Goal: Task Accomplishment & Management: Manage account settings

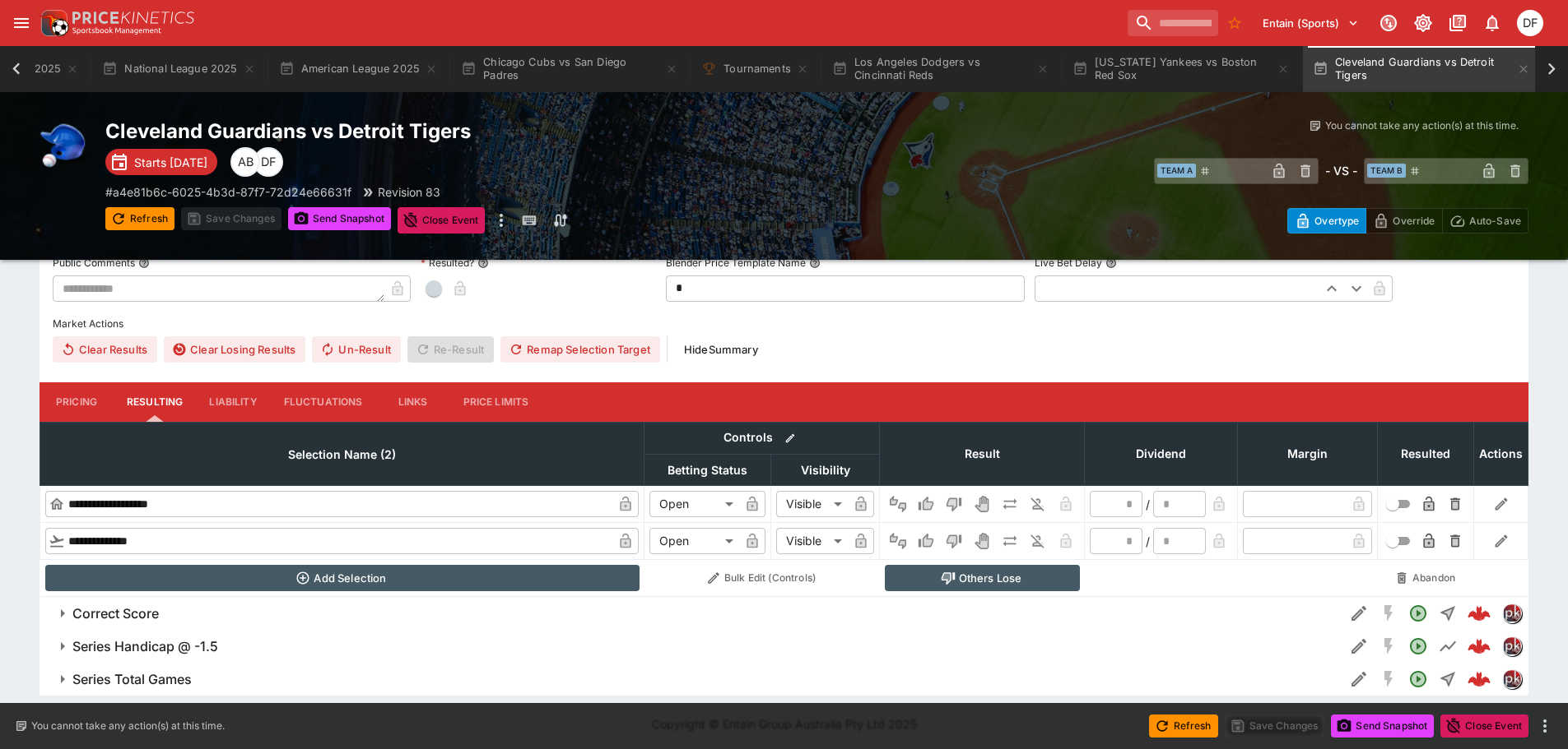
scroll to position [457, 0]
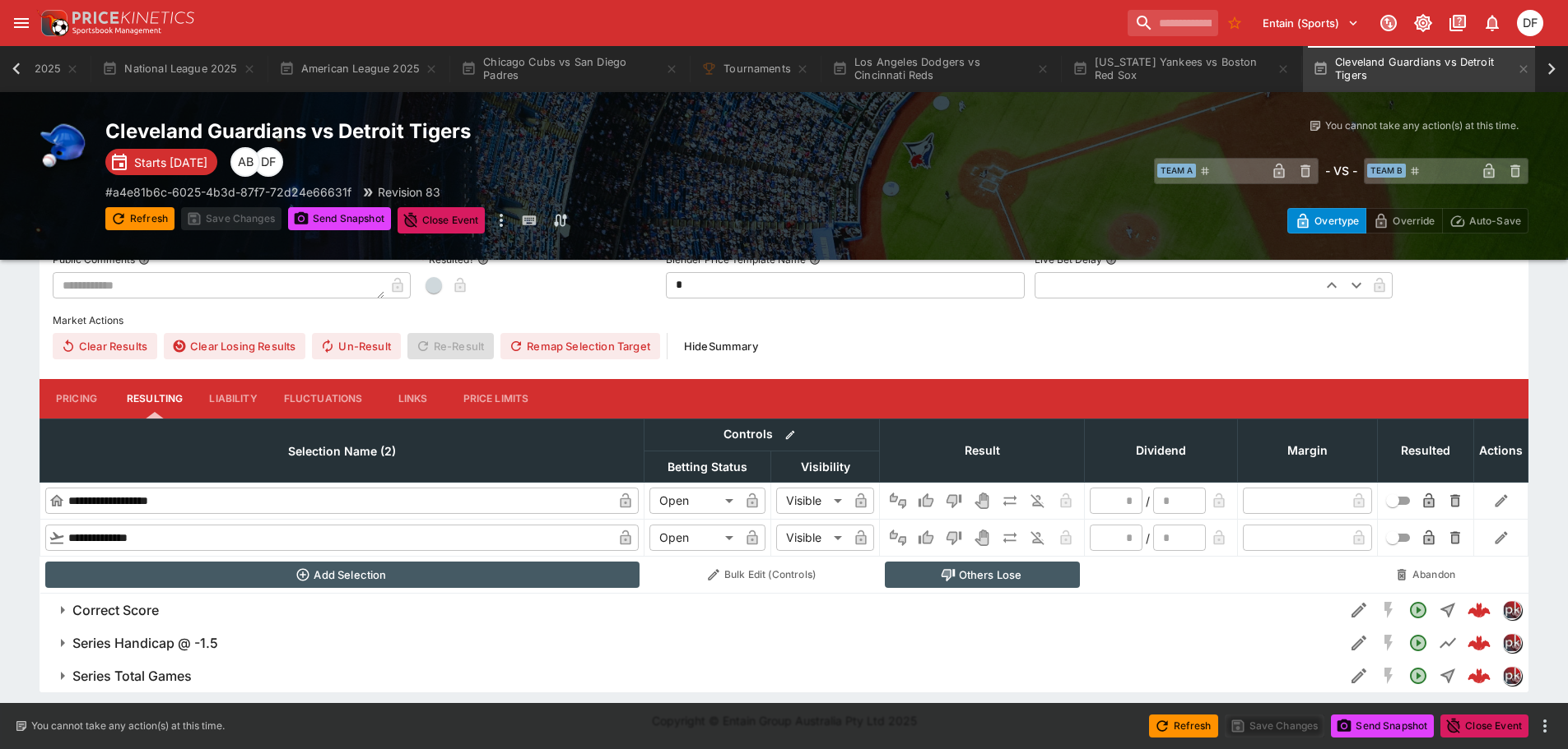
click at [82, 397] on button "Pricing" at bounding box center [76, 399] width 74 height 39
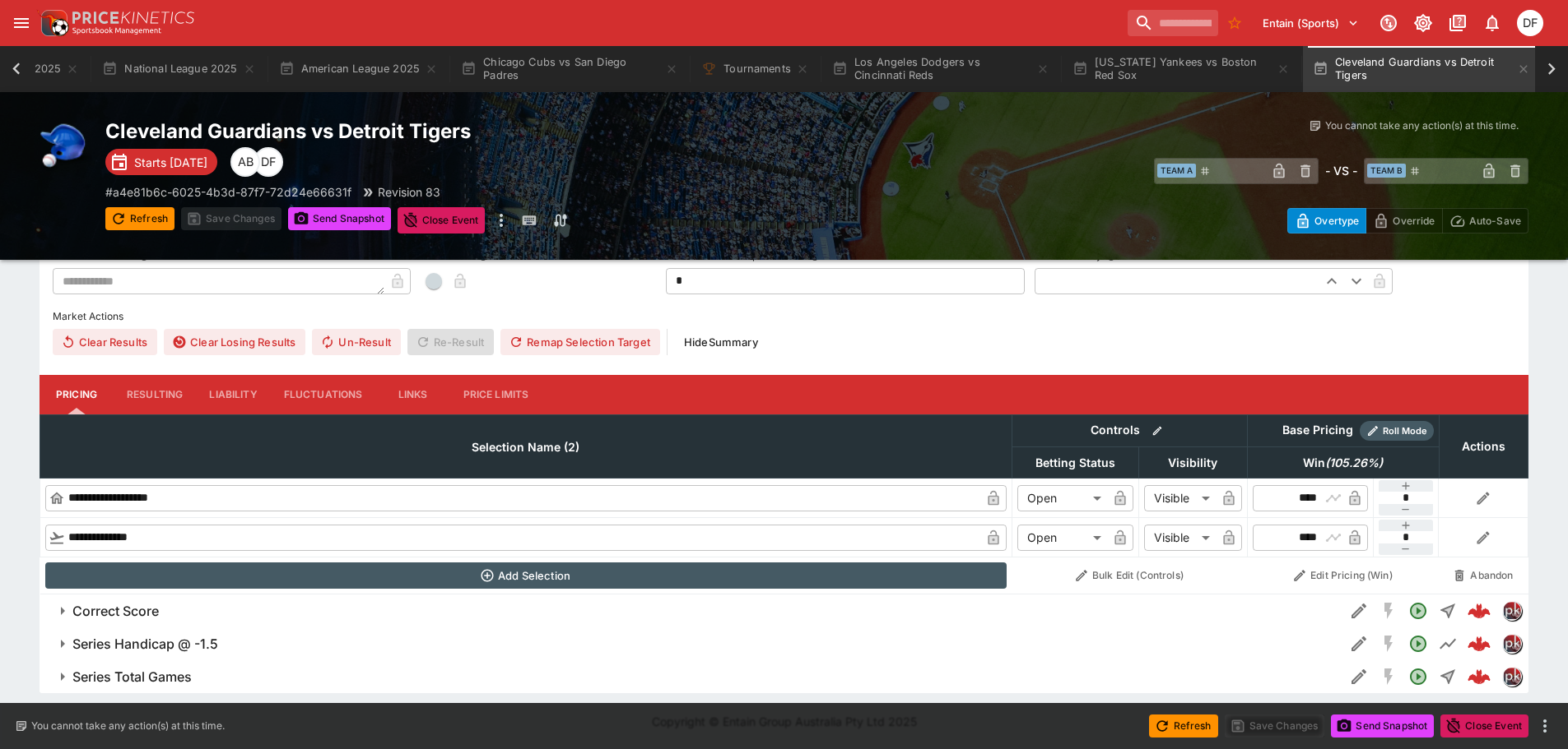
scroll to position [461, 0]
click at [253, 632] on button "Series Handicap @ -1.5" at bounding box center [691, 643] width 1304 height 33
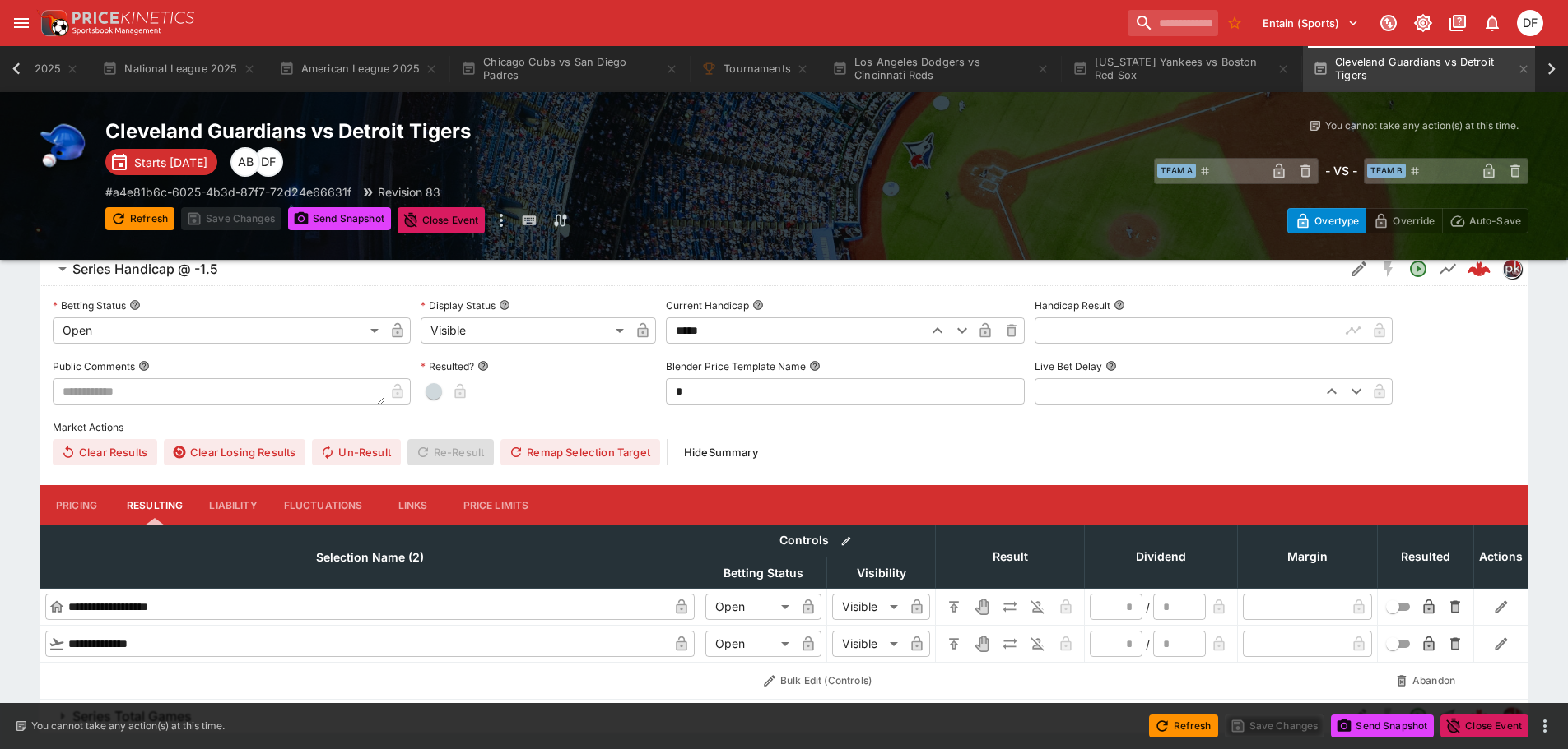
scroll to position [876, 0]
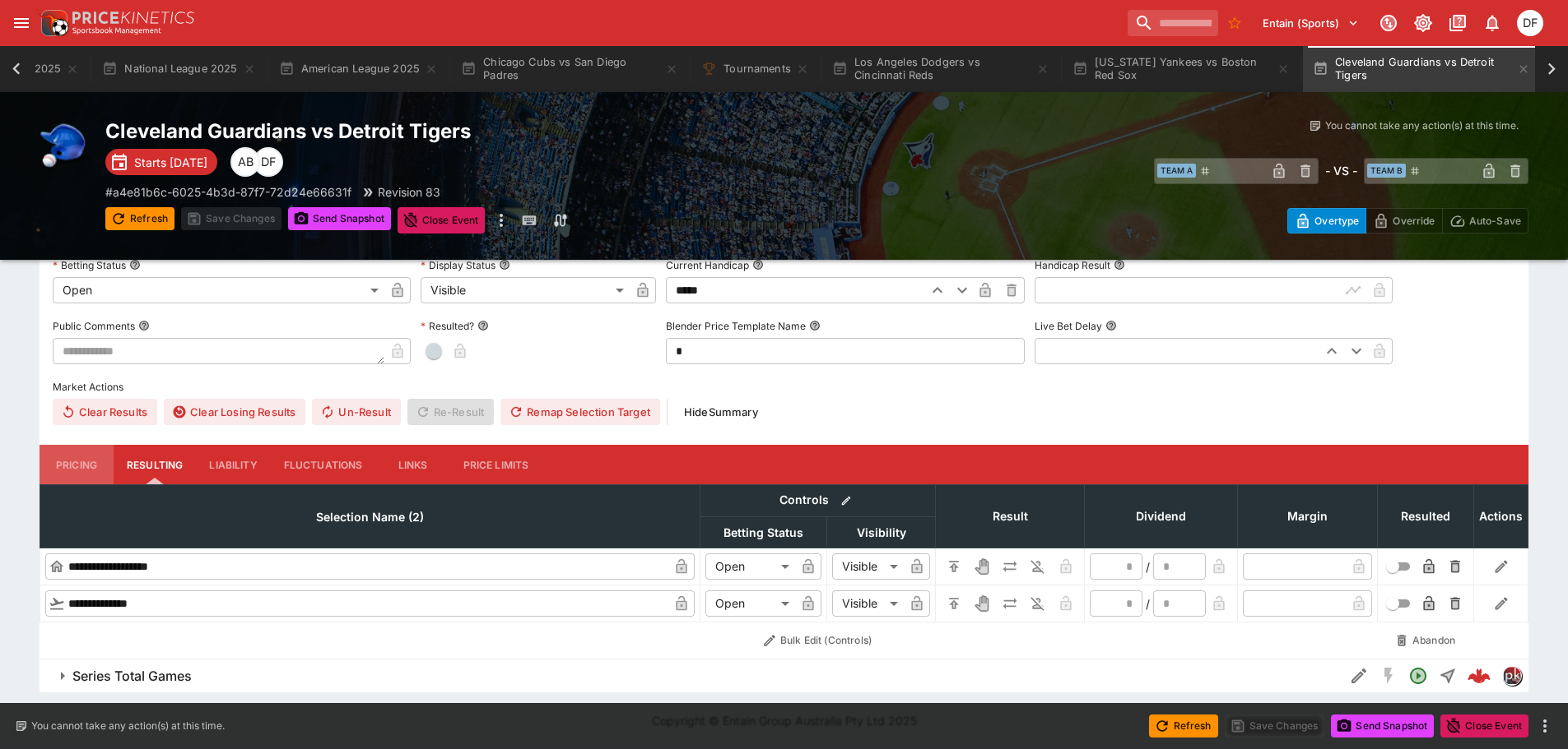
click at [86, 474] on button "Pricing" at bounding box center [76, 465] width 74 height 39
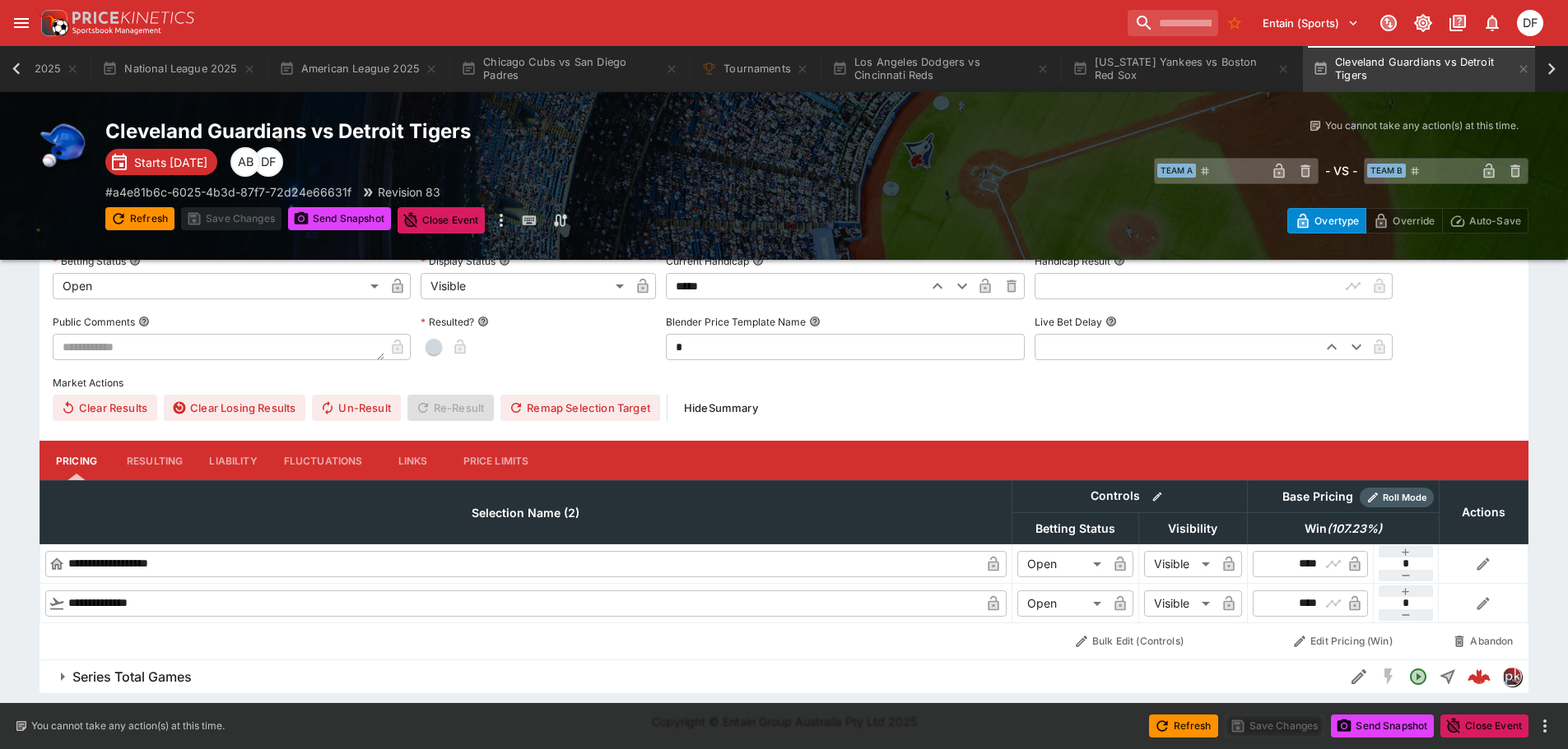
scroll to position [881, 0]
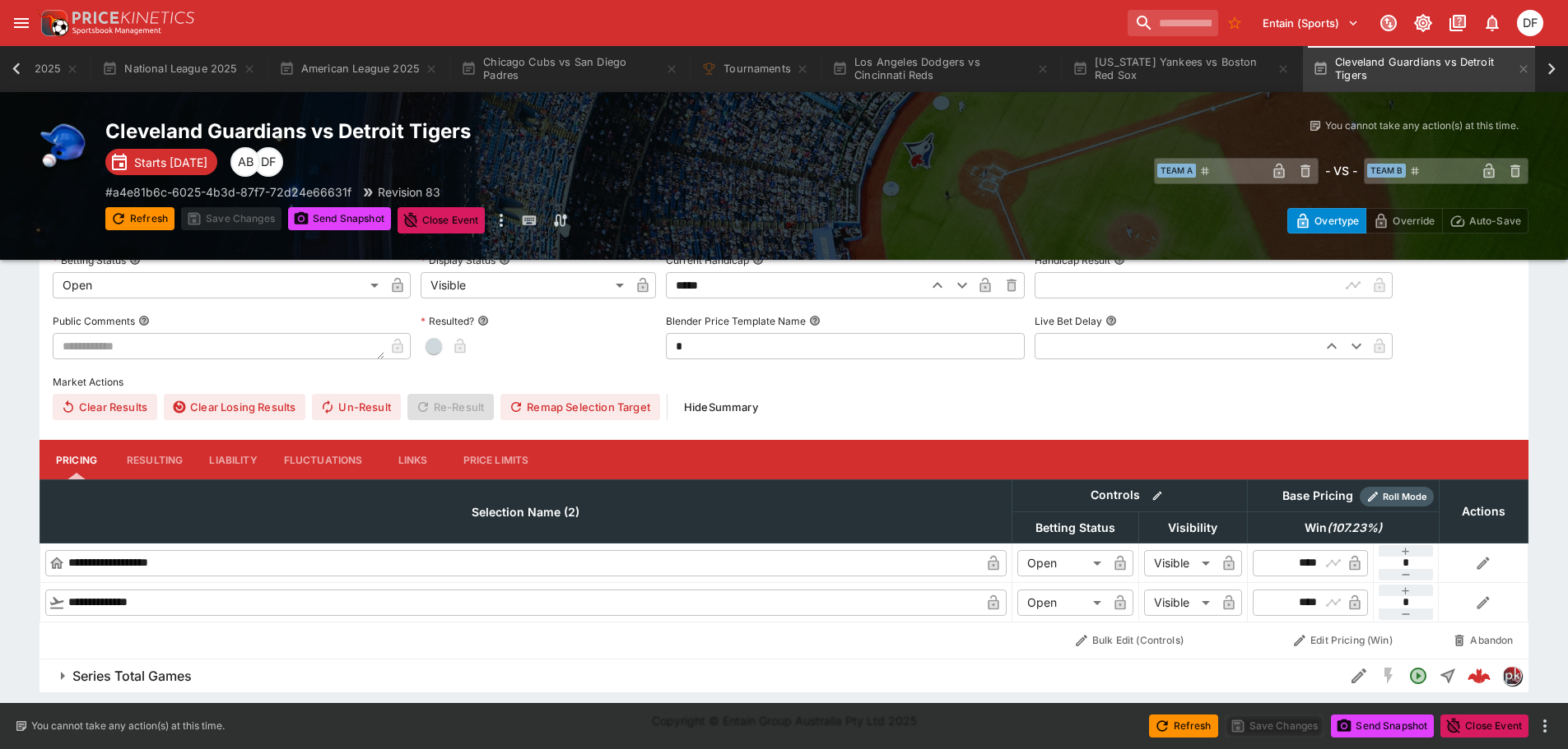
click at [178, 676] on h6 "Series Total Games" at bounding box center [133, 676] width 120 height 17
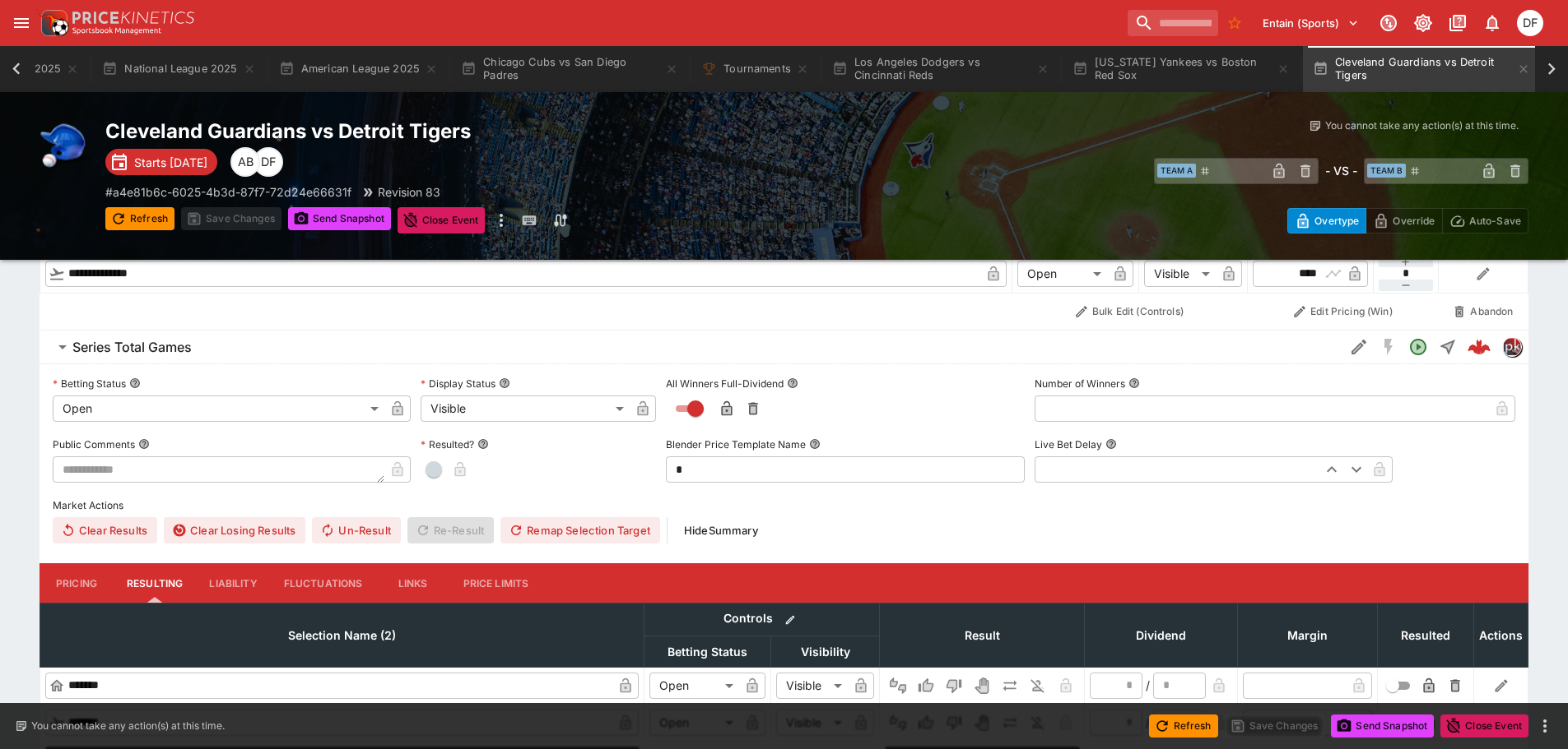
scroll to position [1296, 0]
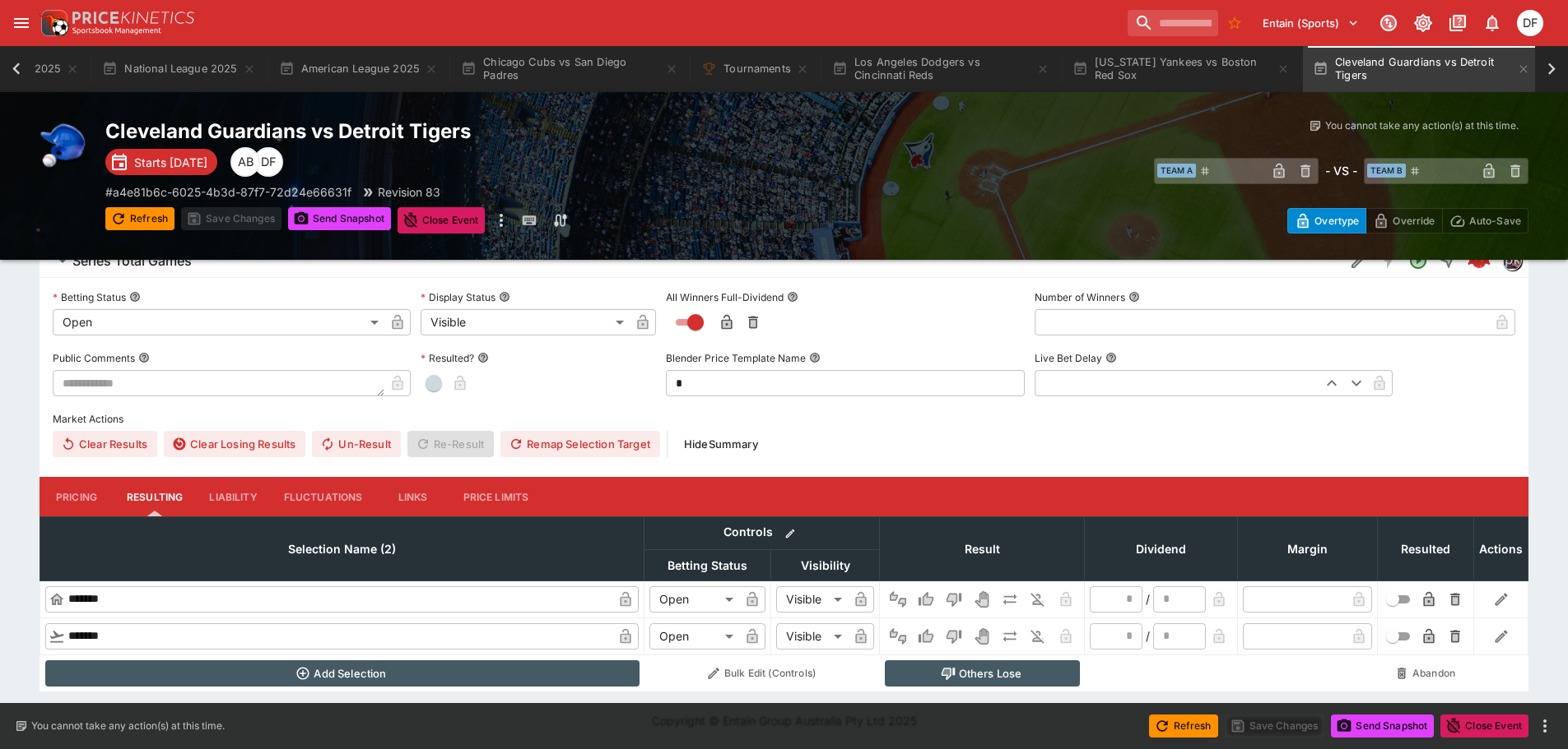
click at [92, 504] on button "Pricing" at bounding box center [76, 497] width 74 height 39
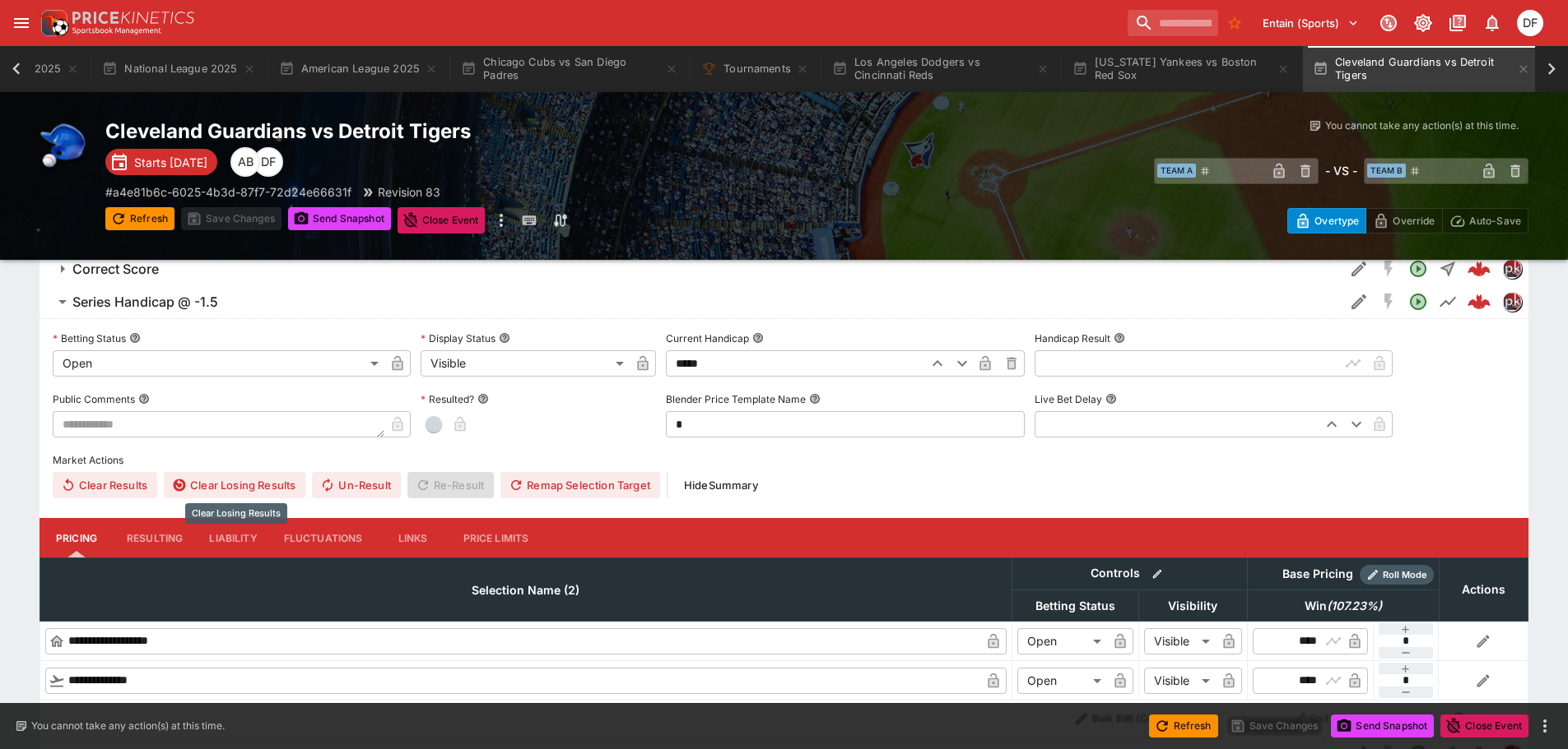
scroll to position [556, 0]
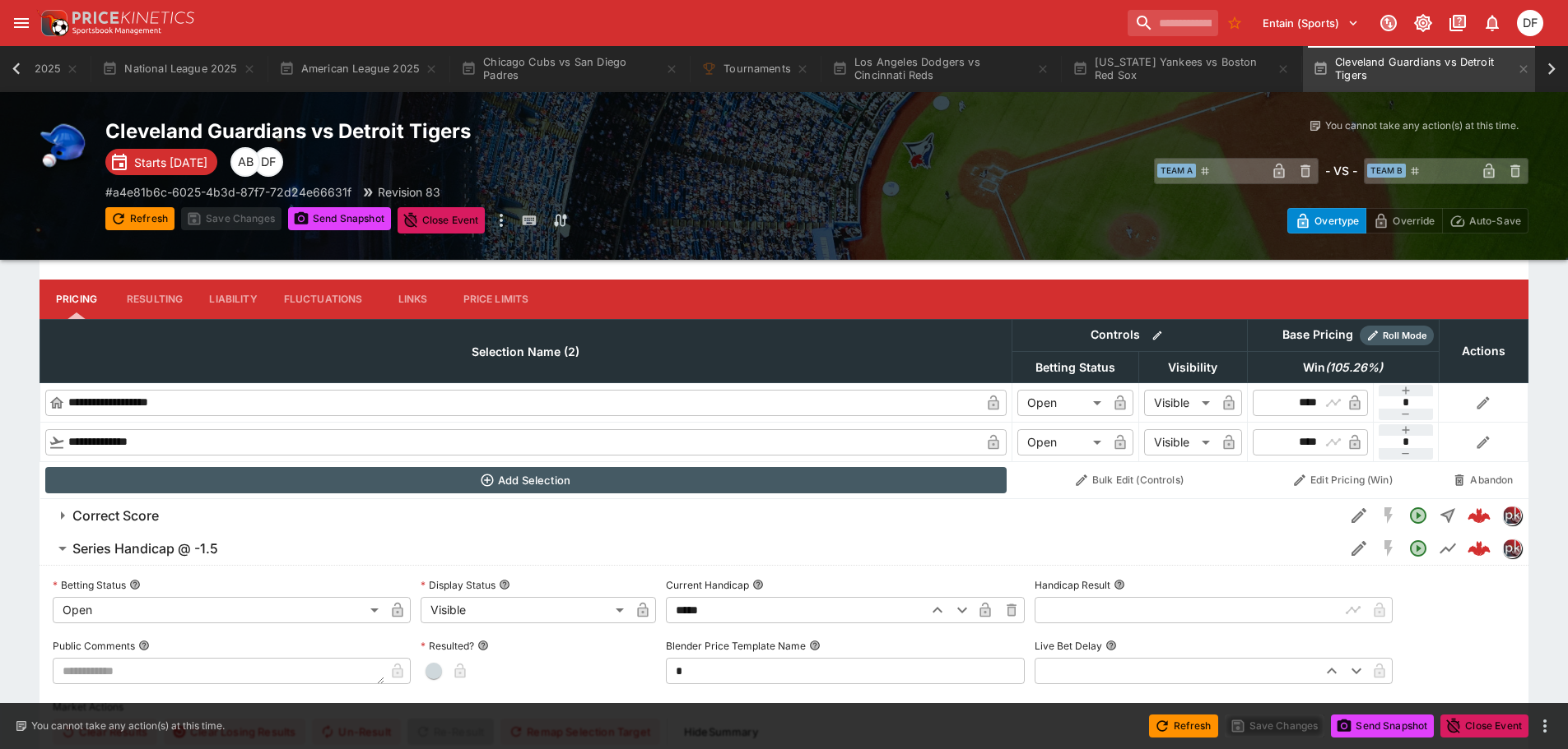
click at [135, 515] on h6 "Correct Score" at bounding box center [116, 516] width 86 height 17
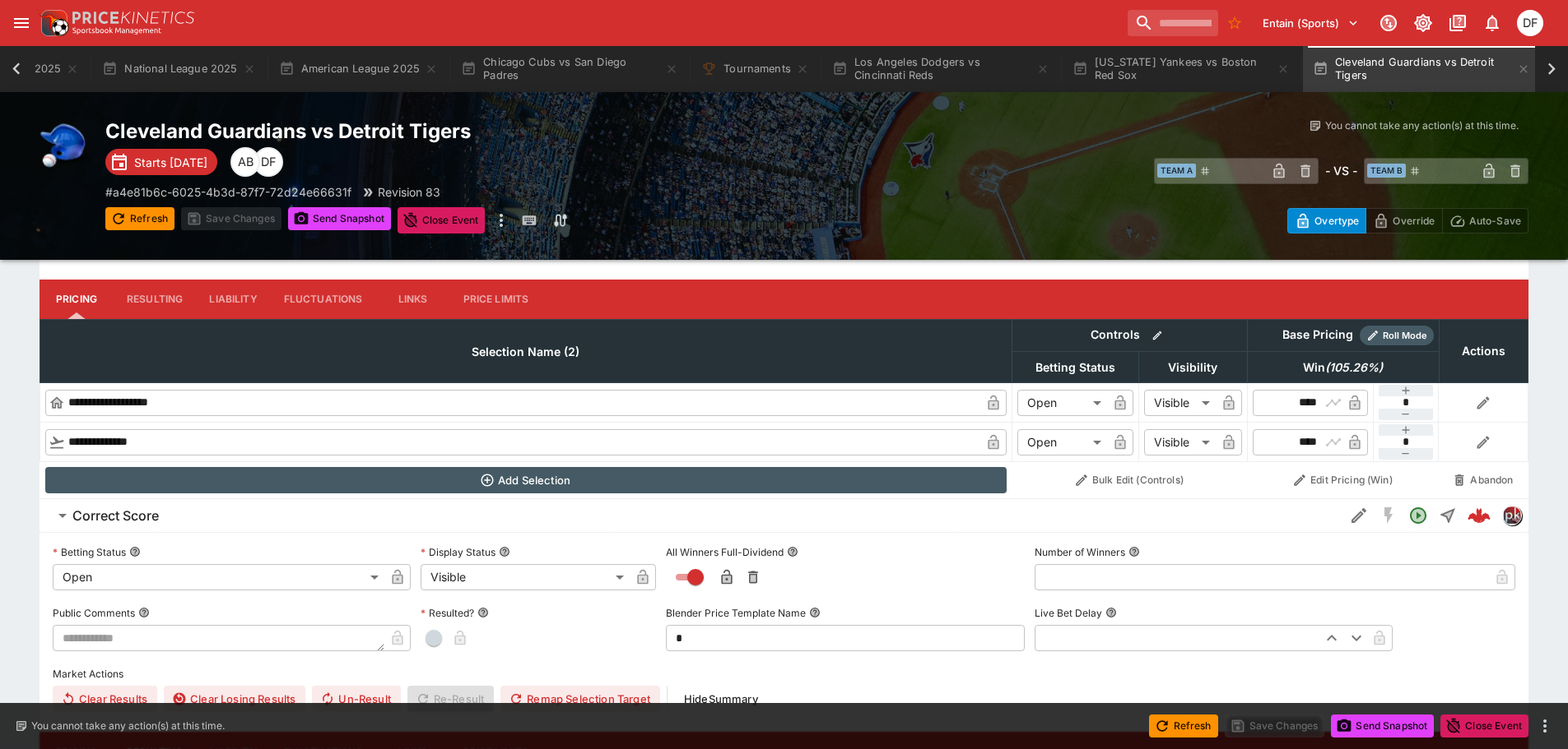
scroll to position [803, 0]
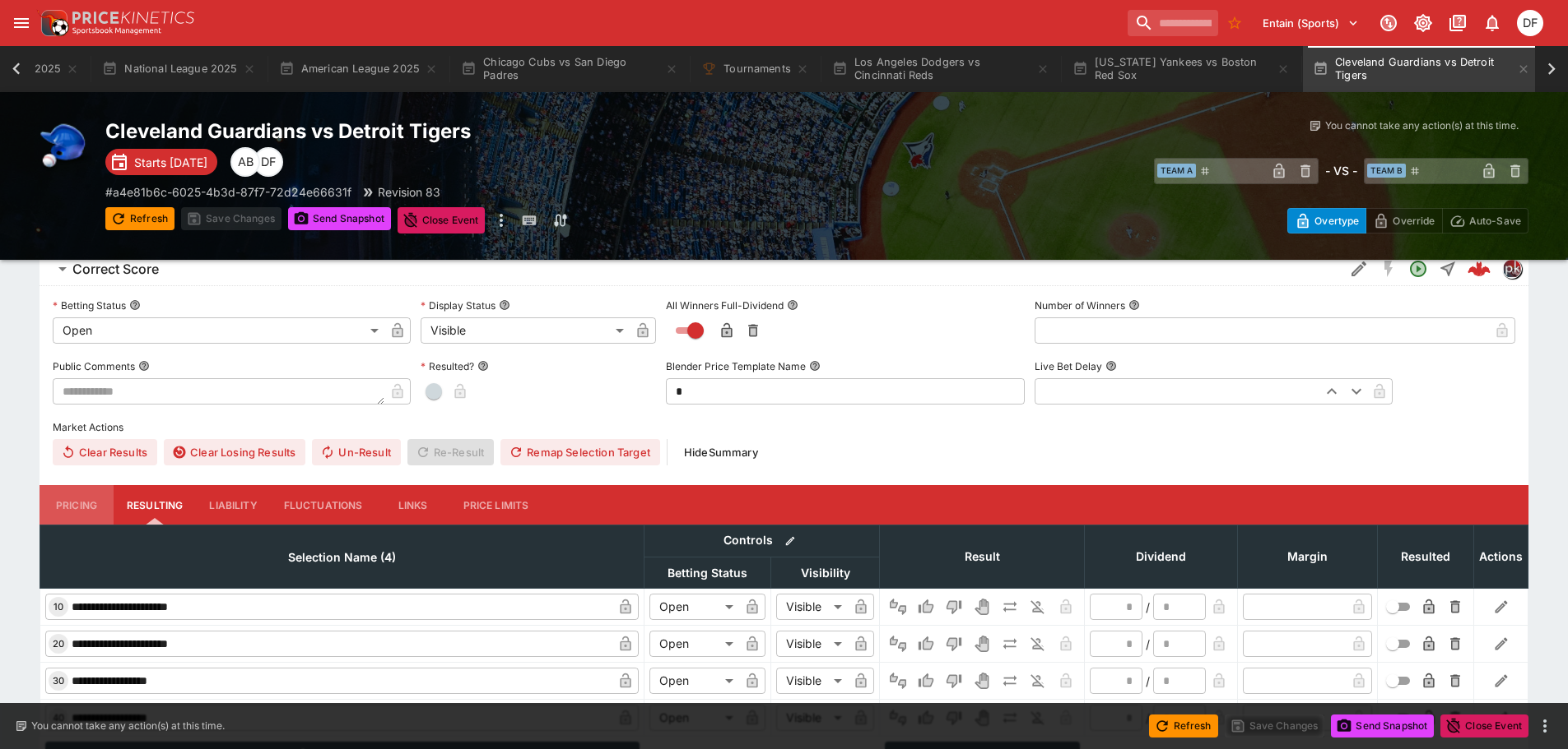
click at [99, 505] on button "Pricing" at bounding box center [76, 505] width 74 height 39
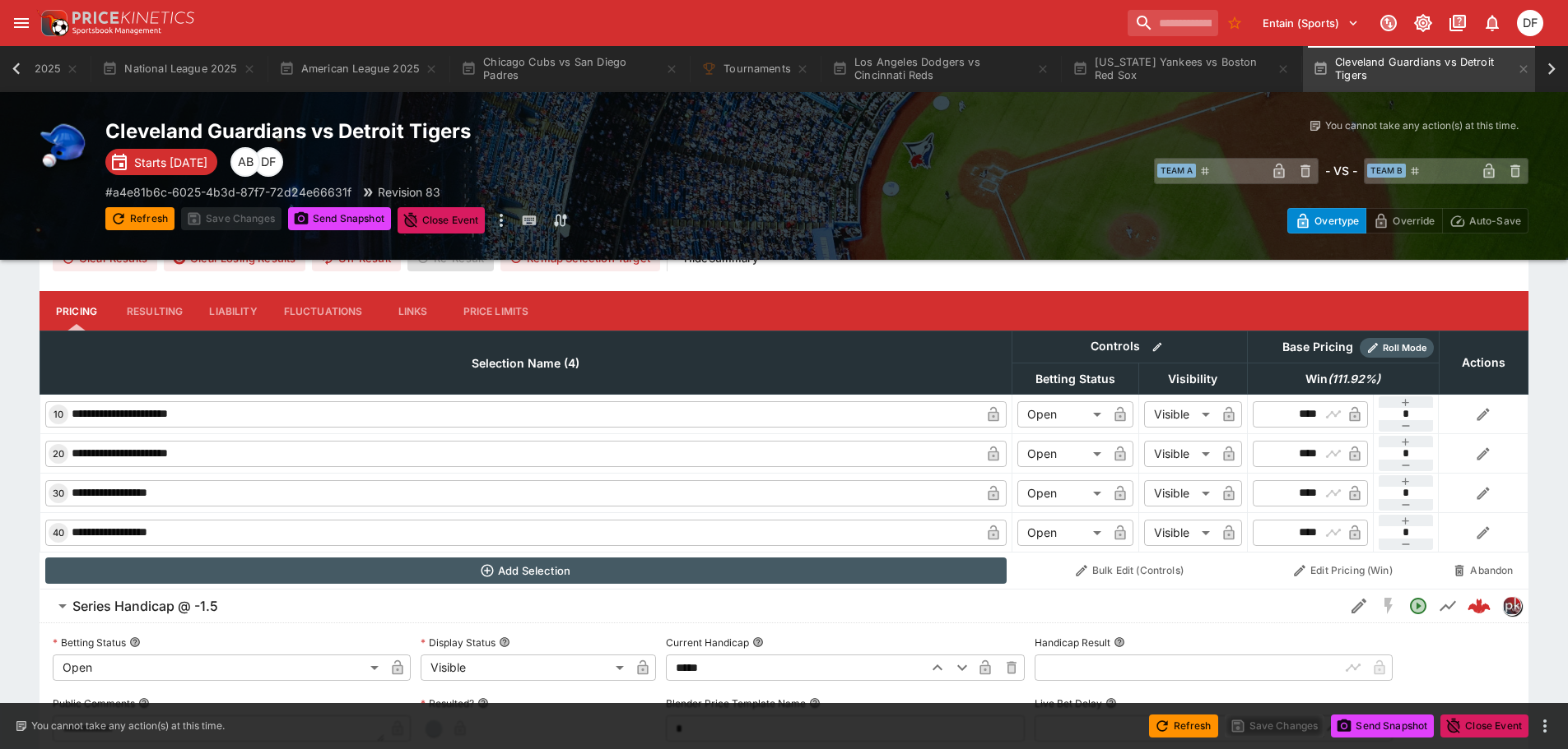
scroll to position [968, 0]
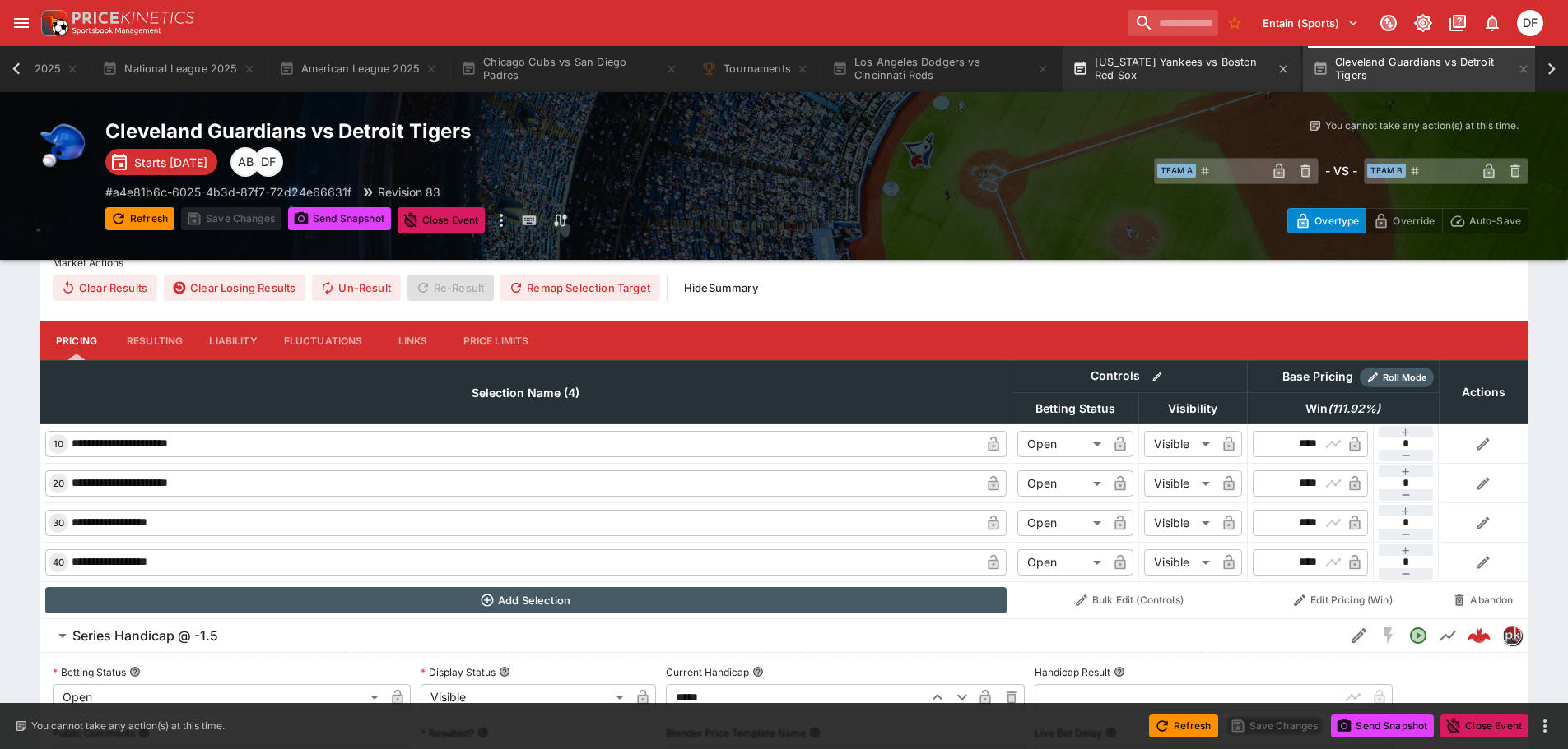
click at [1127, 77] on button "New York Yankees vs Boston Red Sox" at bounding box center [1181, 68] width 237 height 46
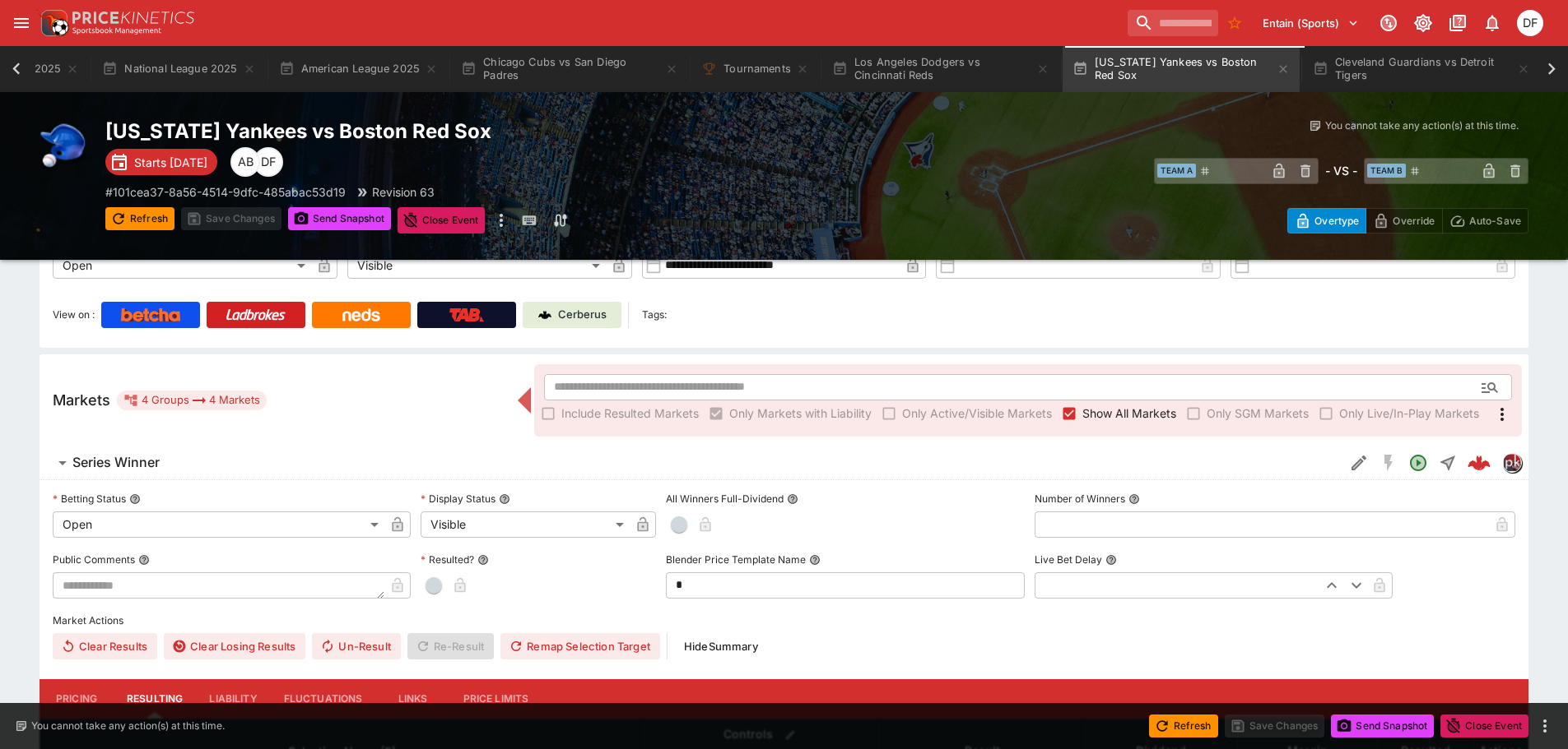
scroll to position [329, 0]
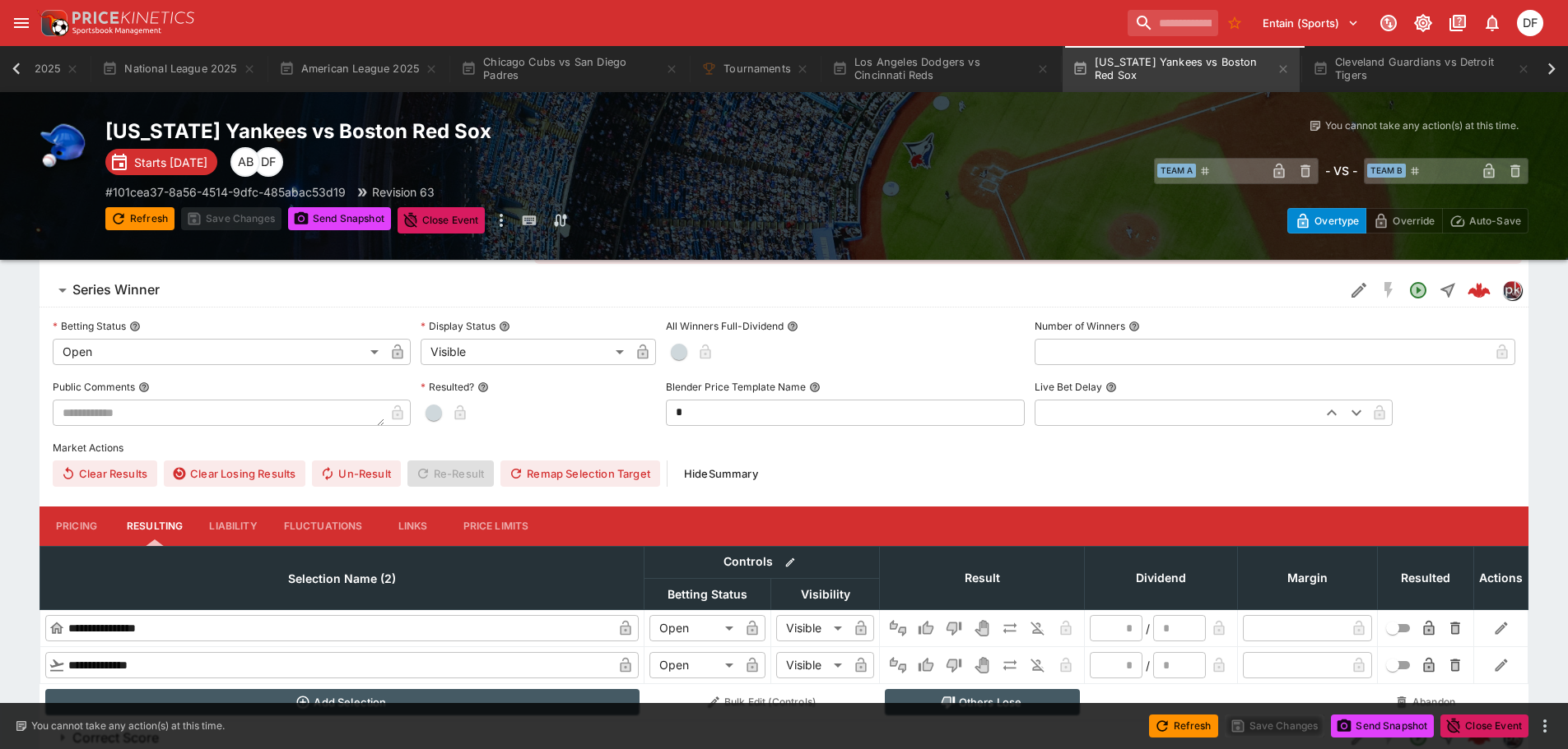
click at [73, 526] on button "Pricing" at bounding box center [76, 527] width 74 height 39
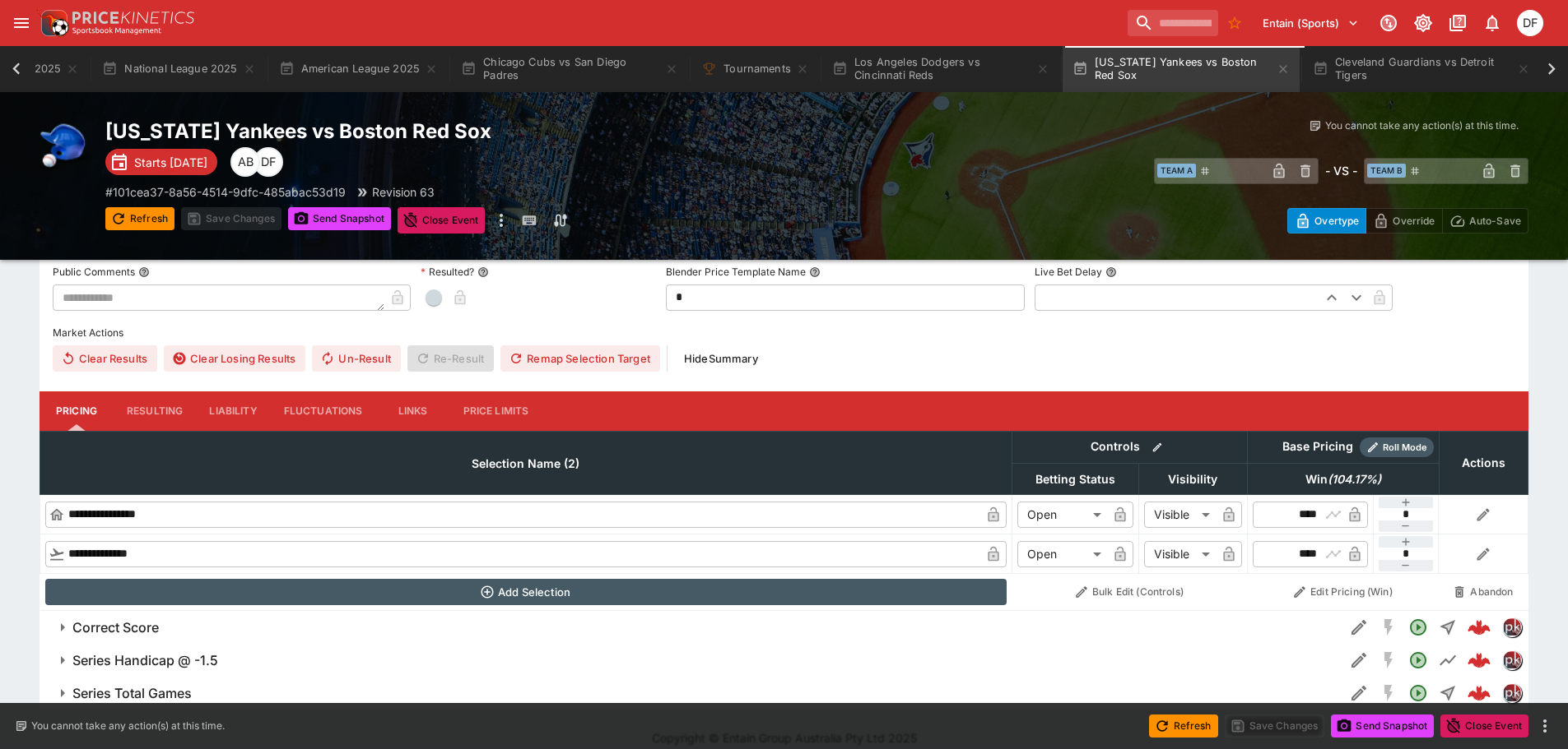
scroll to position [461, 0]
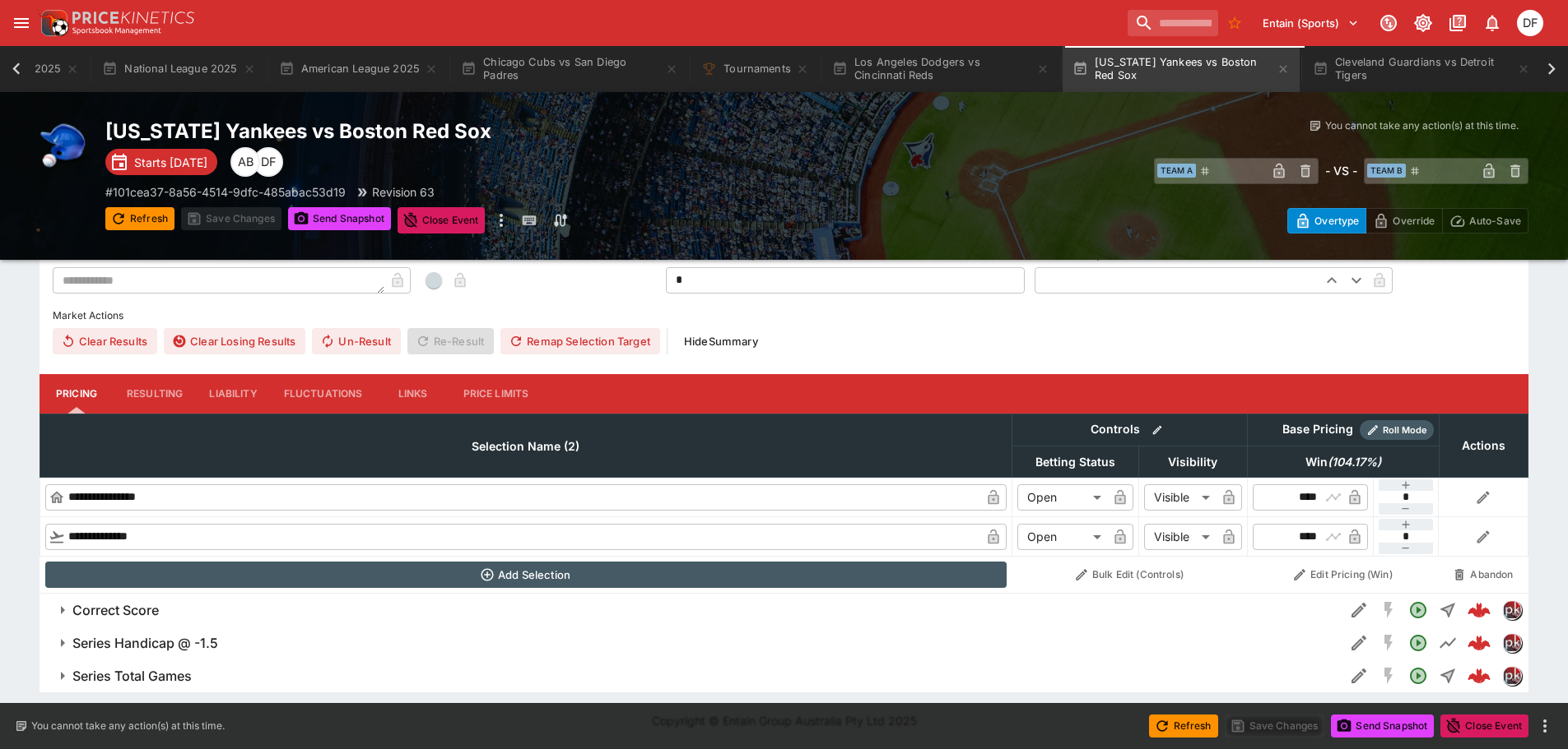
click at [152, 605] on h6 "Correct Score" at bounding box center [116, 611] width 86 height 17
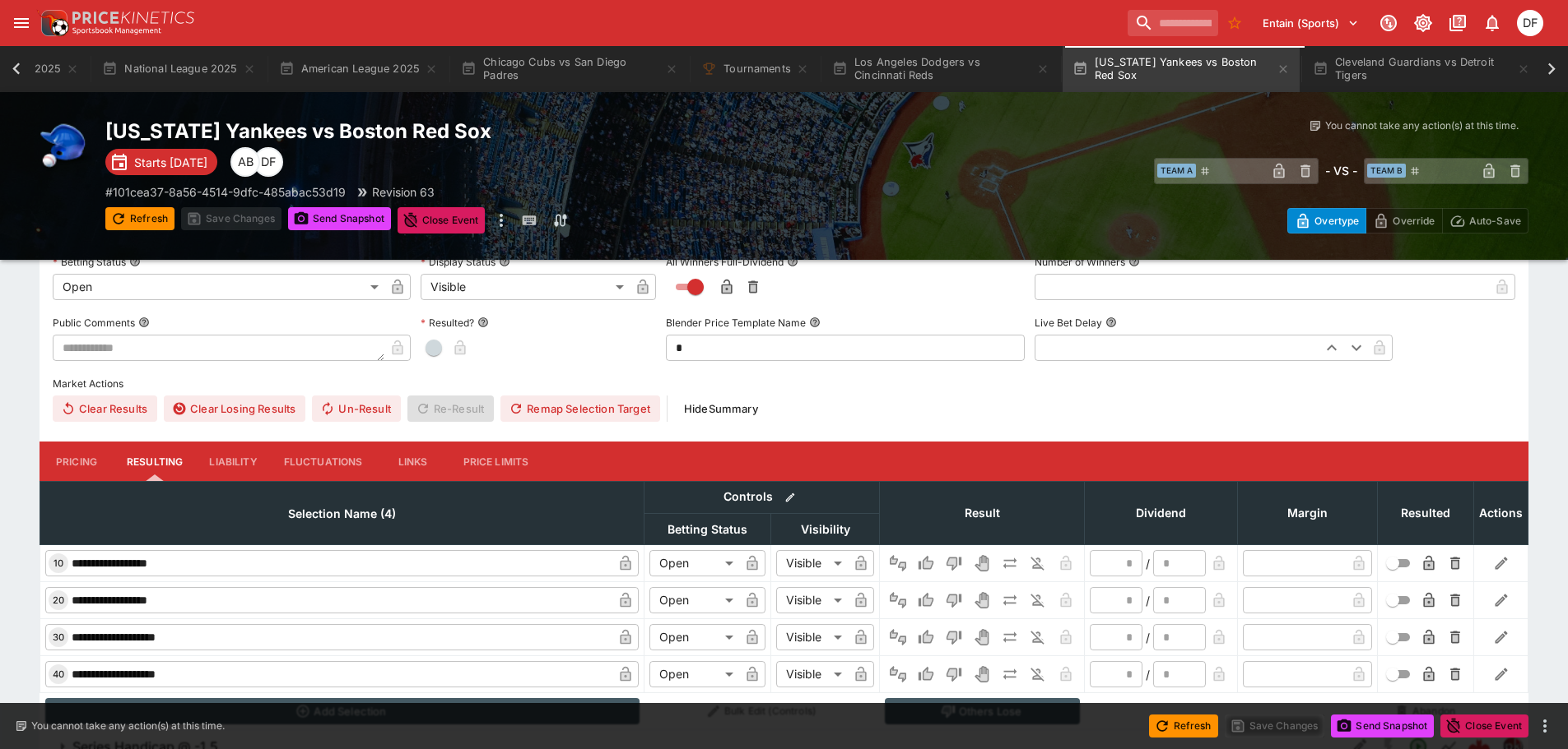
scroll to position [876, 0]
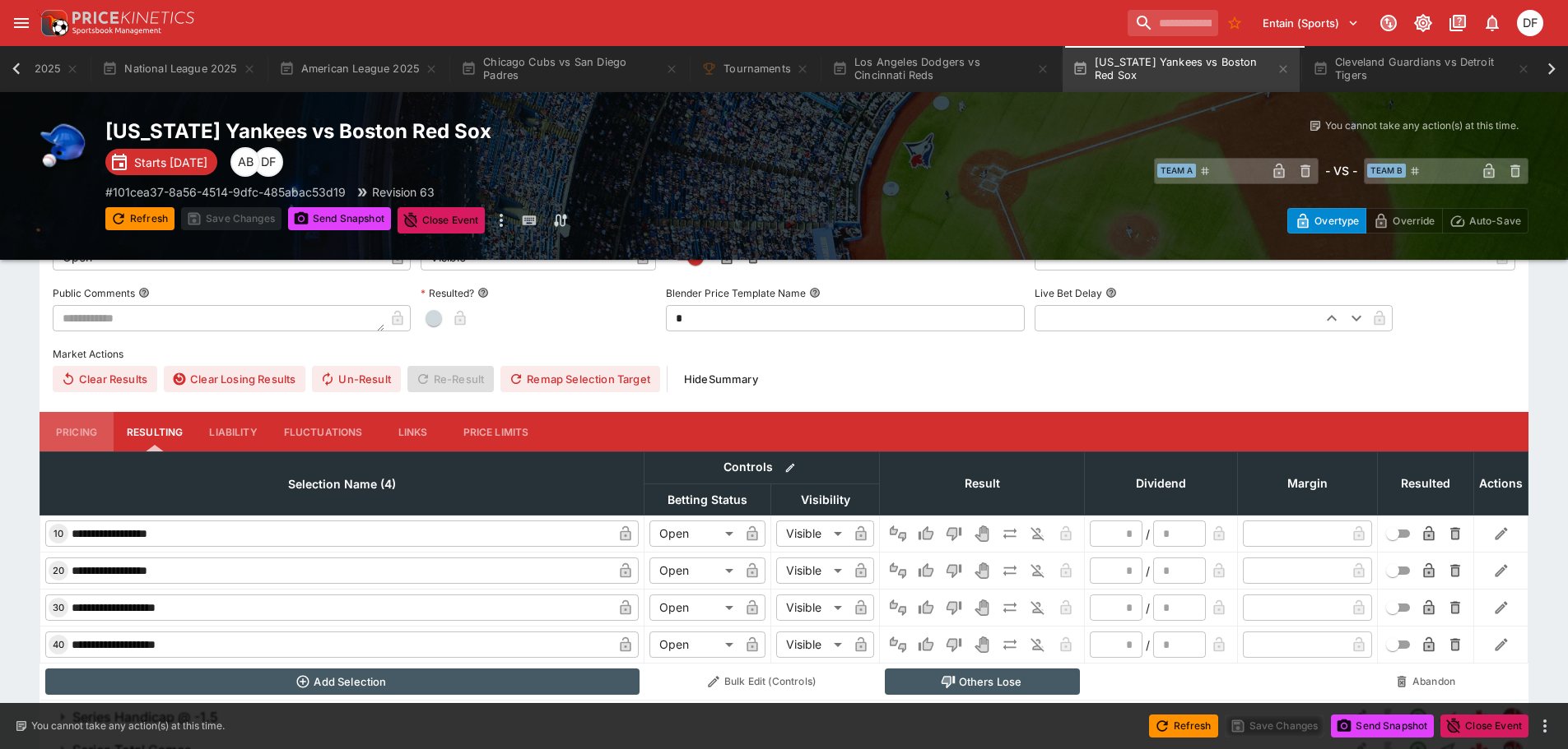
click at [96, 439] on button "Pricing" at bounding box center [76, 431] width 74 height 39
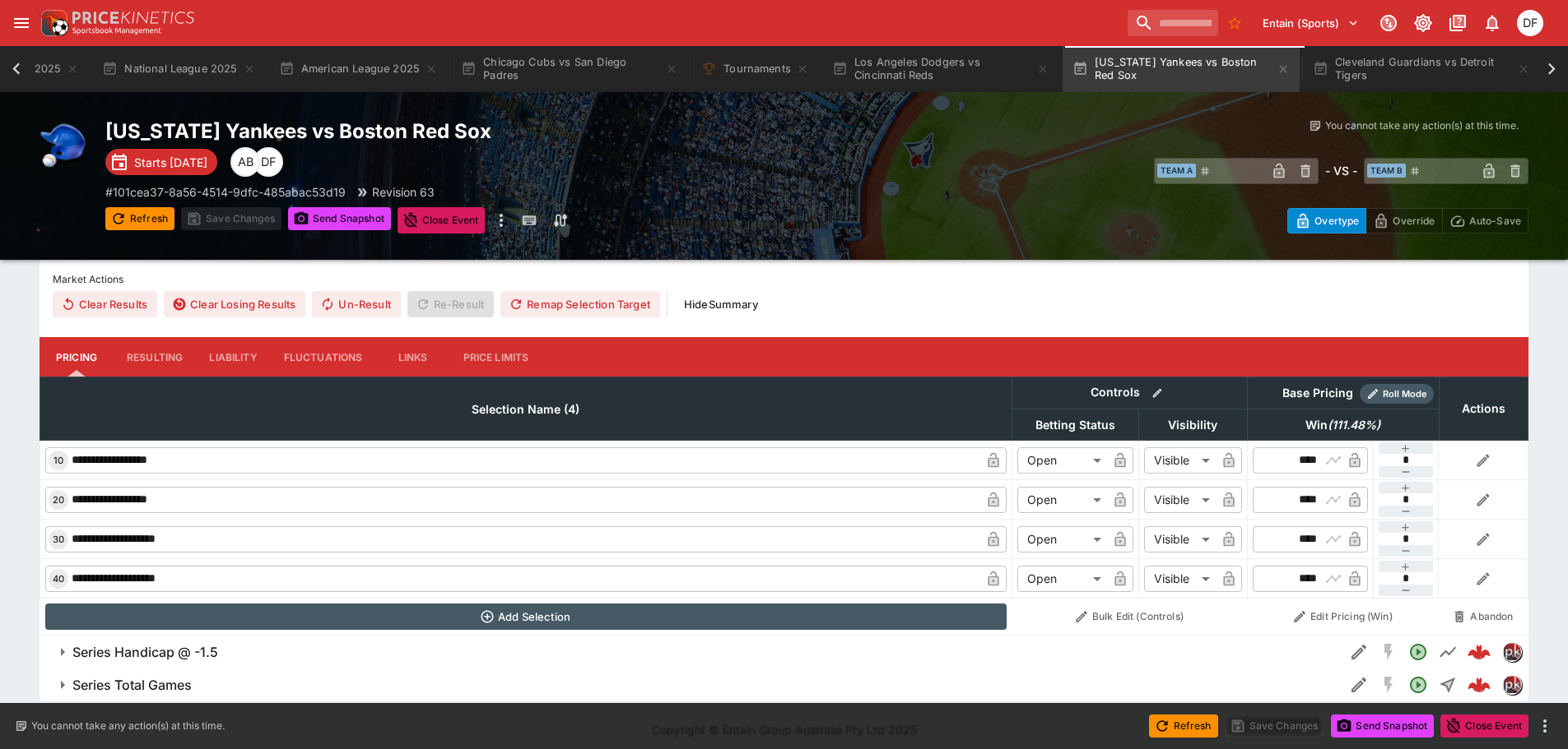
scroll to position [960, 0]
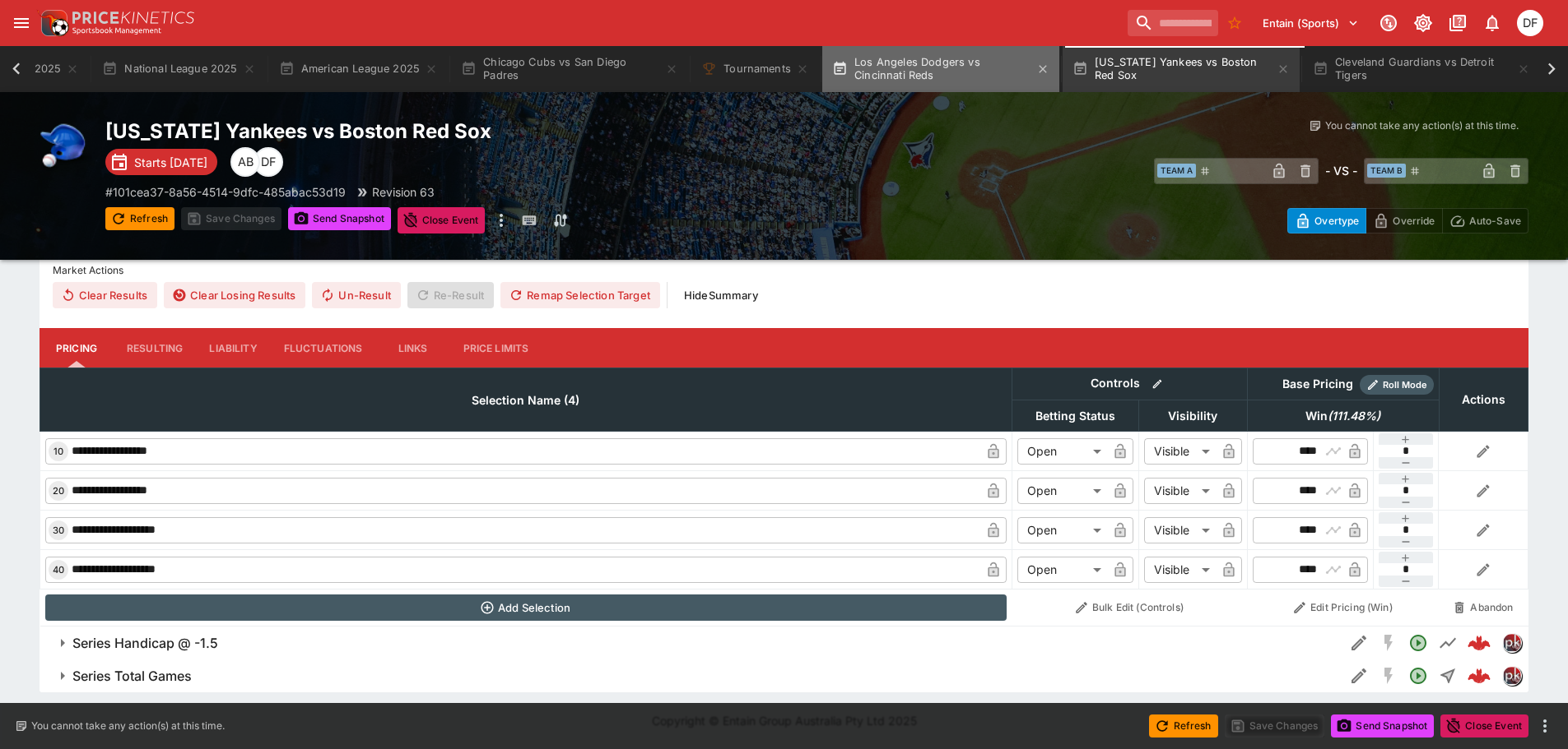
click at [941, 74] on button "Los Angeles Dodgers vs Cincinnati Reds" at bounding box center [941, 68] width 237 height 46
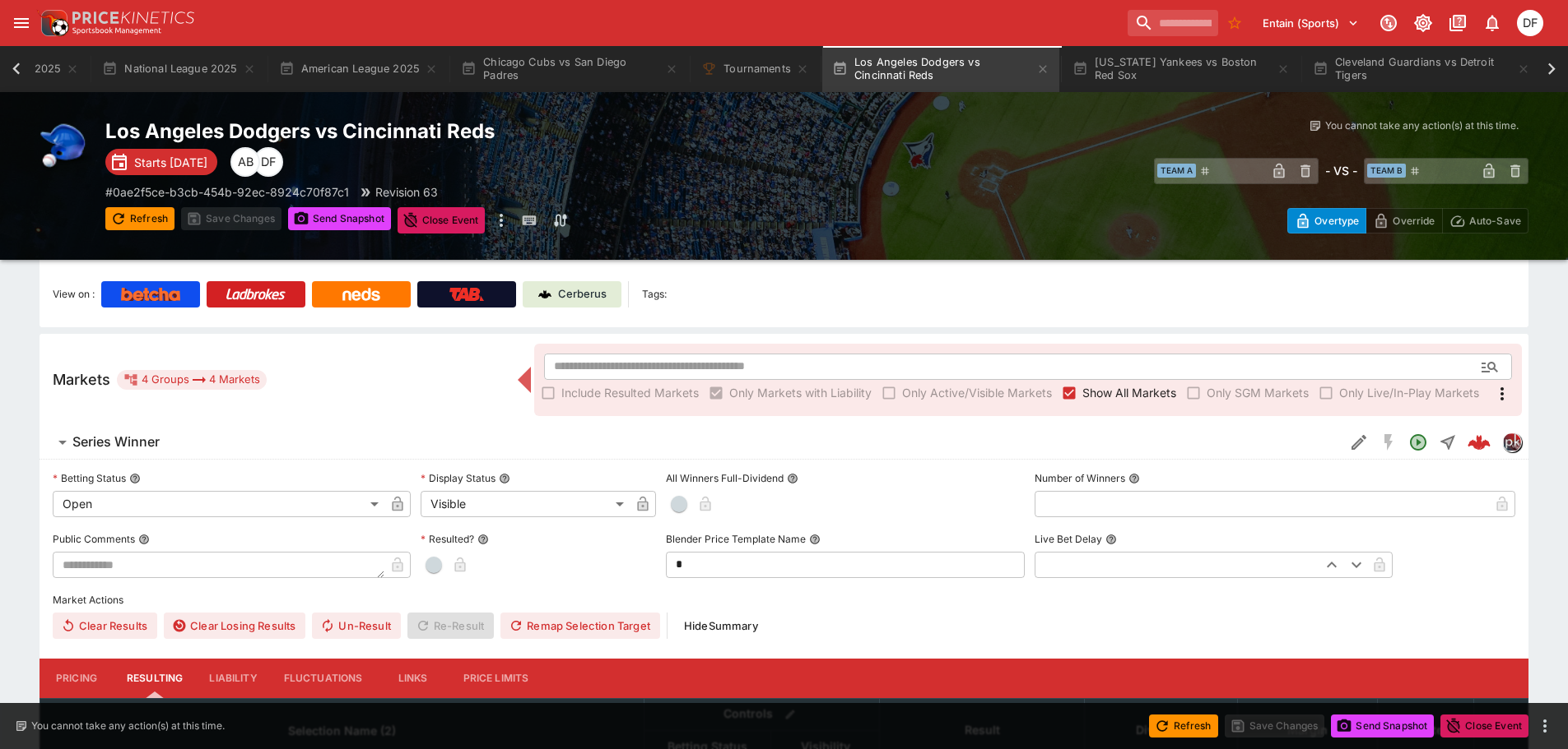
scroll to position [329, 0]
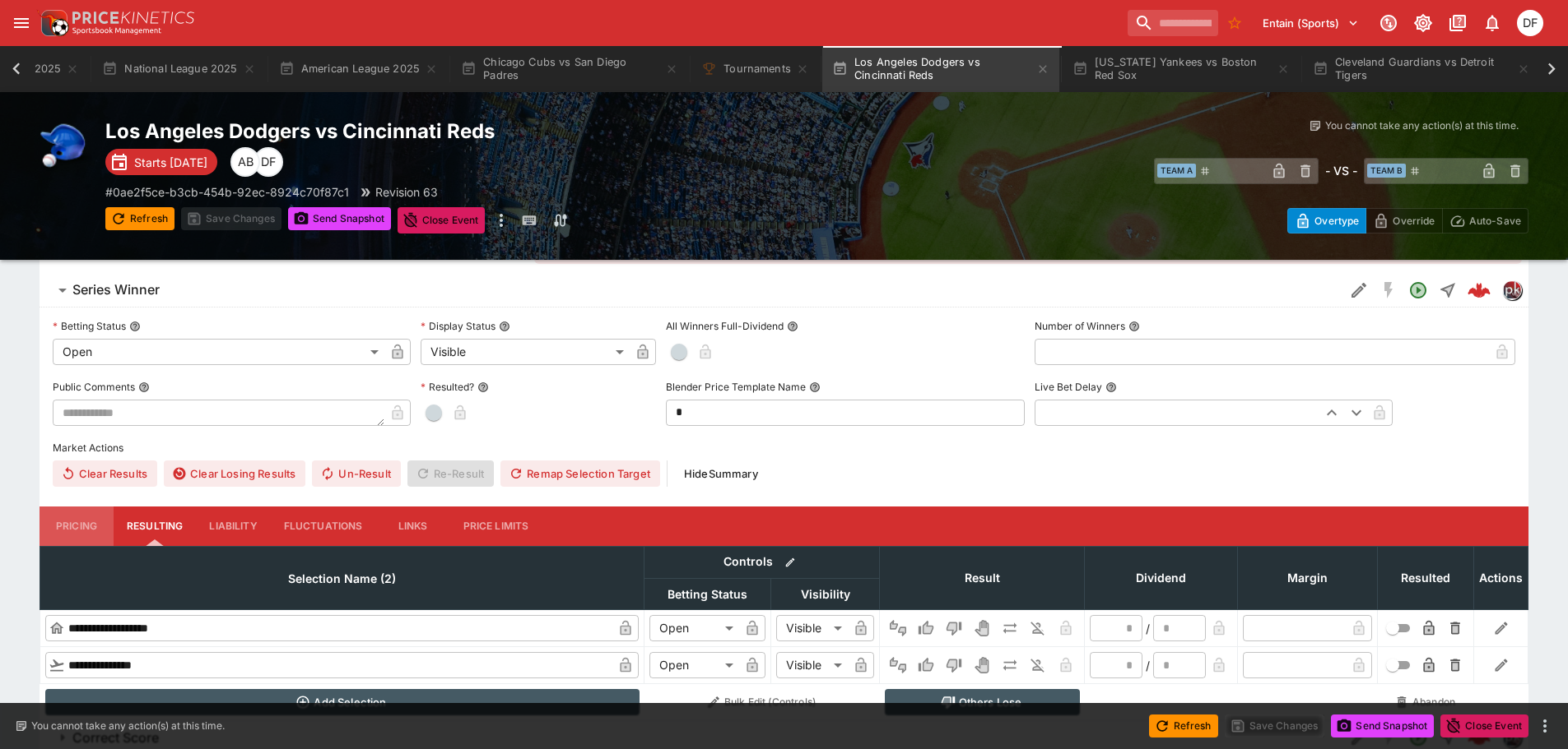
click at [92, 529] on button "Pricing" at bounding box center [76, 527] width 74 height 39
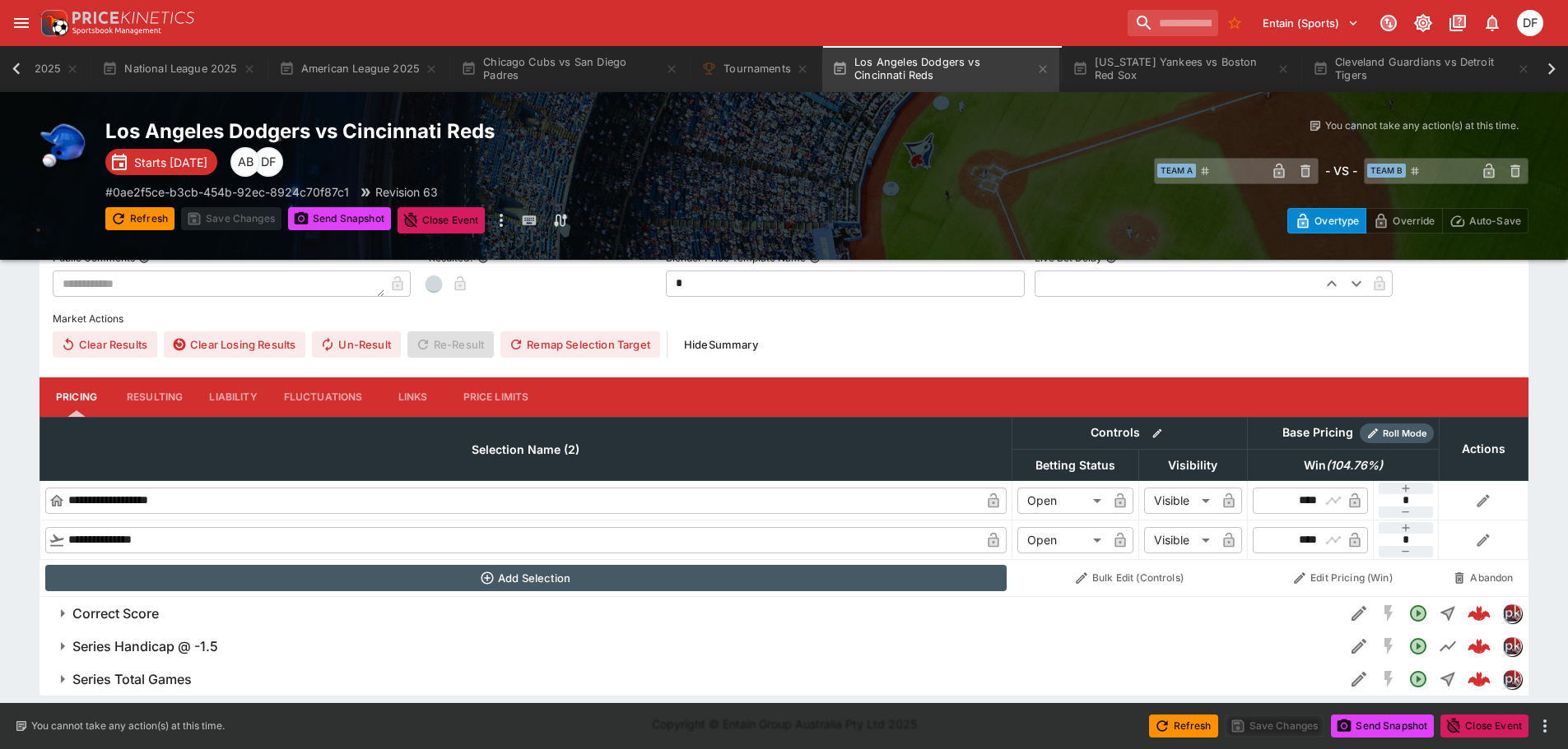
scroll to position [461, 0]
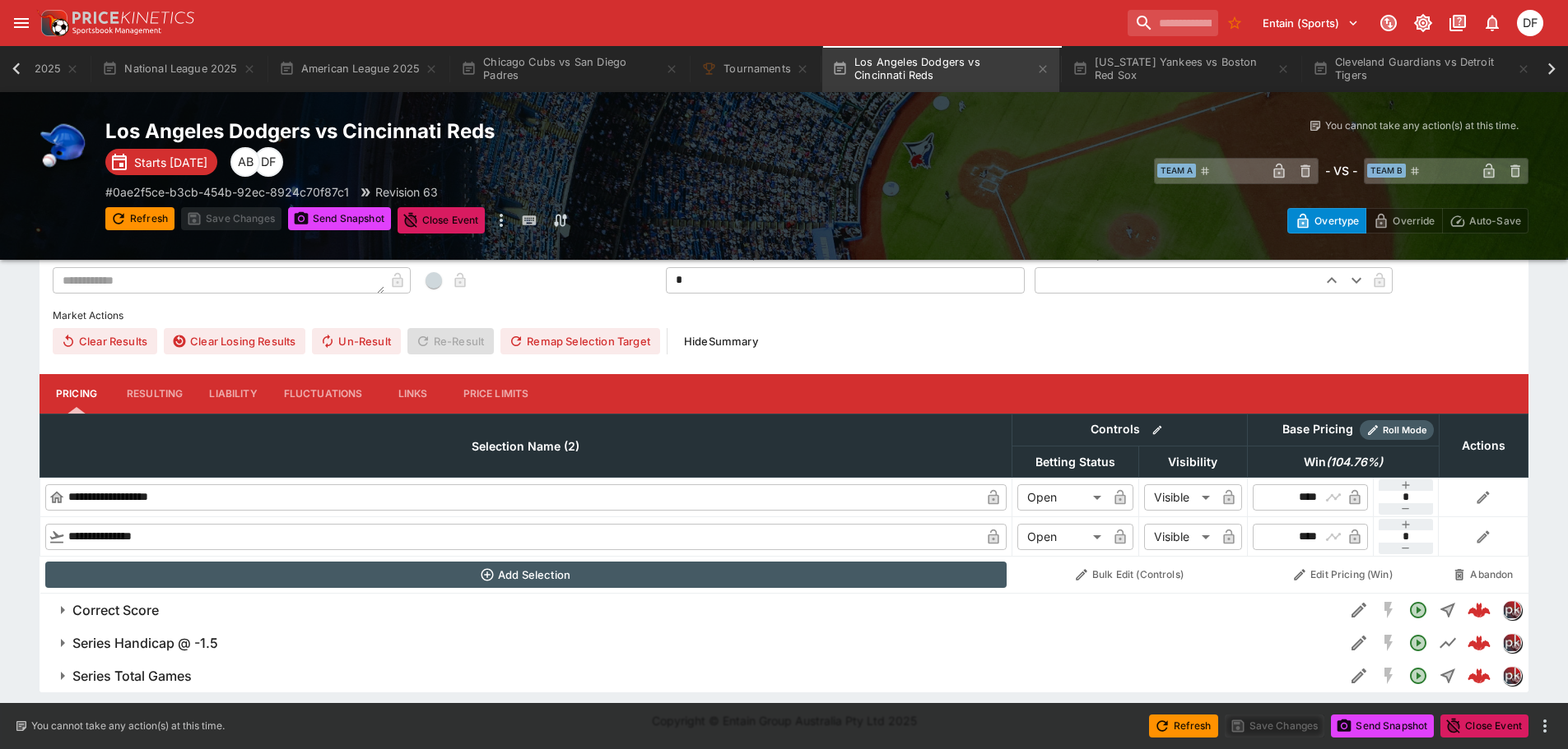
click at [178, 596] on button "Correct Score" at bounding box center [691, 610] width 1304 height 33
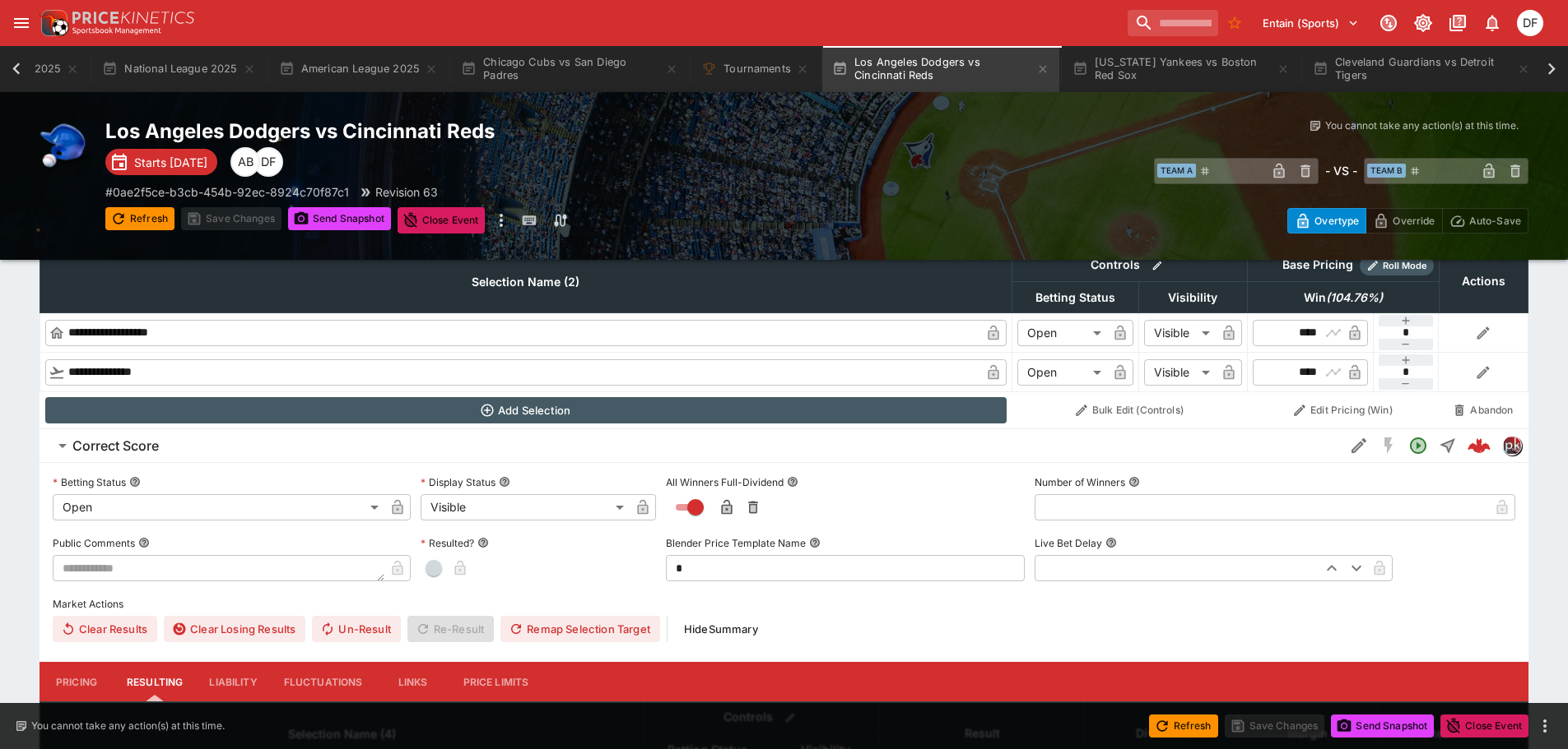
scroll to position [873, 0]
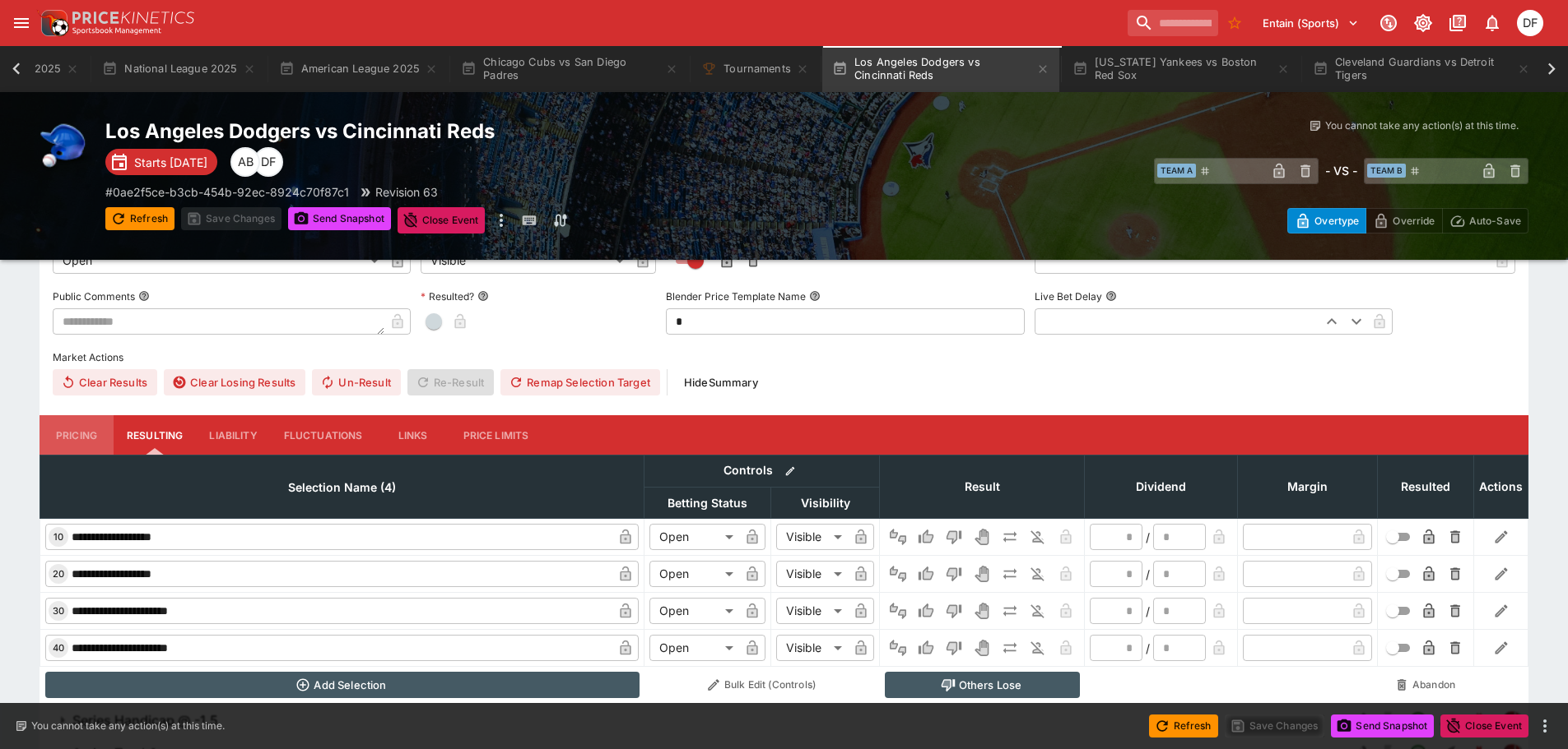
click at [102, 437] on button "Pricing" at bounding box center [76, 435] width 74 height 39
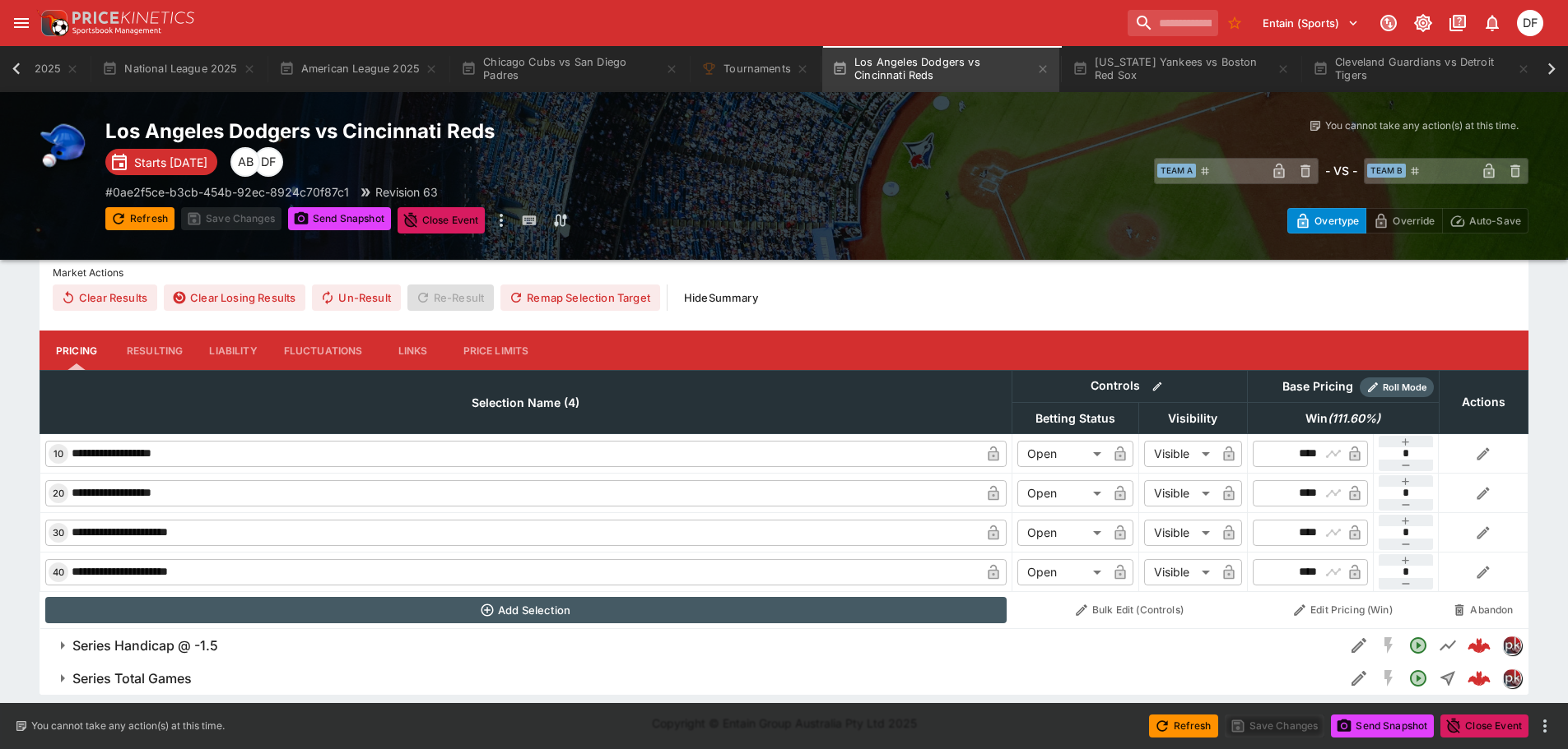
scroll to position [960, 0]
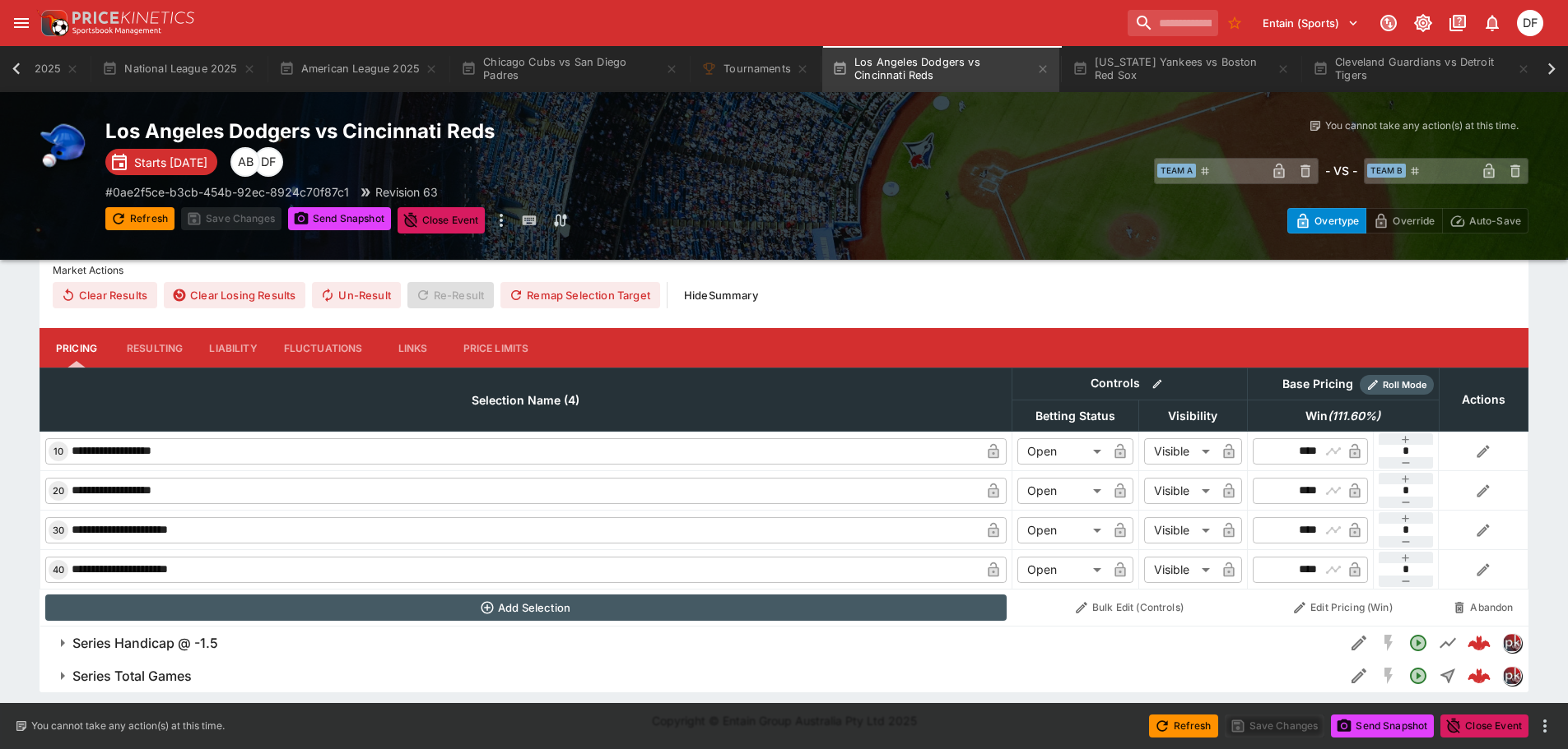
click at [243, 642] on span "Series Handicap @ -1.5" at bounding box center [702, 643] width 1259 height 17
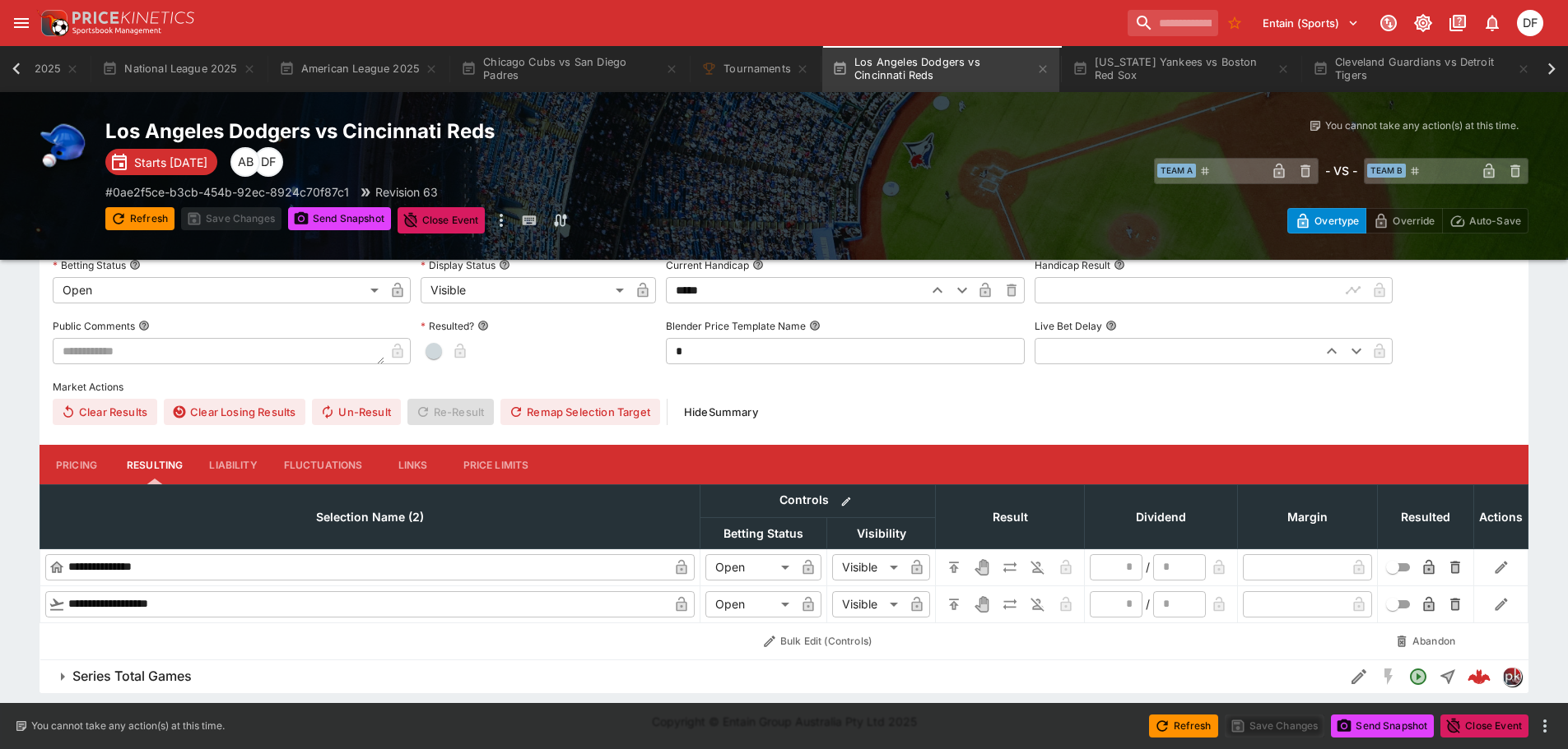
scroll to position [1376, 0]
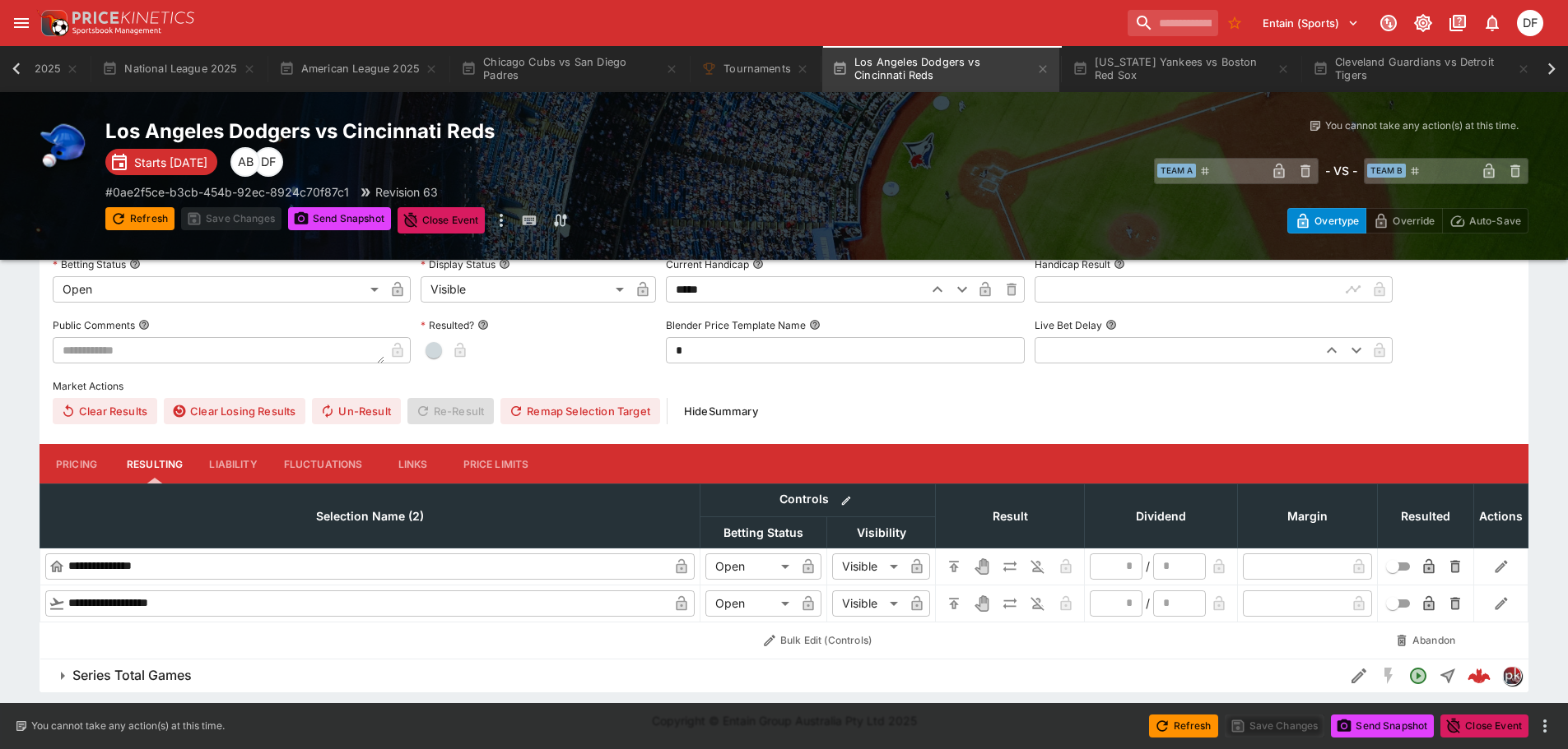
click at [93, 452] on button "Pricing" at bounding box center [76, 464] width 74 height 39
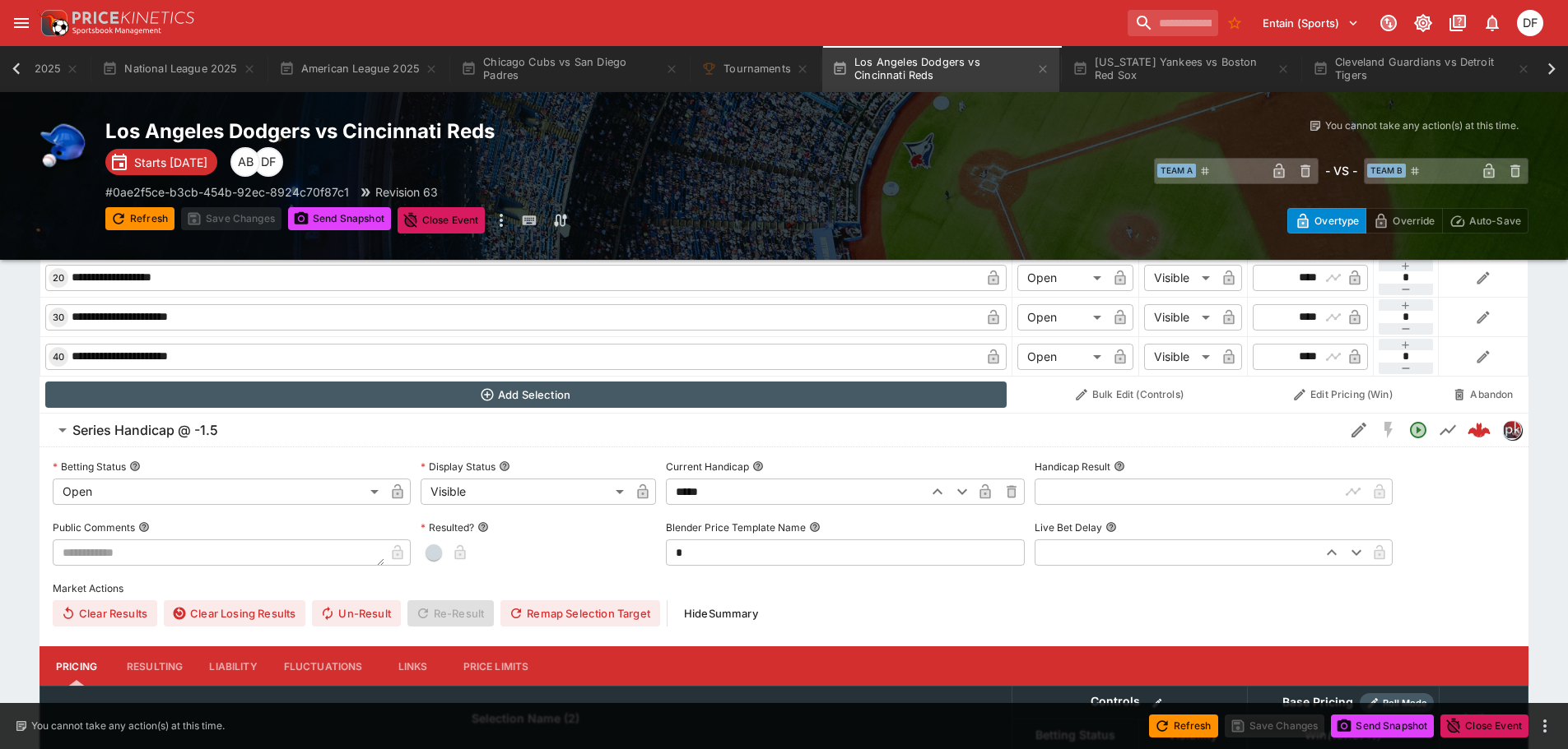
scroll to position [1134, 0]
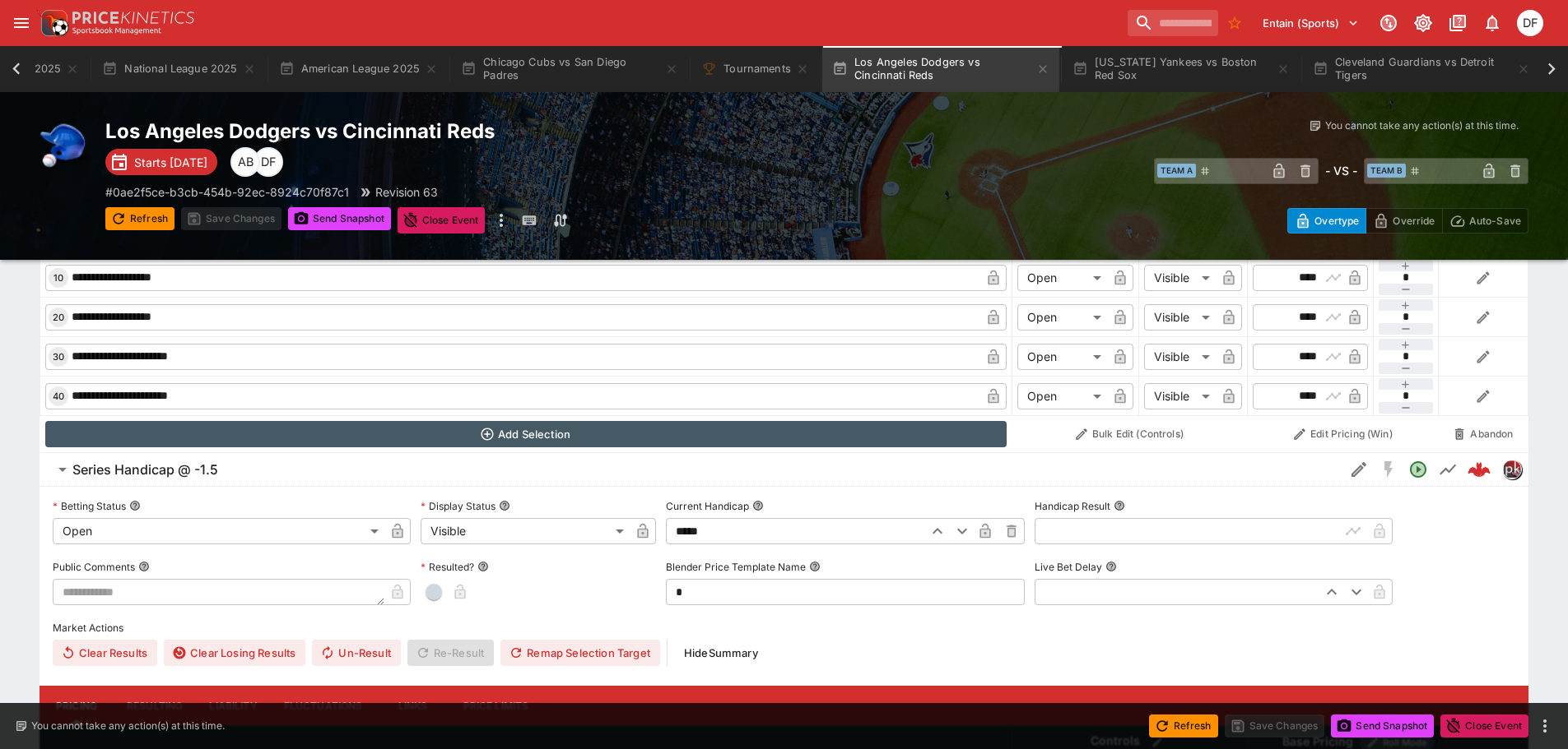
drag, startPoint x: 726, startPoint y: 525, endPoint x: 571, endPoint y: 530, distance: 155.1
click at [571, 530] on div "**********" at bounding box center [783, 580] width 1462 height 173
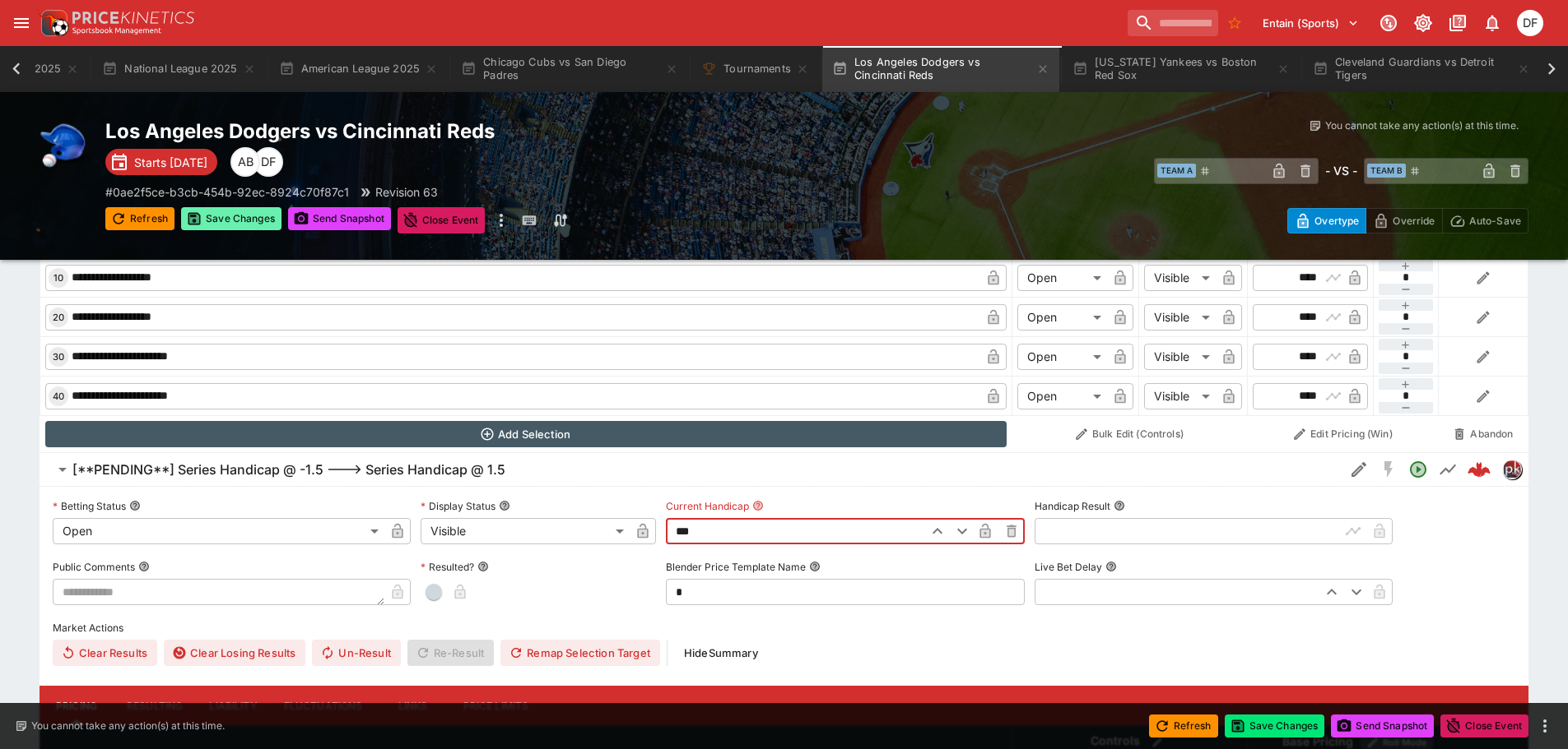
type input "****"
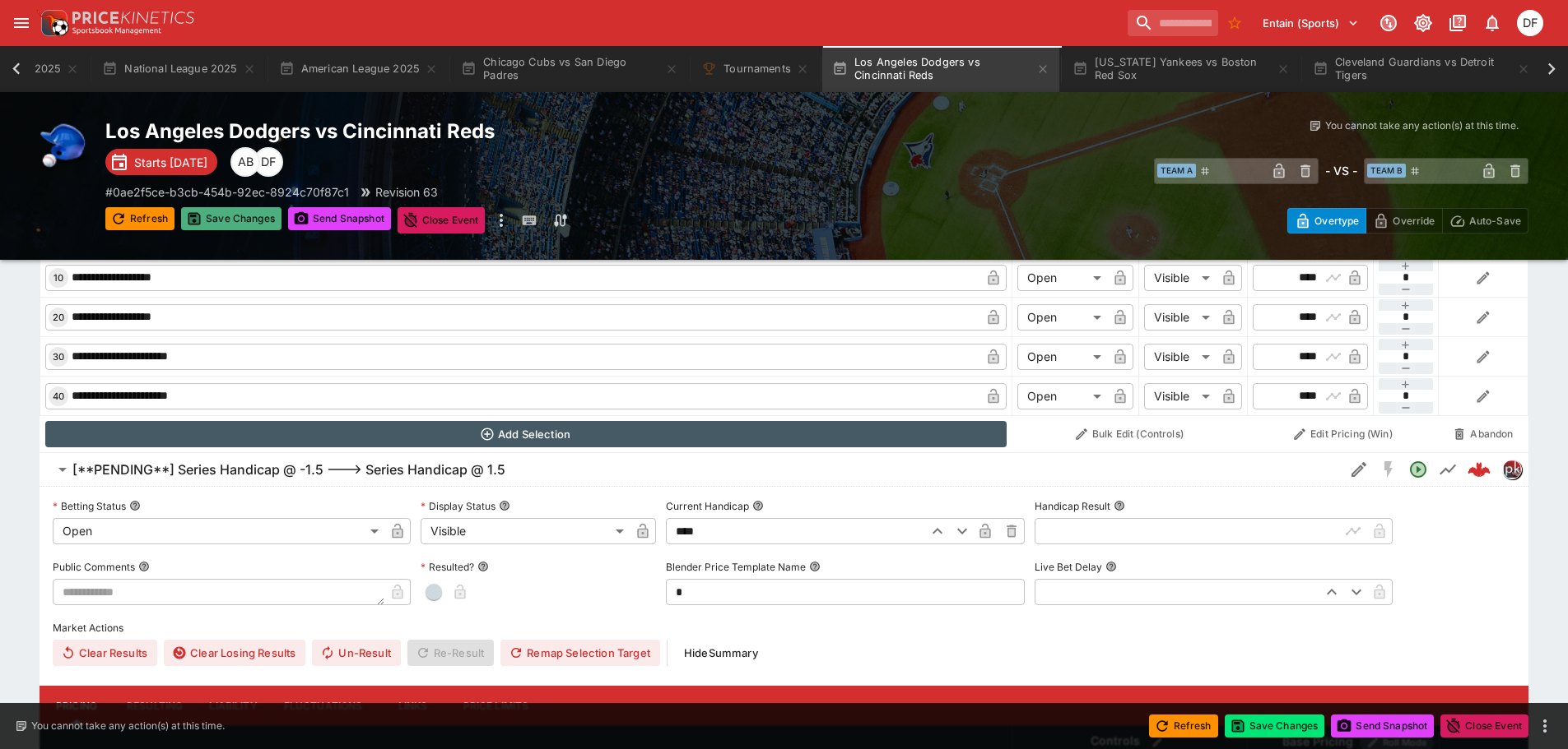
click at [226, 221] on button "Save Changes" at bounding box center [231, 219] width 100 height 23
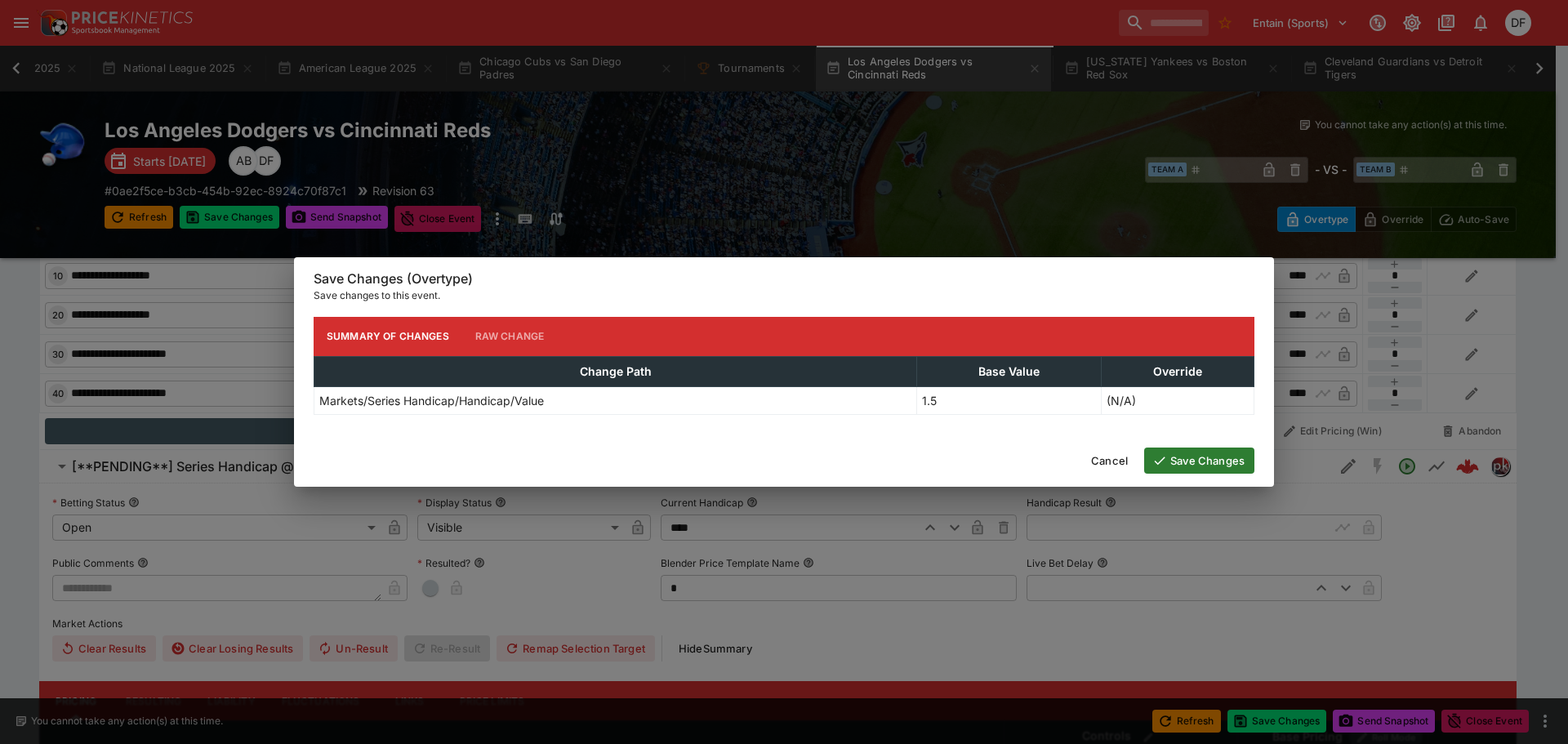
click at [1192, 463] on button "Save Changes" at bounding box center [1199, 461] width 110 height 26
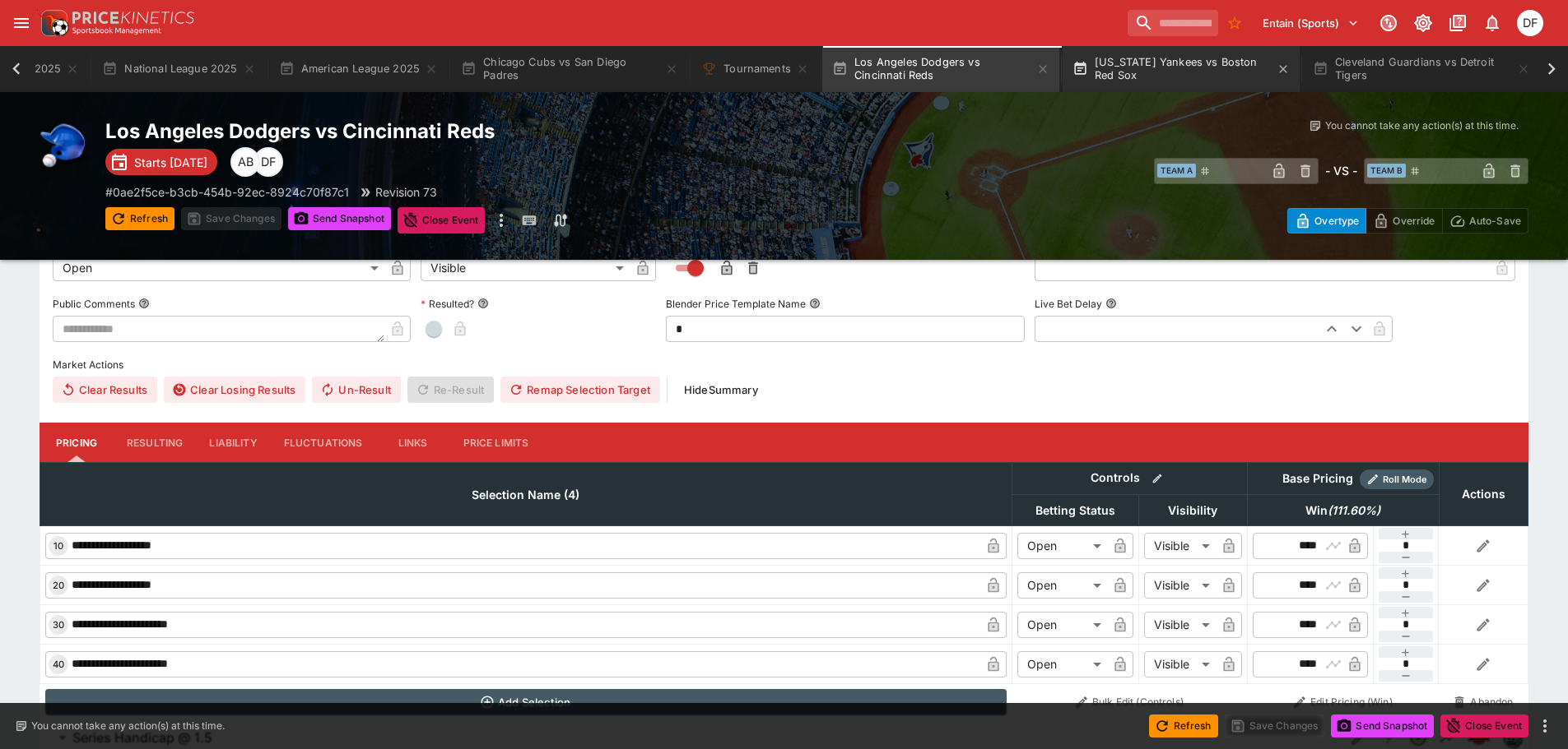
scroll to position [804, 0]
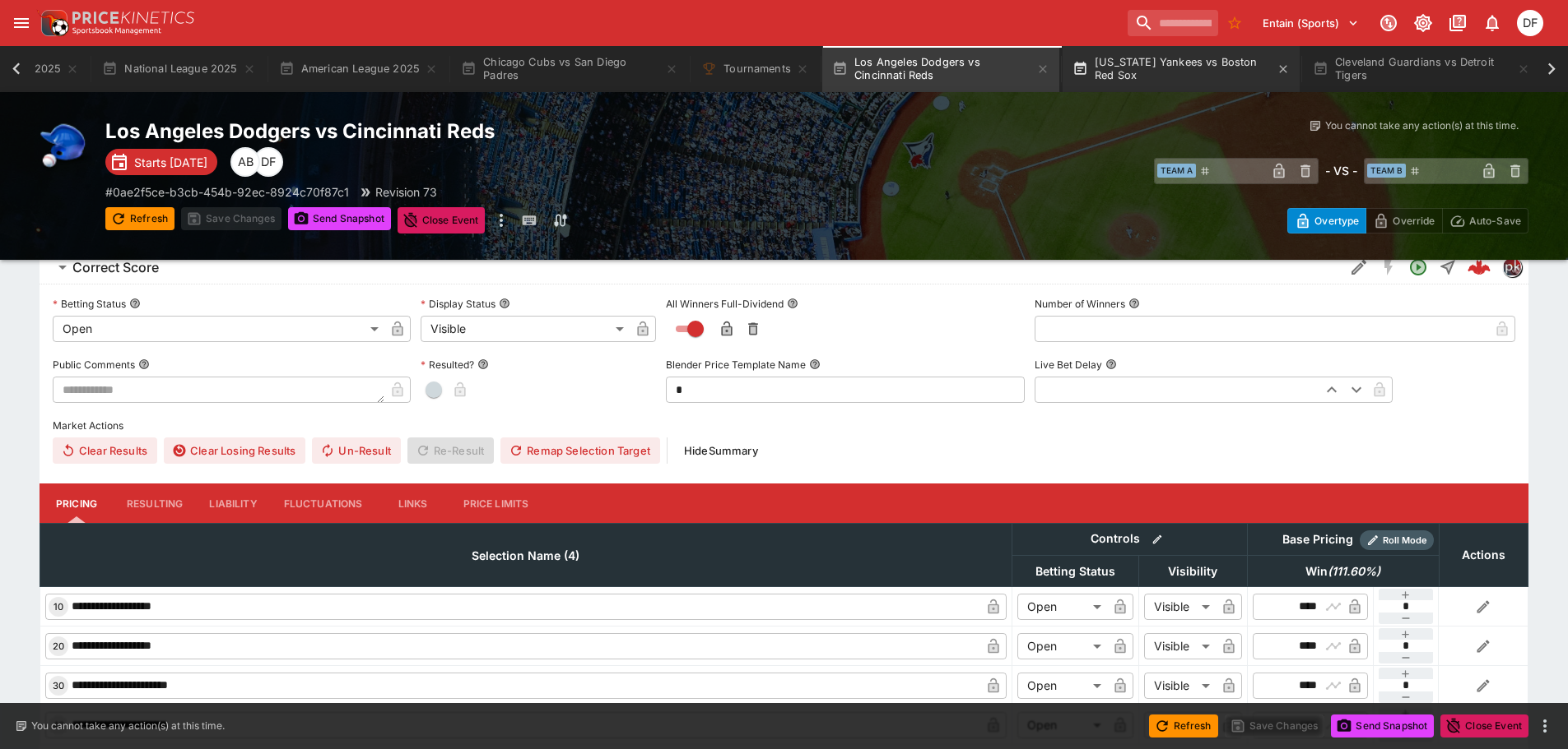
click at [1164, 60] on button "New York Yankees vs Boston Red Sox" at bounding box center [1181, 68] width 237 height 46
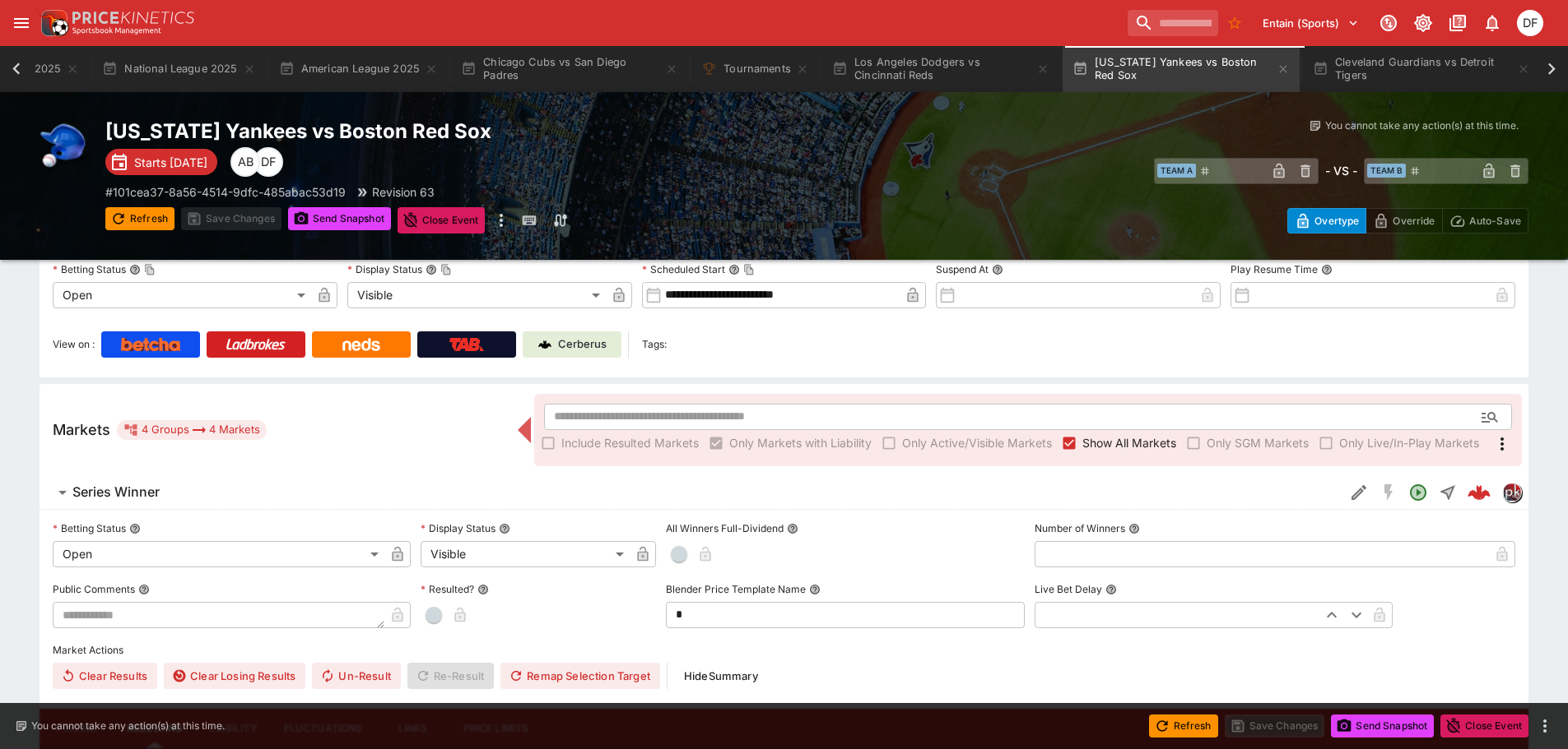
scroll to position [247, 0]
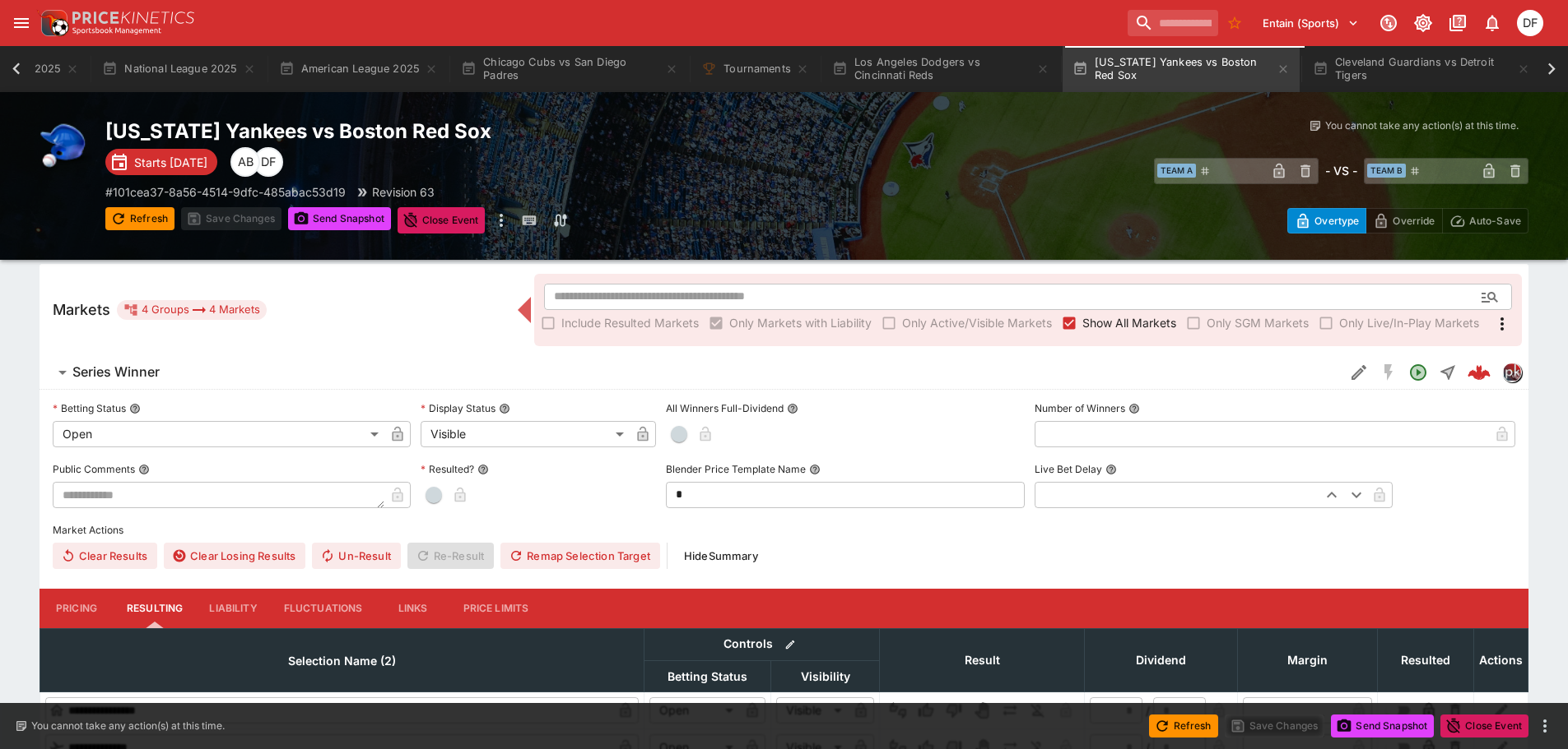
click at [170, 373] on span "Series Winner" at bounding box center [702, 372] width 1259 height 17
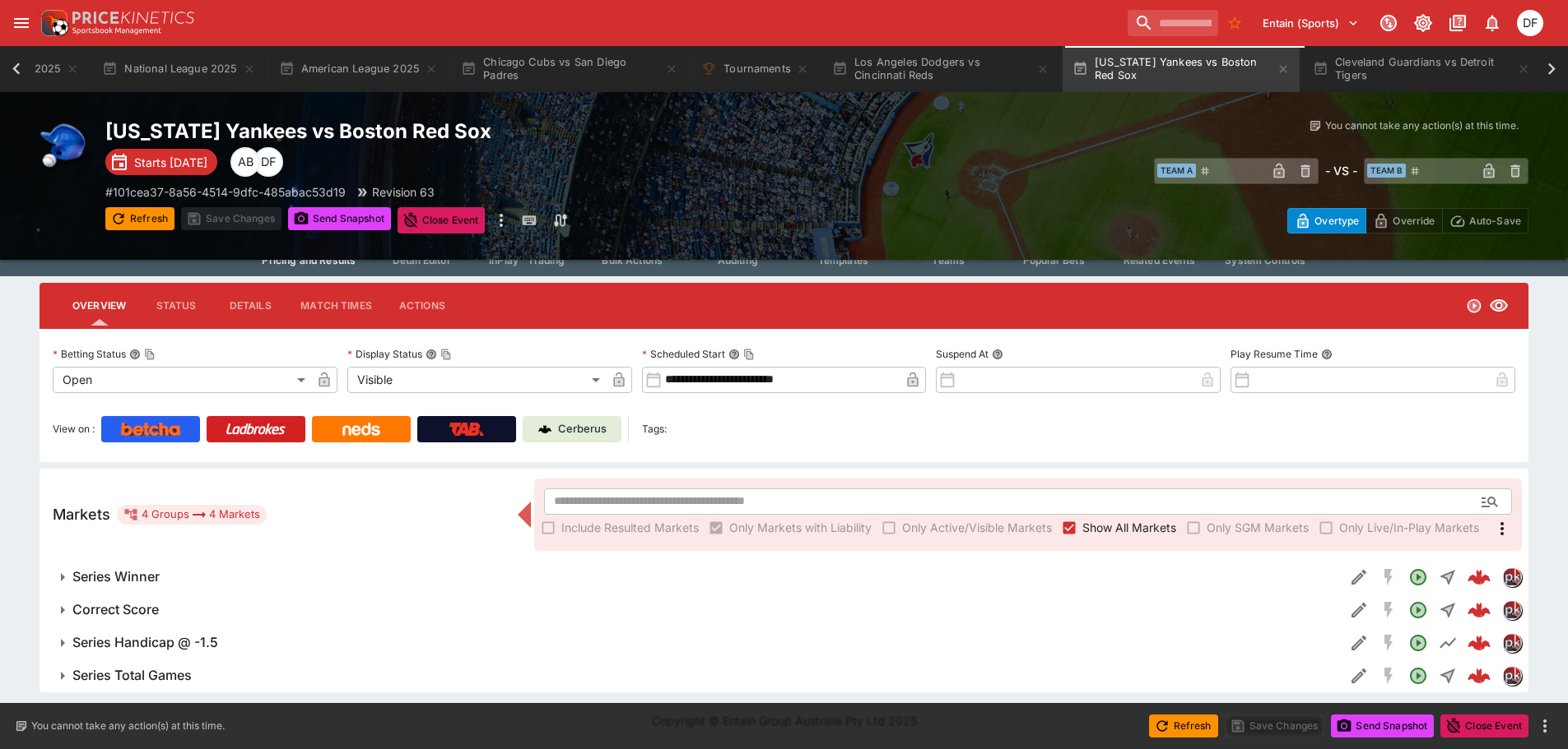
scroll to position [42, 0]
click at [173, 646] on h6 "Series Handicap @ -1.5" at bounding box center [146, 643] width 146 height 17
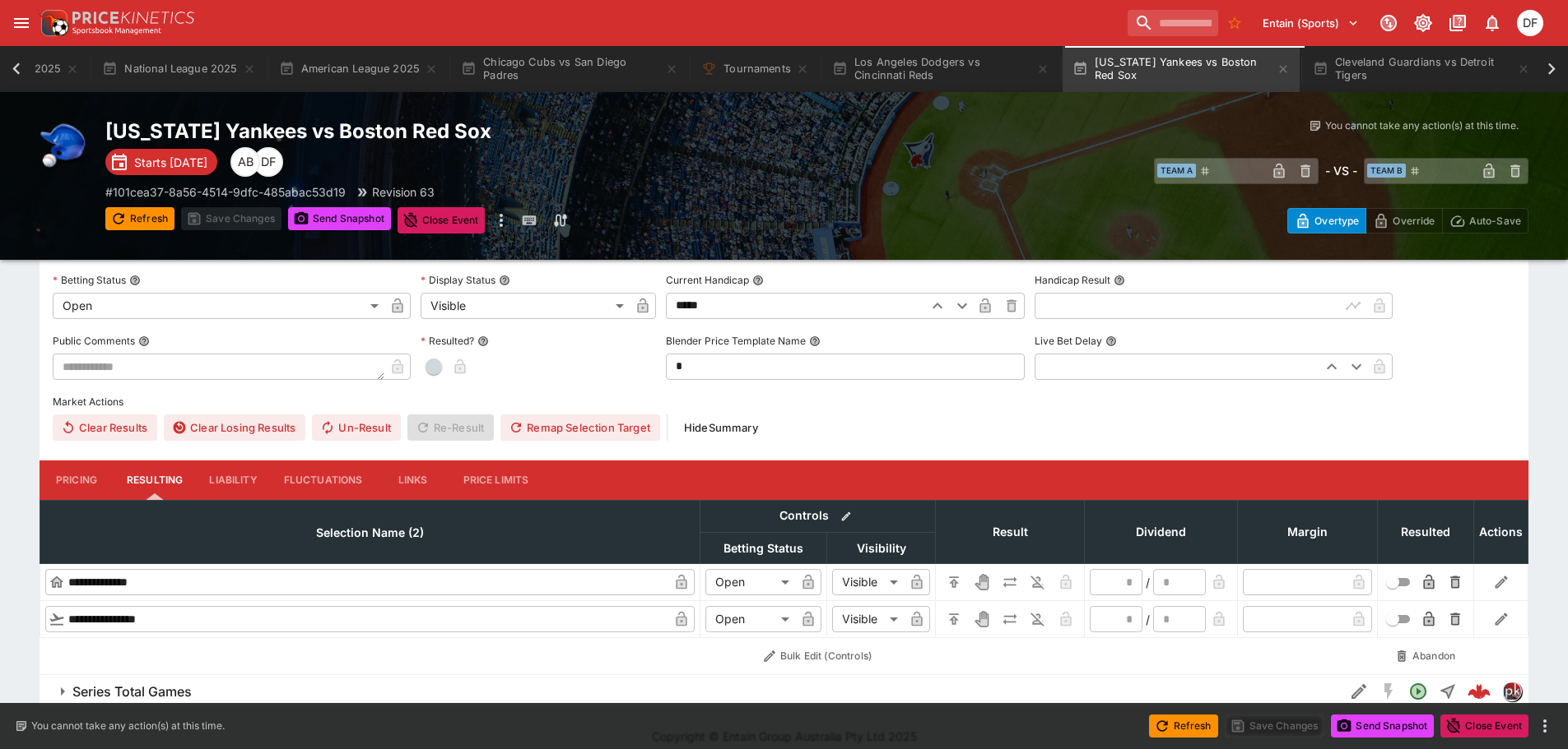
scroll to position [453, 0]
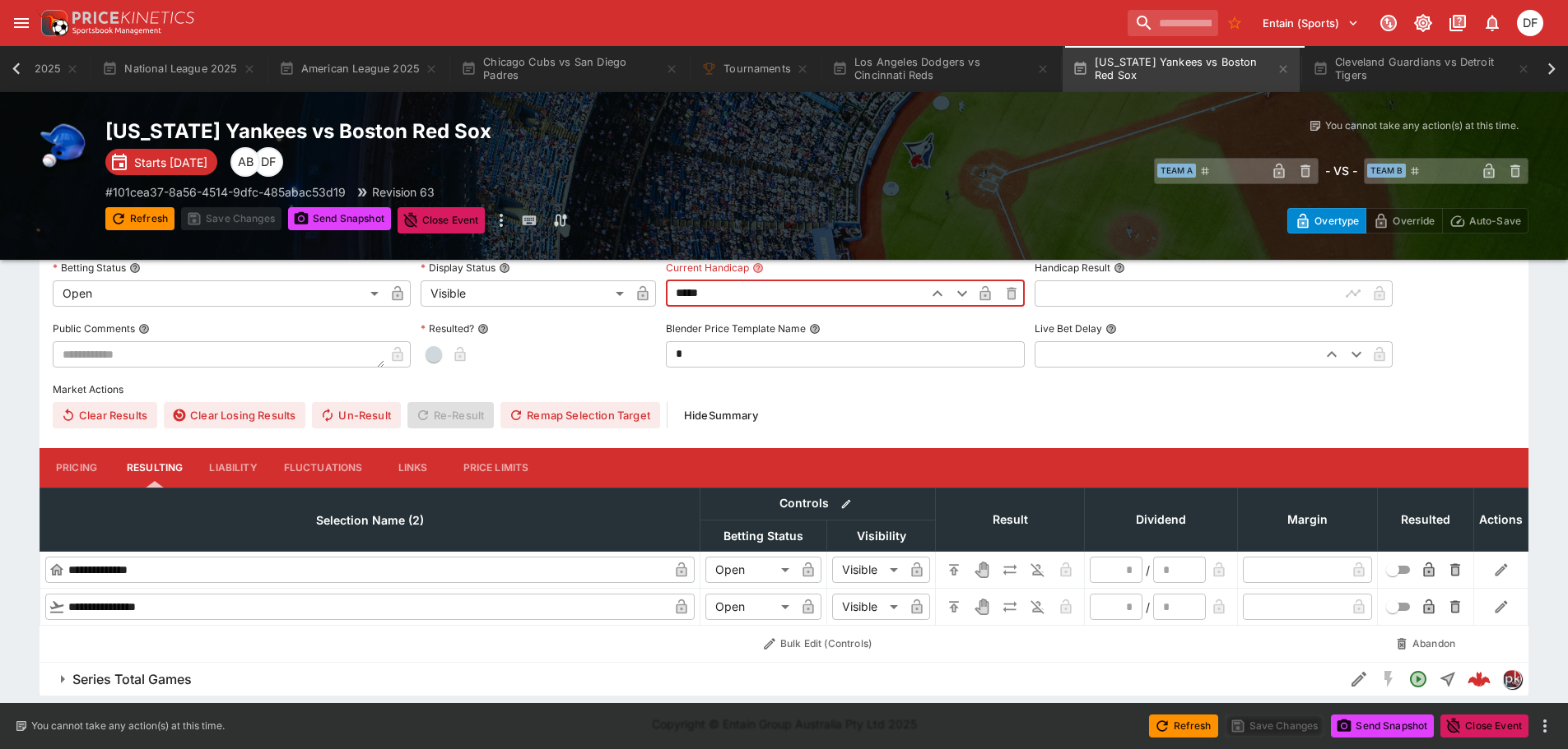
drag, startPoint x: 734, startPoint y: 300, endPoint x: 667, endPoint y: 301, distance: 67.0
click at [667, 301] on input "*****" at bounding box center [794, 293] width 256 height 26
click at [249, 218] on button "Save Changes" at bounding box center [231, 219] width 100 height 23
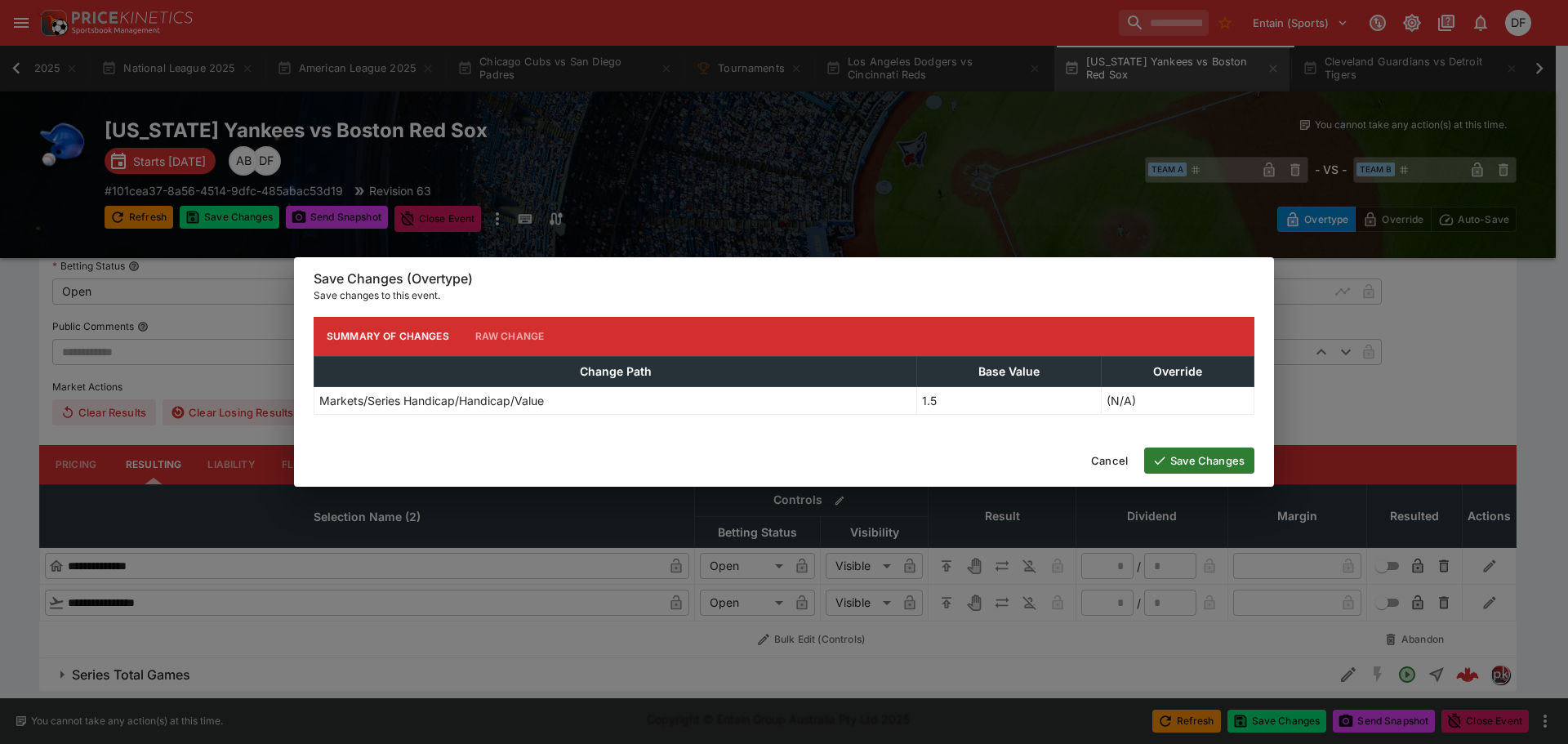
click at [1196, 463] on button "Save Changes" at bounding box center [1199, 461] width 110 height 26
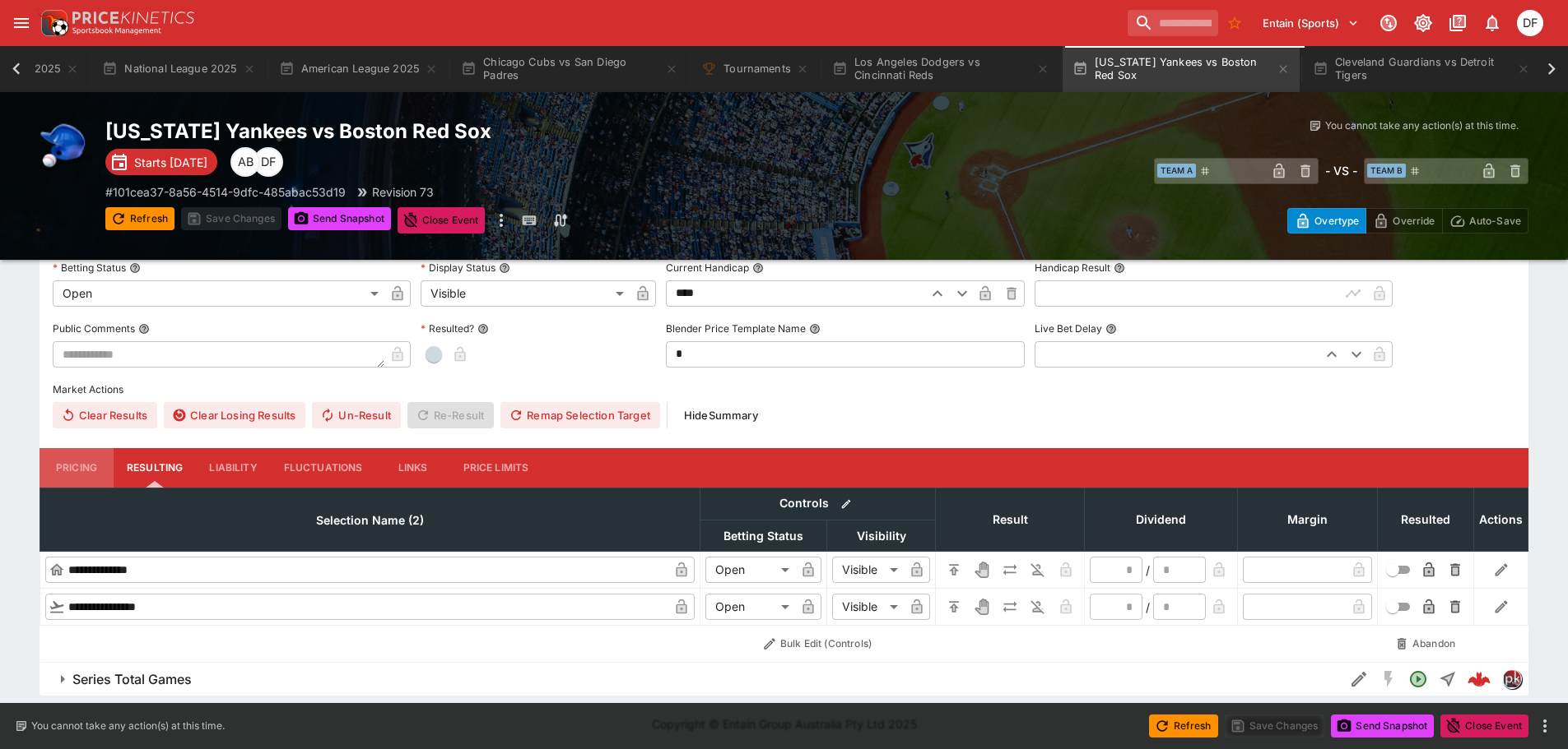
click at [76, 479] on button "Pricing" at bounding box center [76, 468] width 74 height 39
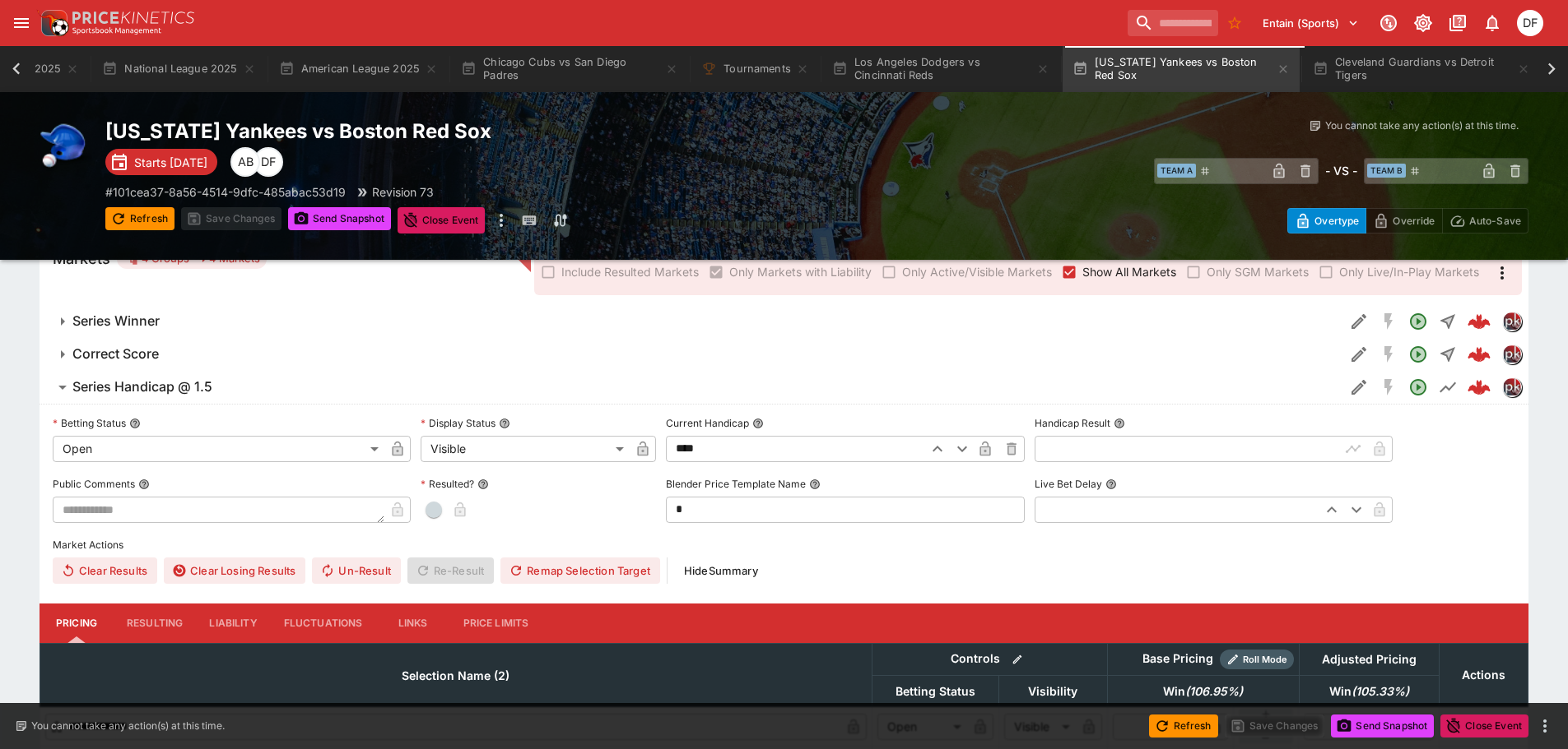
scroll to position [297, 0]
click at [349, 210] on button "Send Snapshot" at bounding box center [339, 219] width 103 height 23
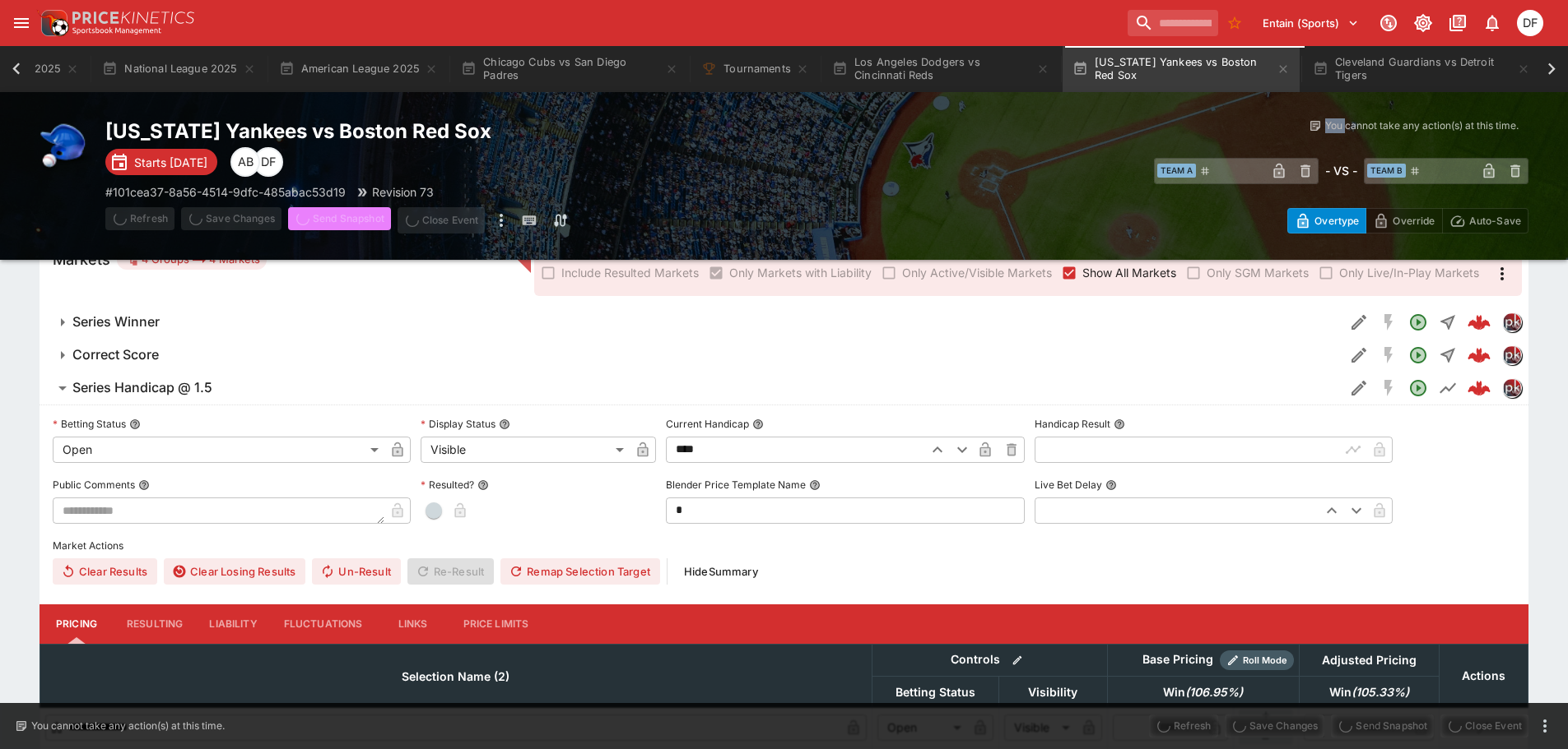
click at [349, 210] on span "Send Snapshot" at bounding box center [339, 220] width 103 height 26
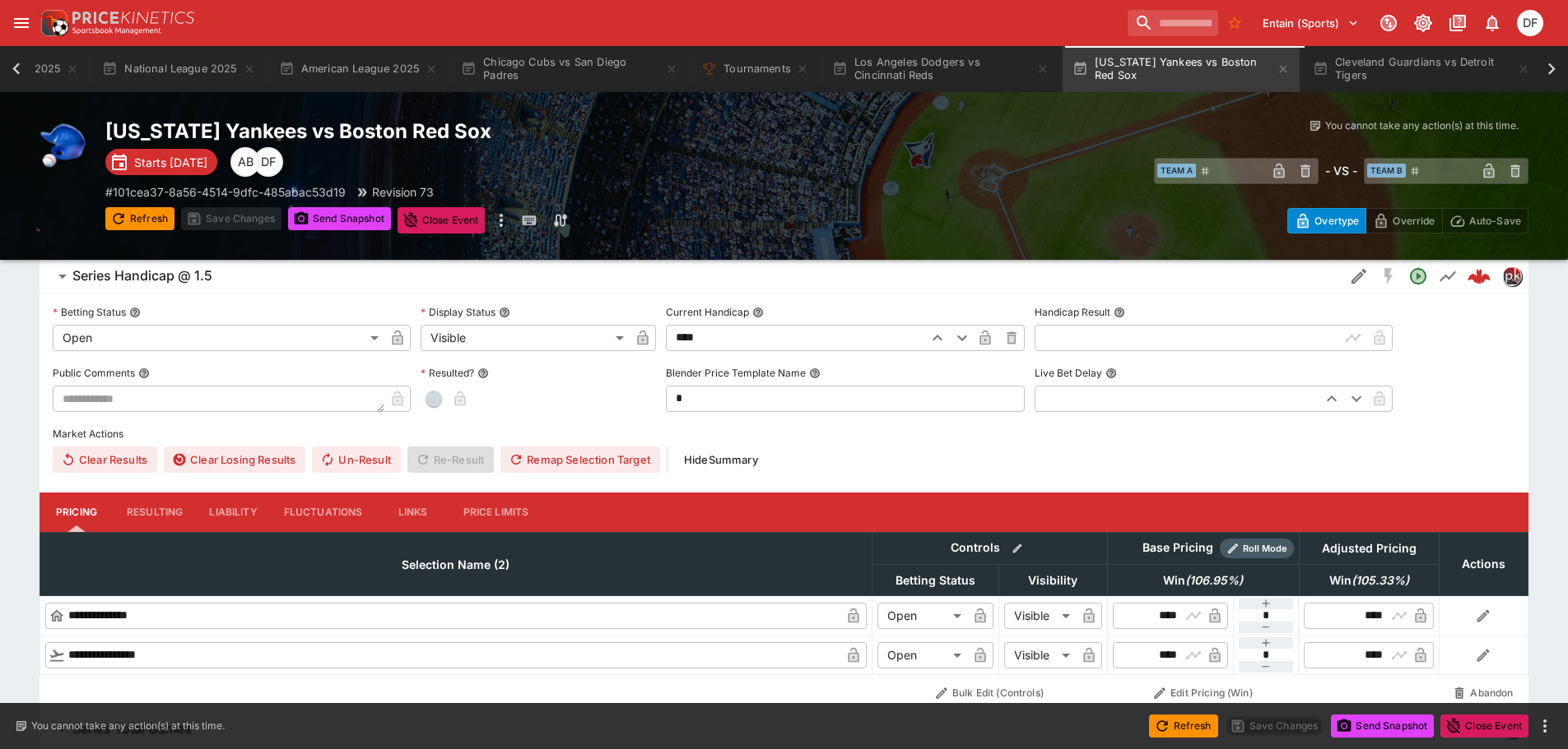
scroll to position [379, 0]
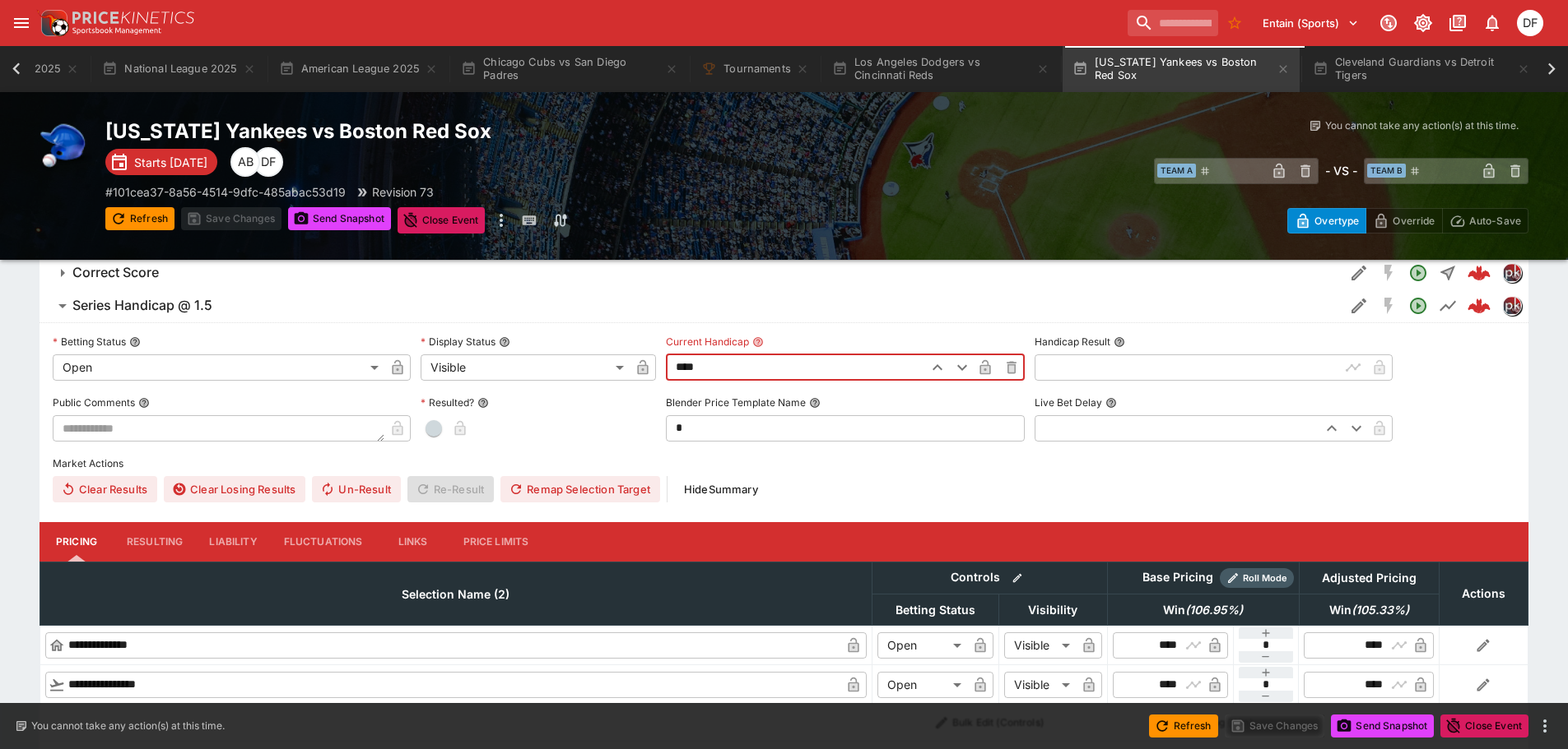
drag, startPoint x: 734, startPoint y: 359, endPoint x: 635, endPoint y: 362, distance: 99.0
click at [635, 362] on div "**********" at bounding box center [783, 416] width 1462 height 173
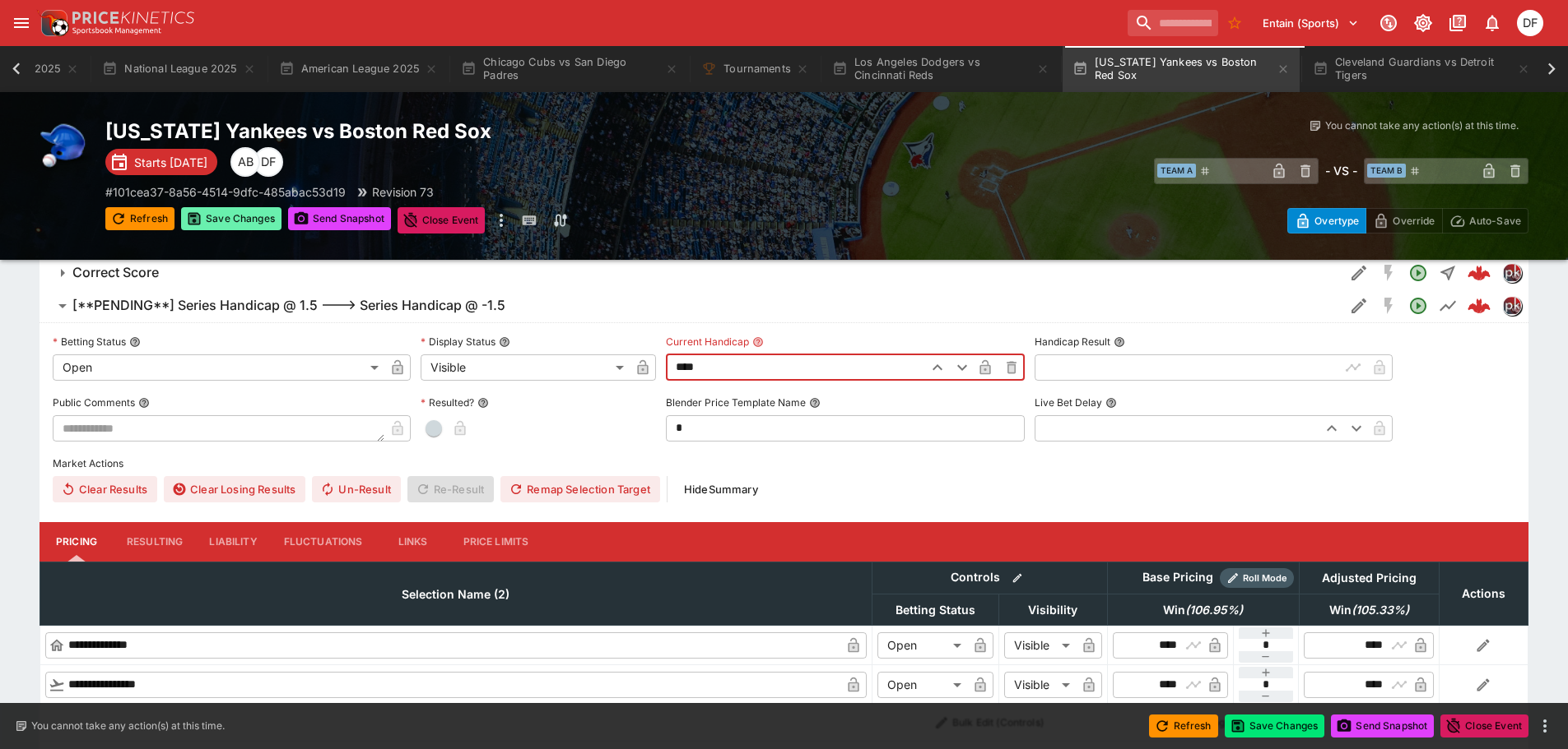
type input "*****"
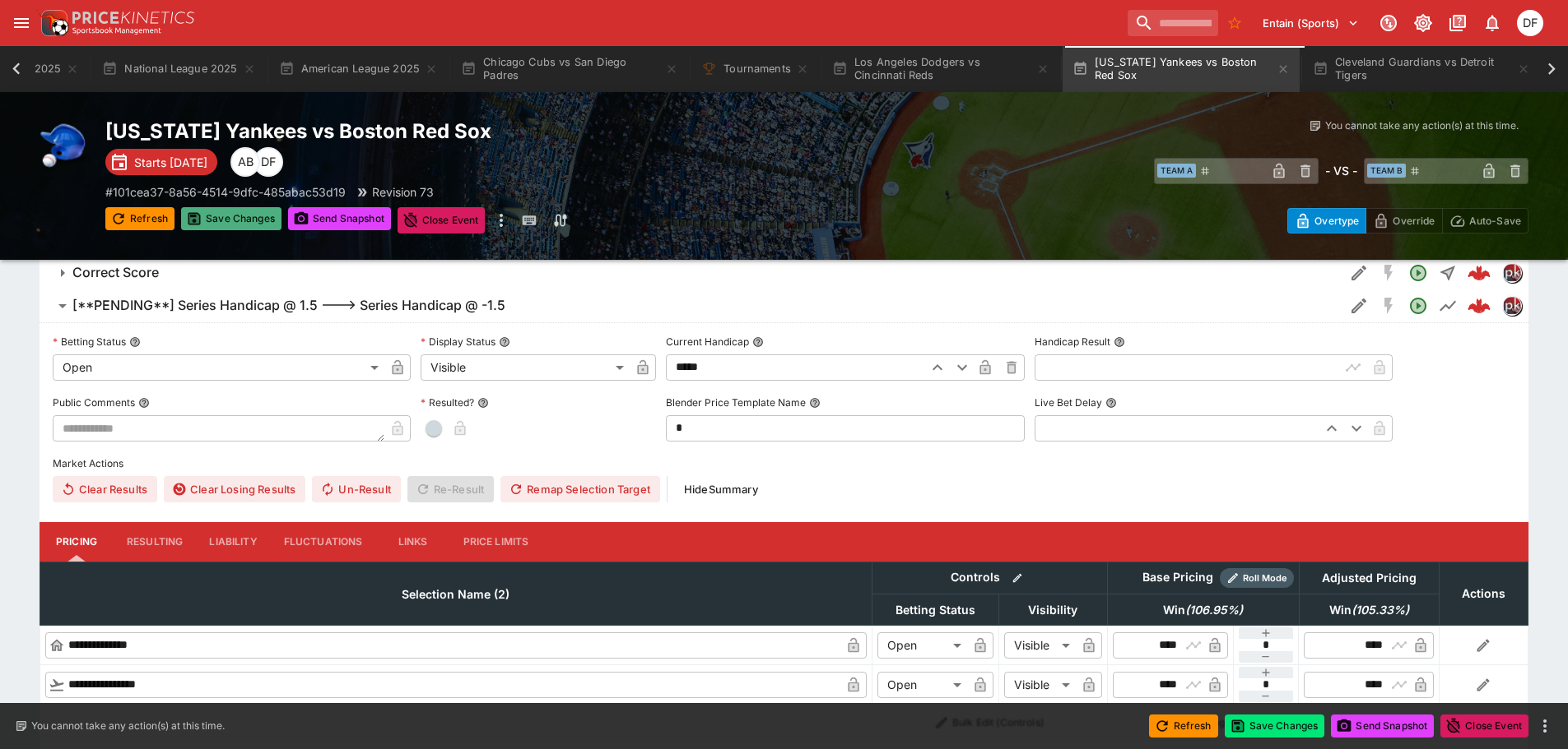
click at [221, 214] on button "Save Changes" at bounding box center [231, 219] width 100 height 23
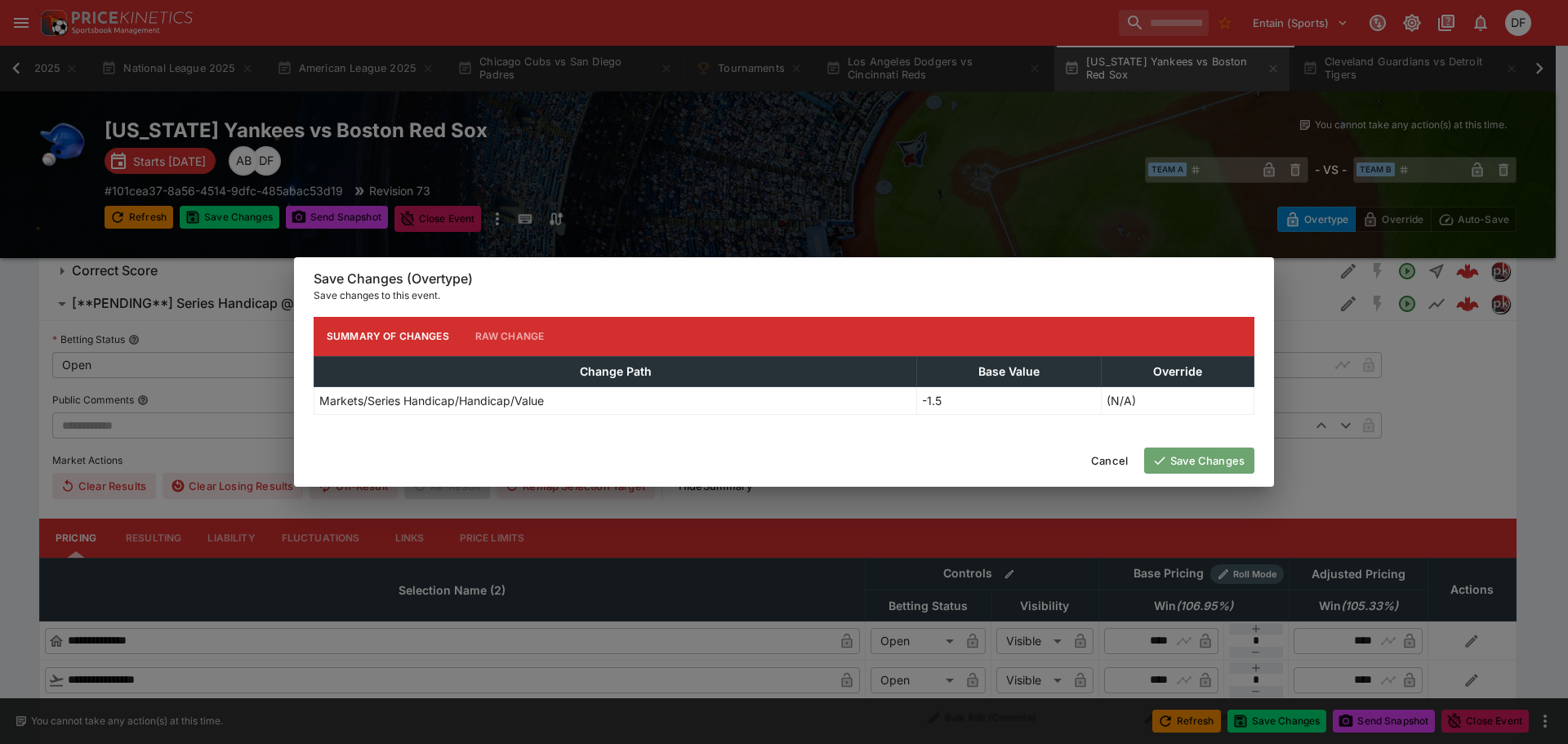
click at [1186, 468] on button "Save Changes" at bounding box center [1199, 461] width 110 height 26
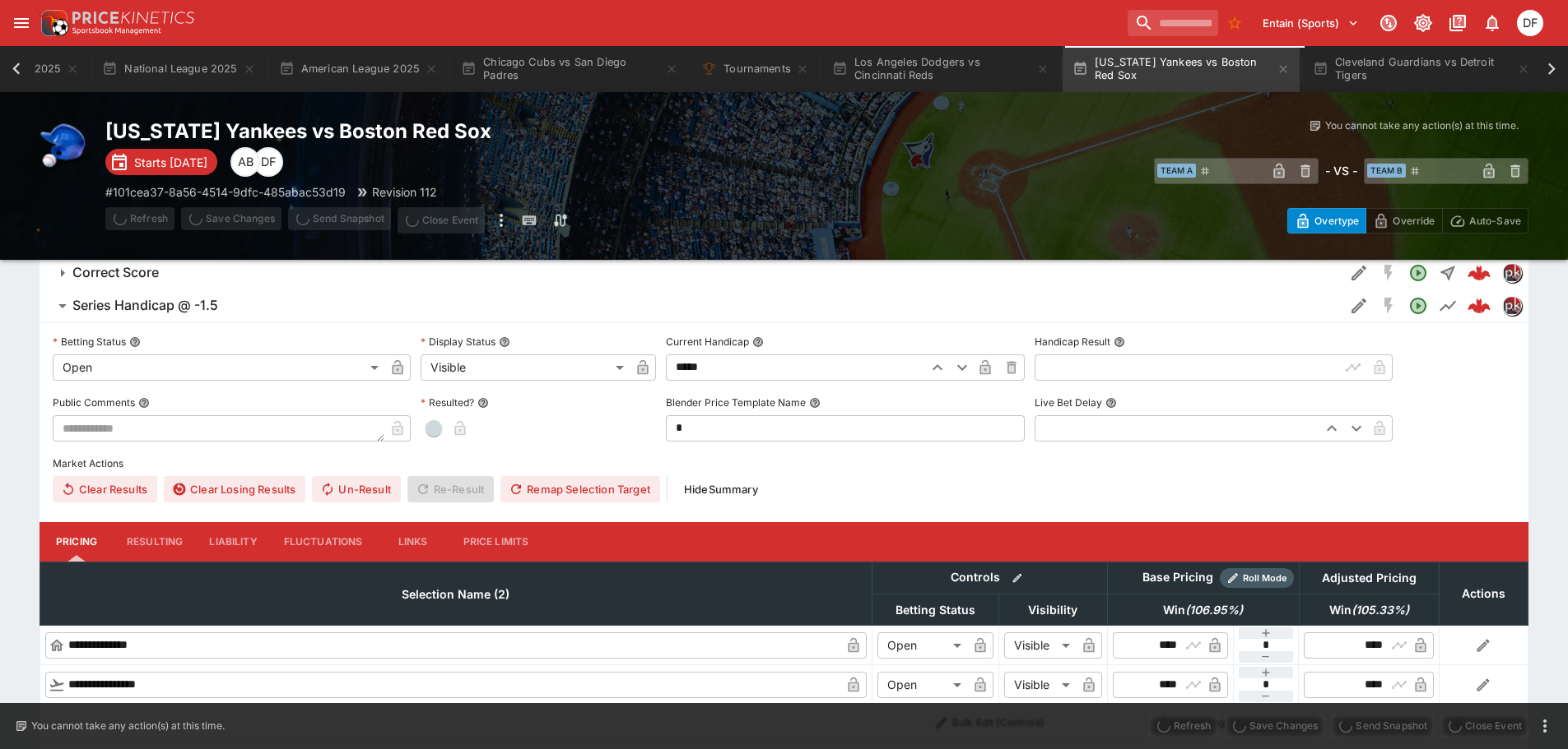
type input "**********"
type input "****"
type input "**********"
type input "****"
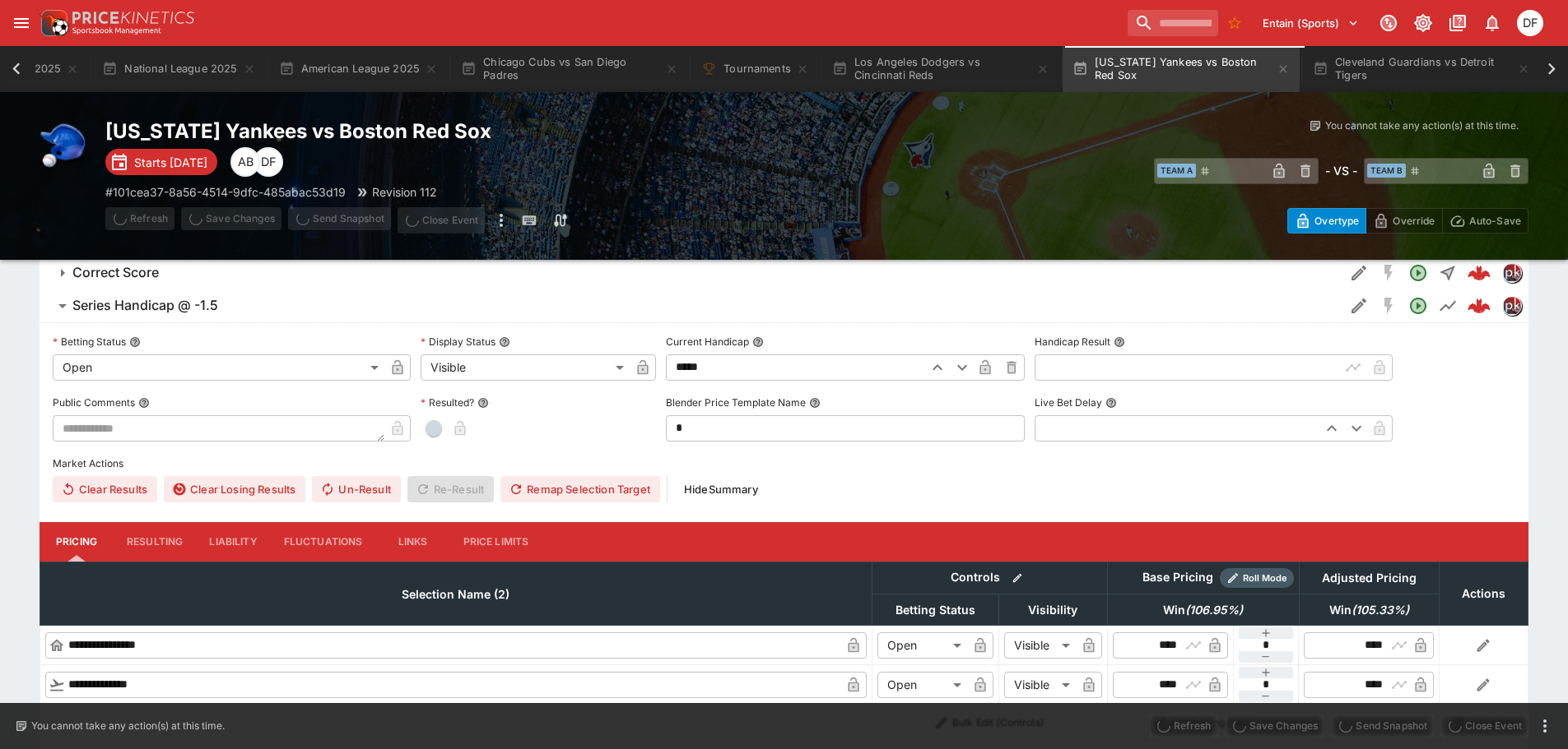
type input "****"
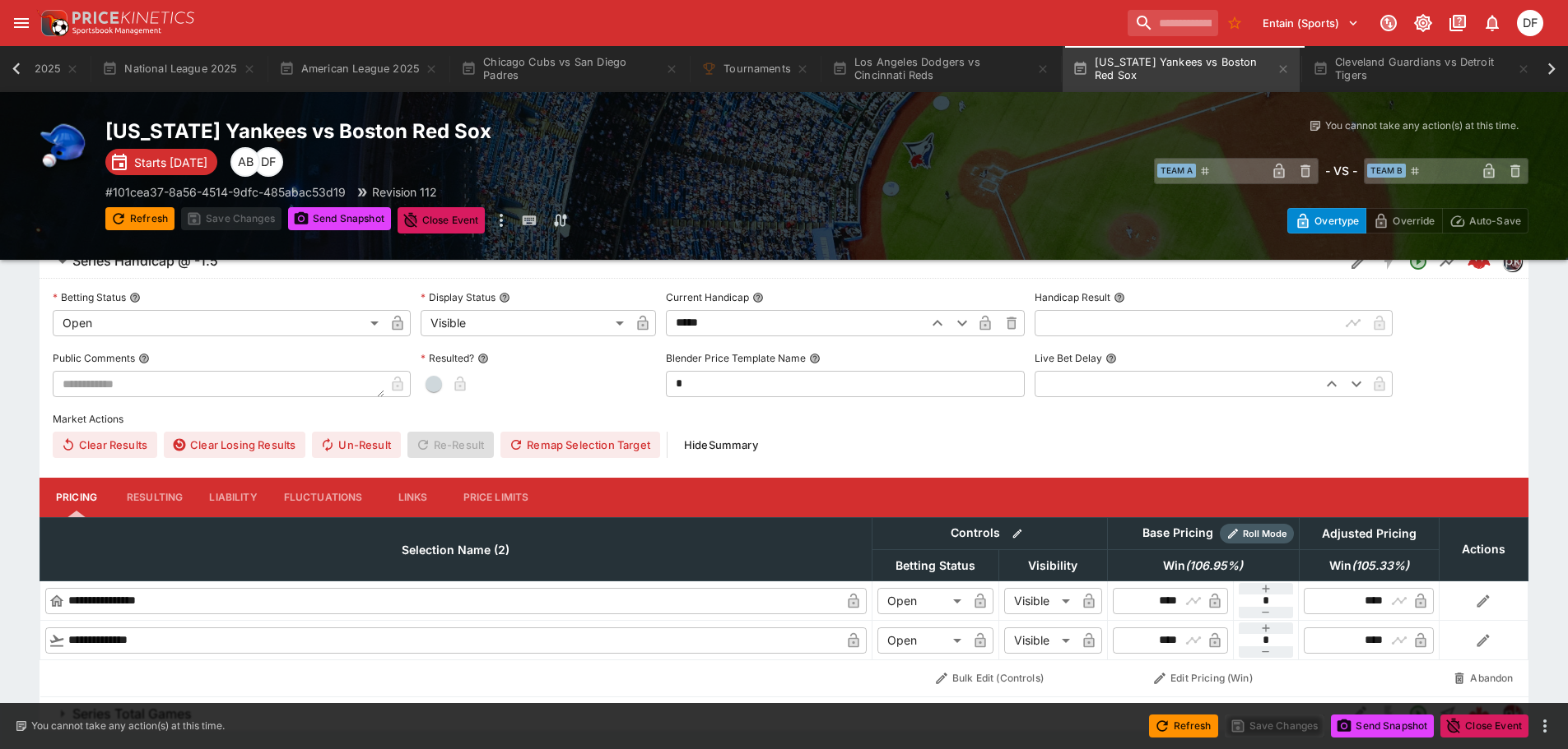
scroll to position [461, 0]
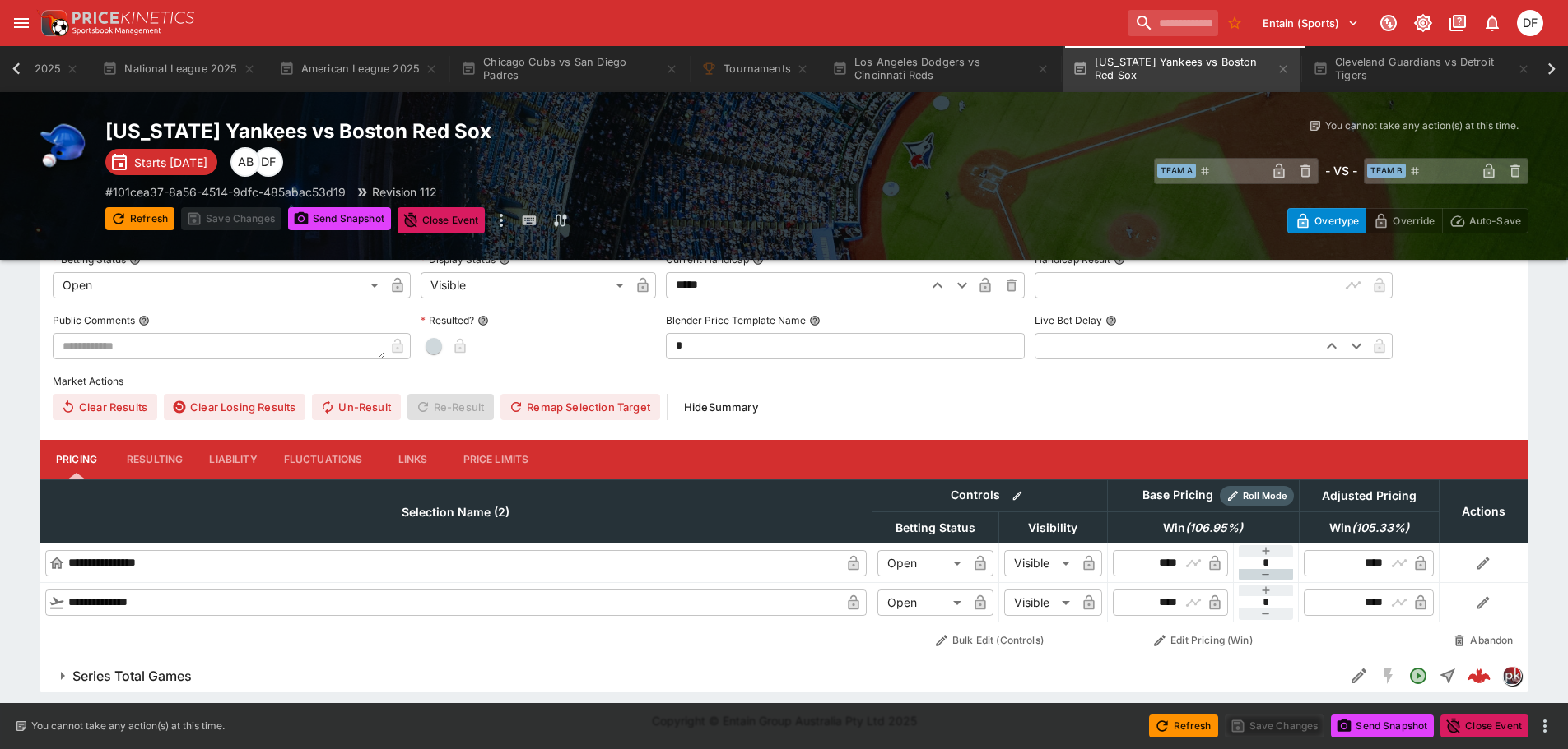
click at [1273, 572] on button "button" at bounding box center [1266, 575] width 55 height 11
type input "**"
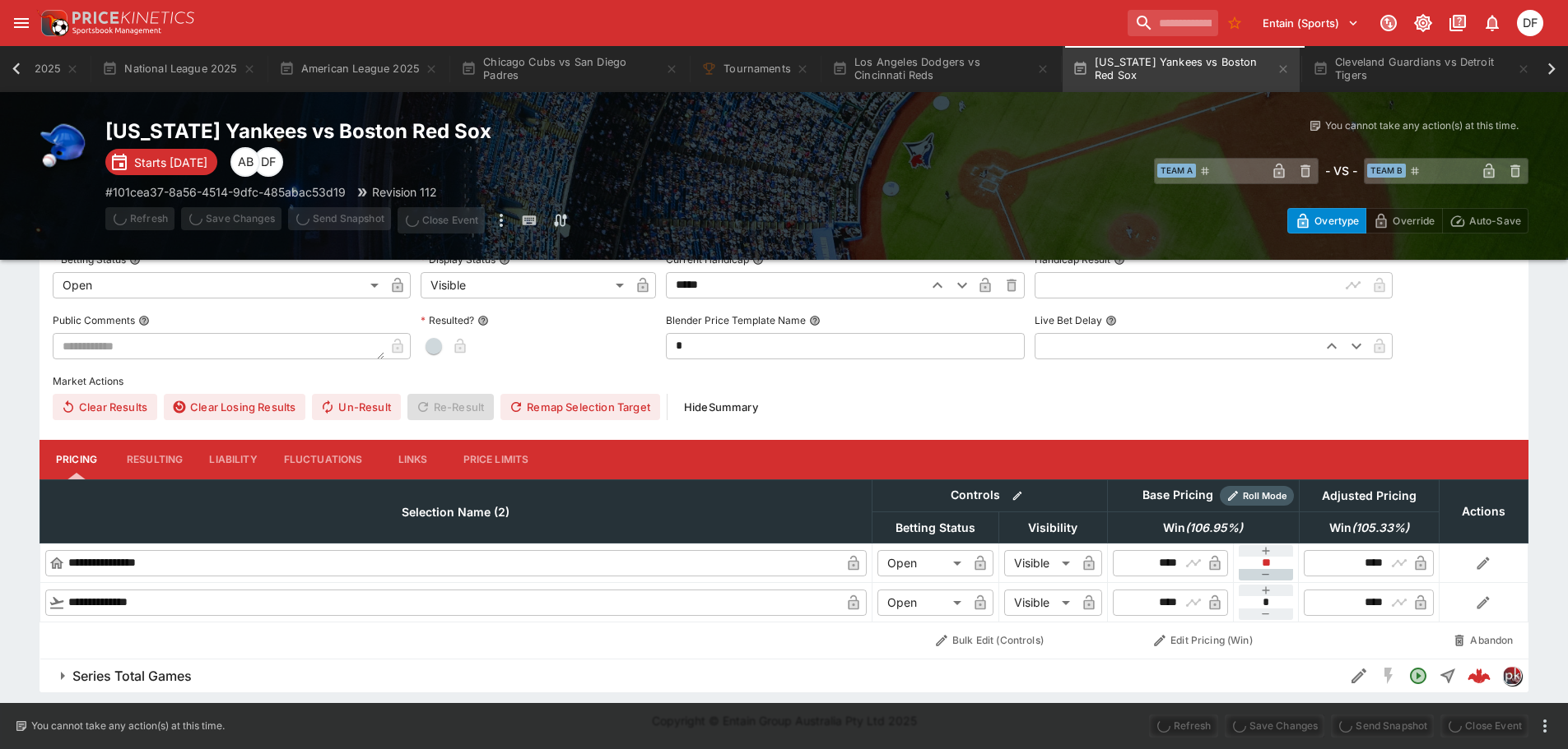
type input "****"
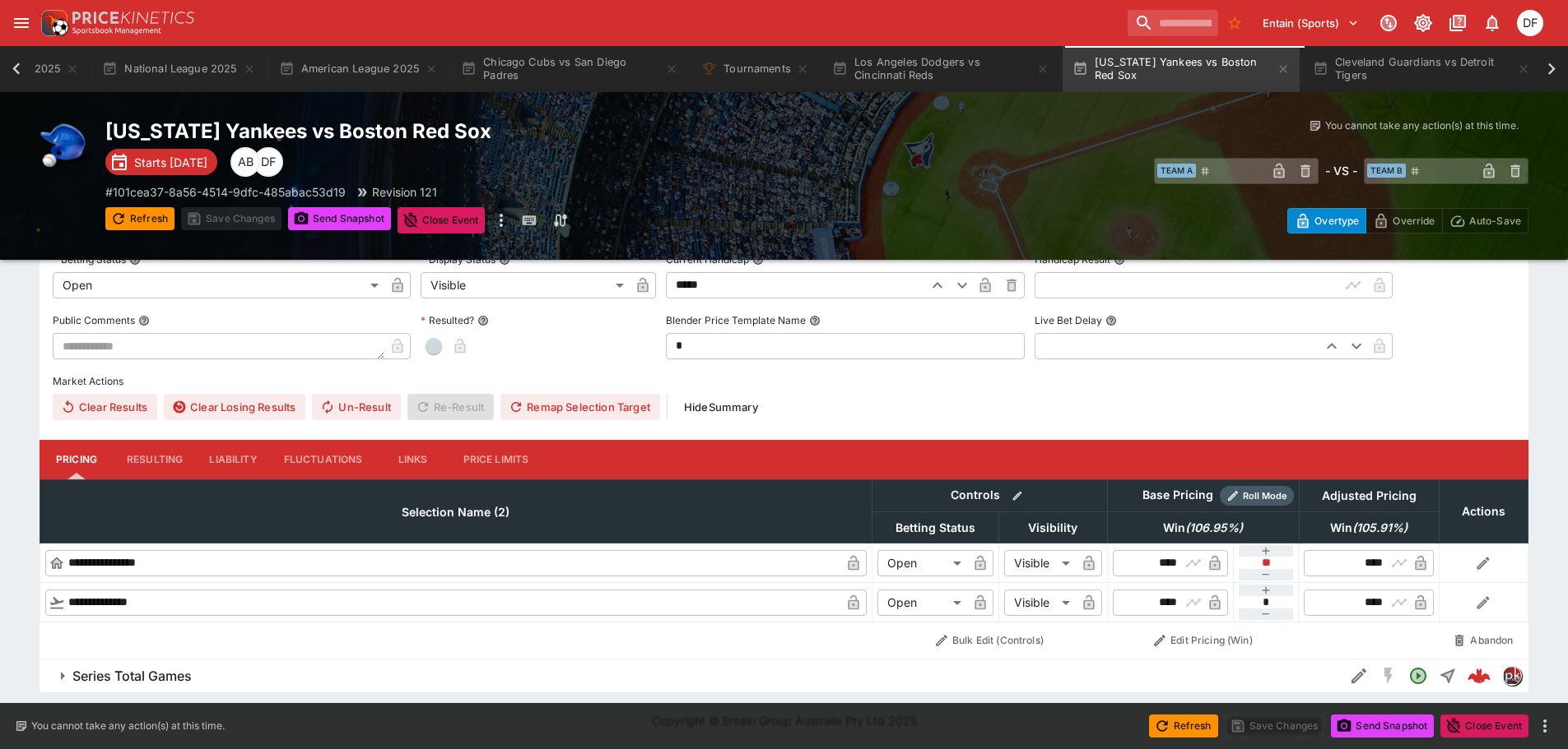
click at [178, 670] on h6 "Series Total Games" at bounding box center [133, 676] width 120 height 17
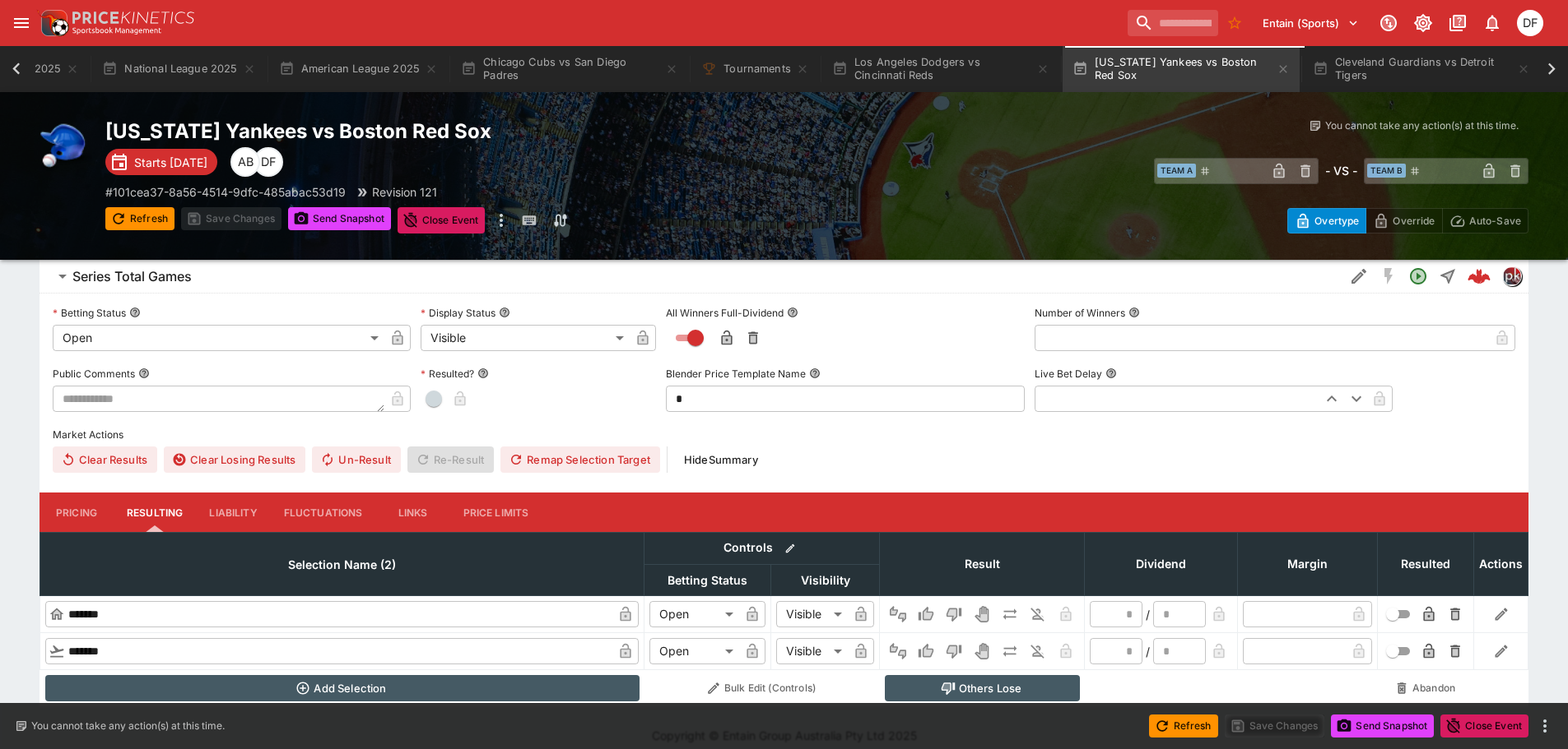
scroll to position [876, 0]
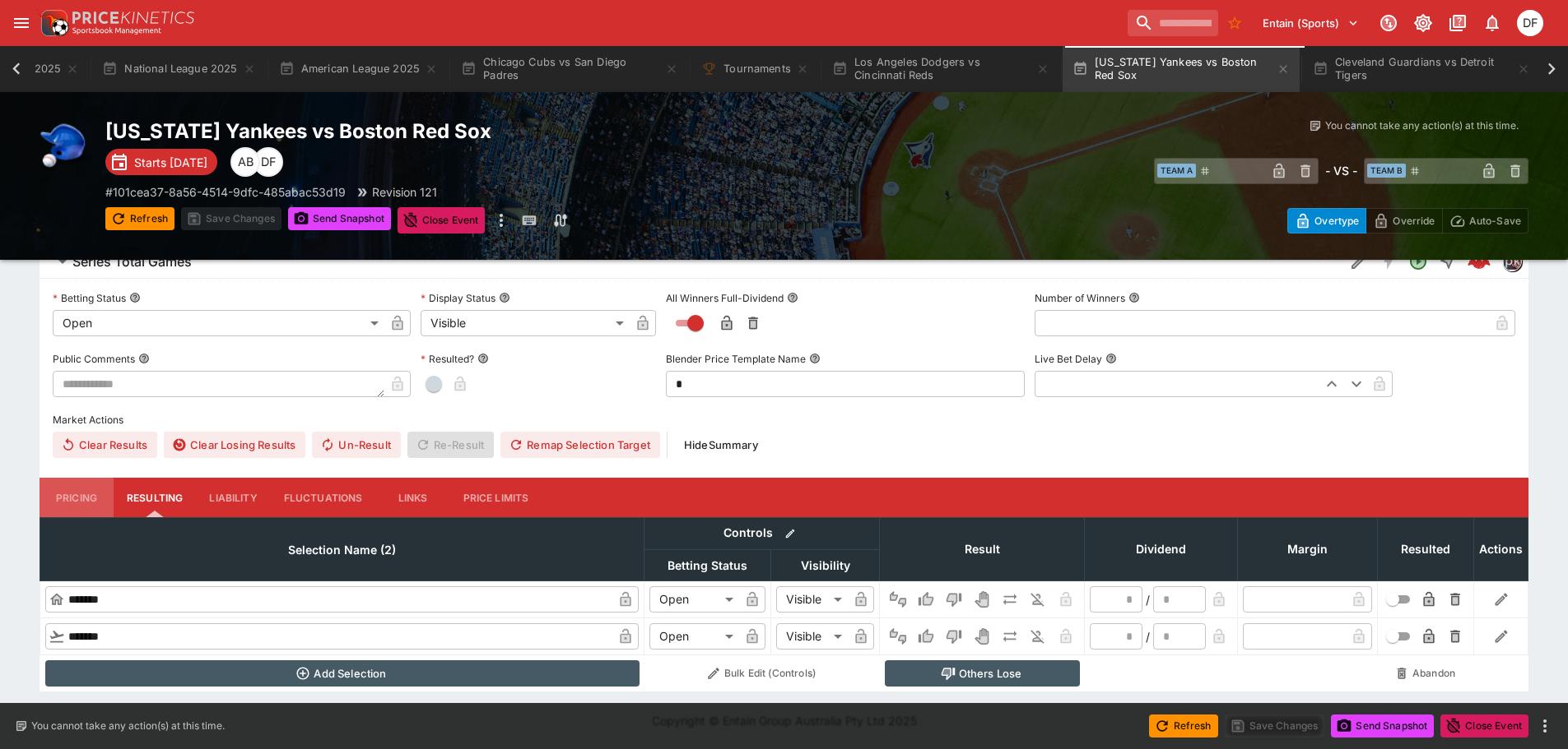
click at [84, 497] on button "Pricing" at bounding box center [76, 498] width 74 height 39
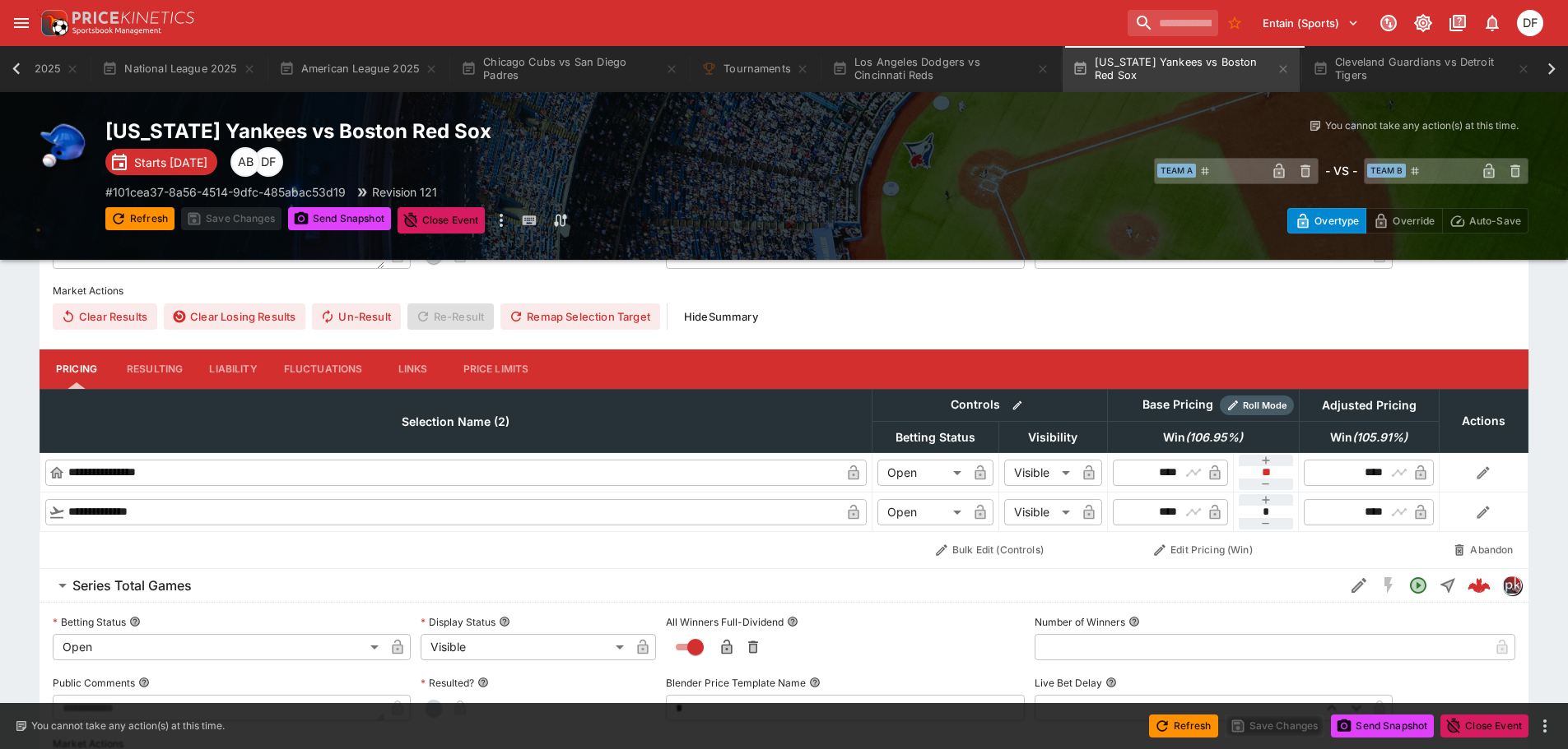
scroll to position [141, 0]
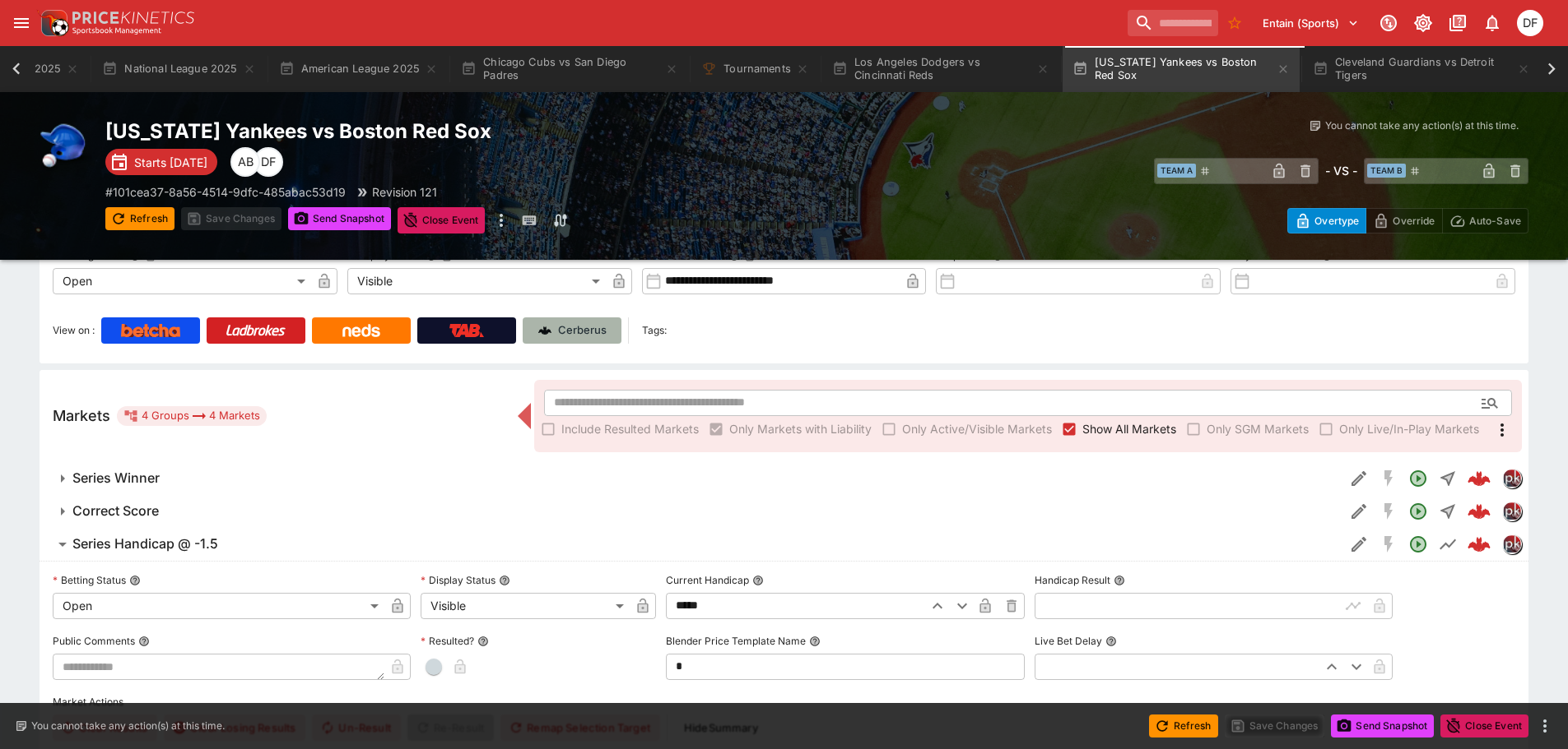
click at [563, 329] on p "Cerberus" at bounding box center [582, 331] width 49 height 17
click at [602, 69] on button "Chicago Cubs vs San Diego Padres" at bounding box center [570, 68] width 237 height 46
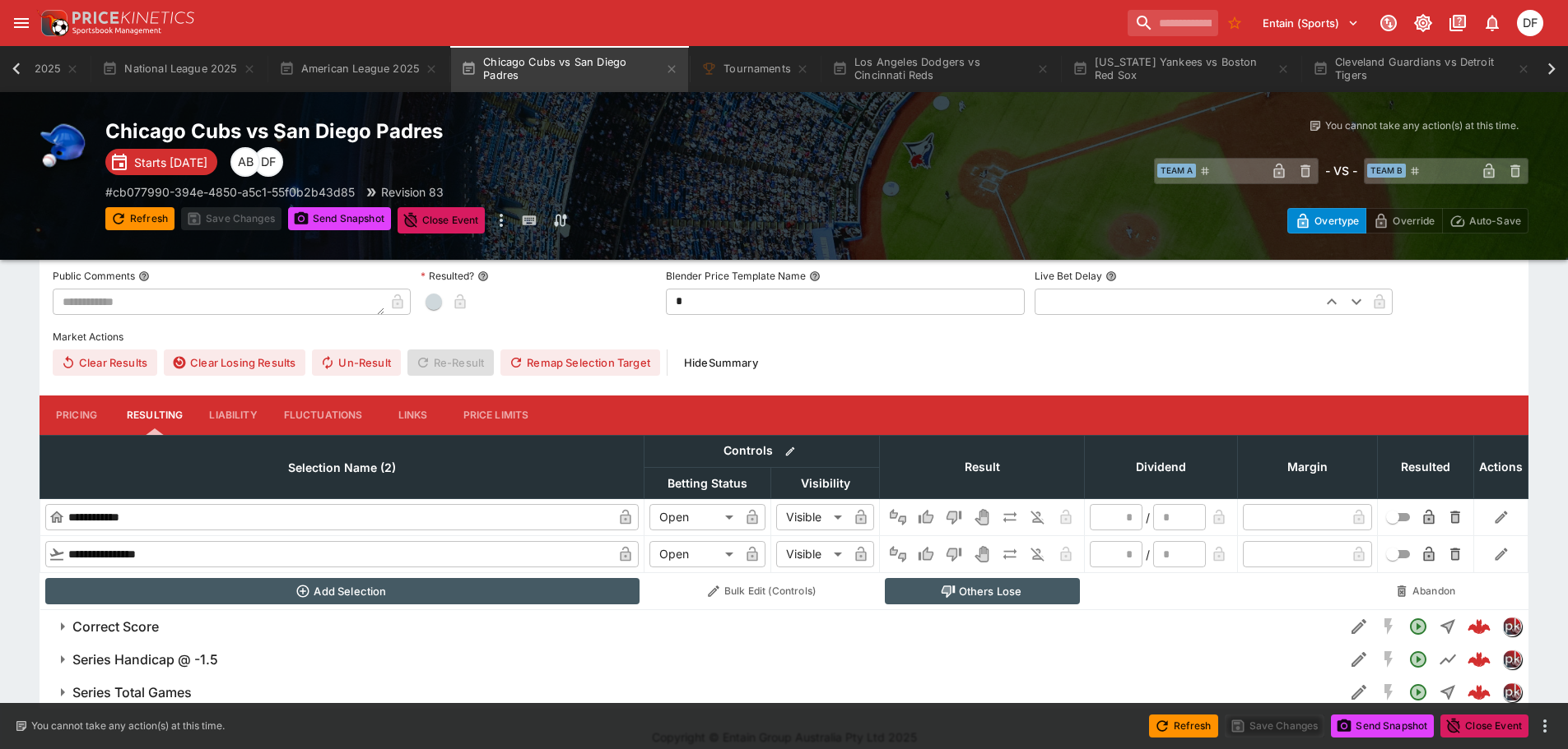
scroll to position [457, 0]
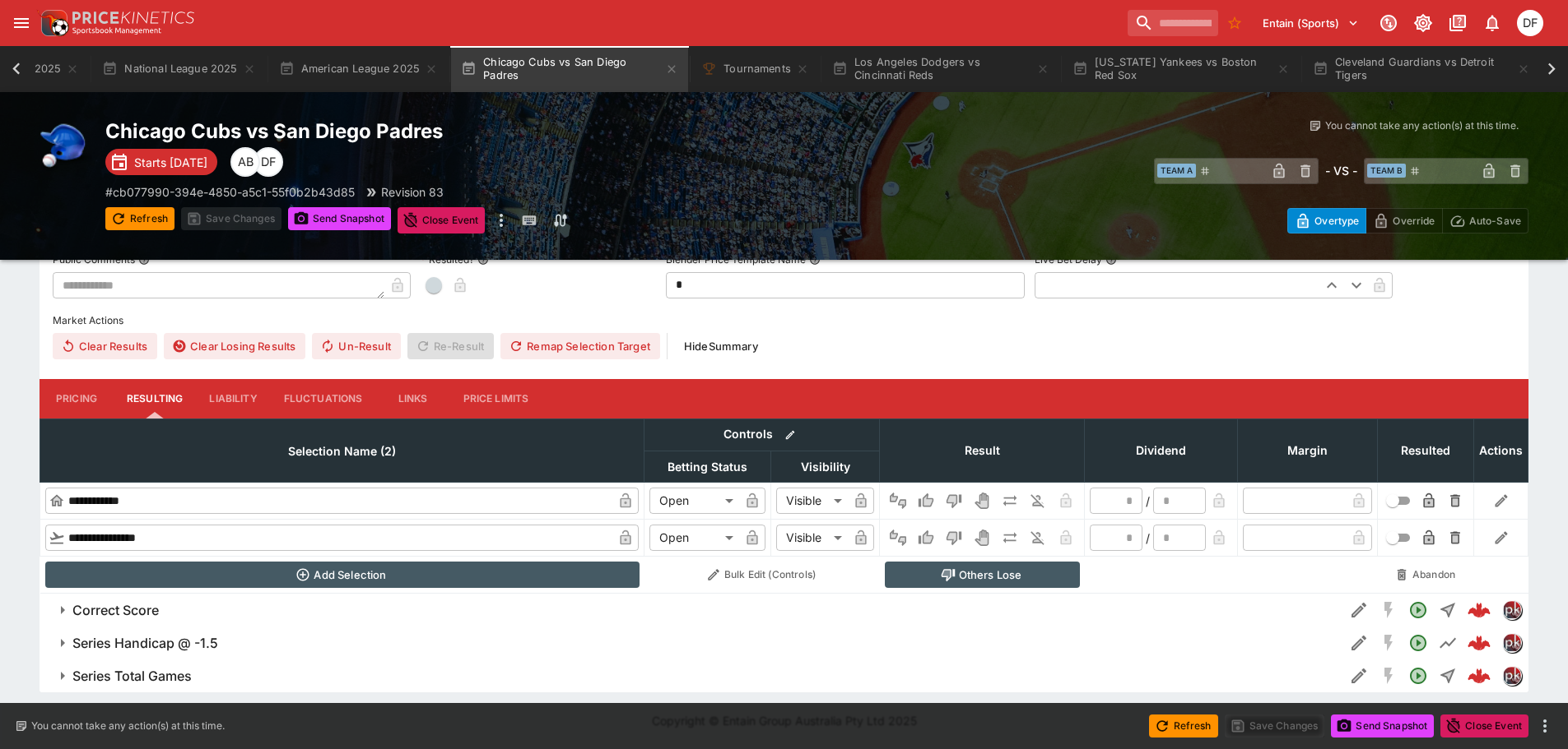
click at [170, 676] on h6 "Series Total Games" at bounding box center [133, 676] width 120 height 17
click at [149, 607] on h6 "Correct Score" at bounding box center [116, 611] width 86 height 17
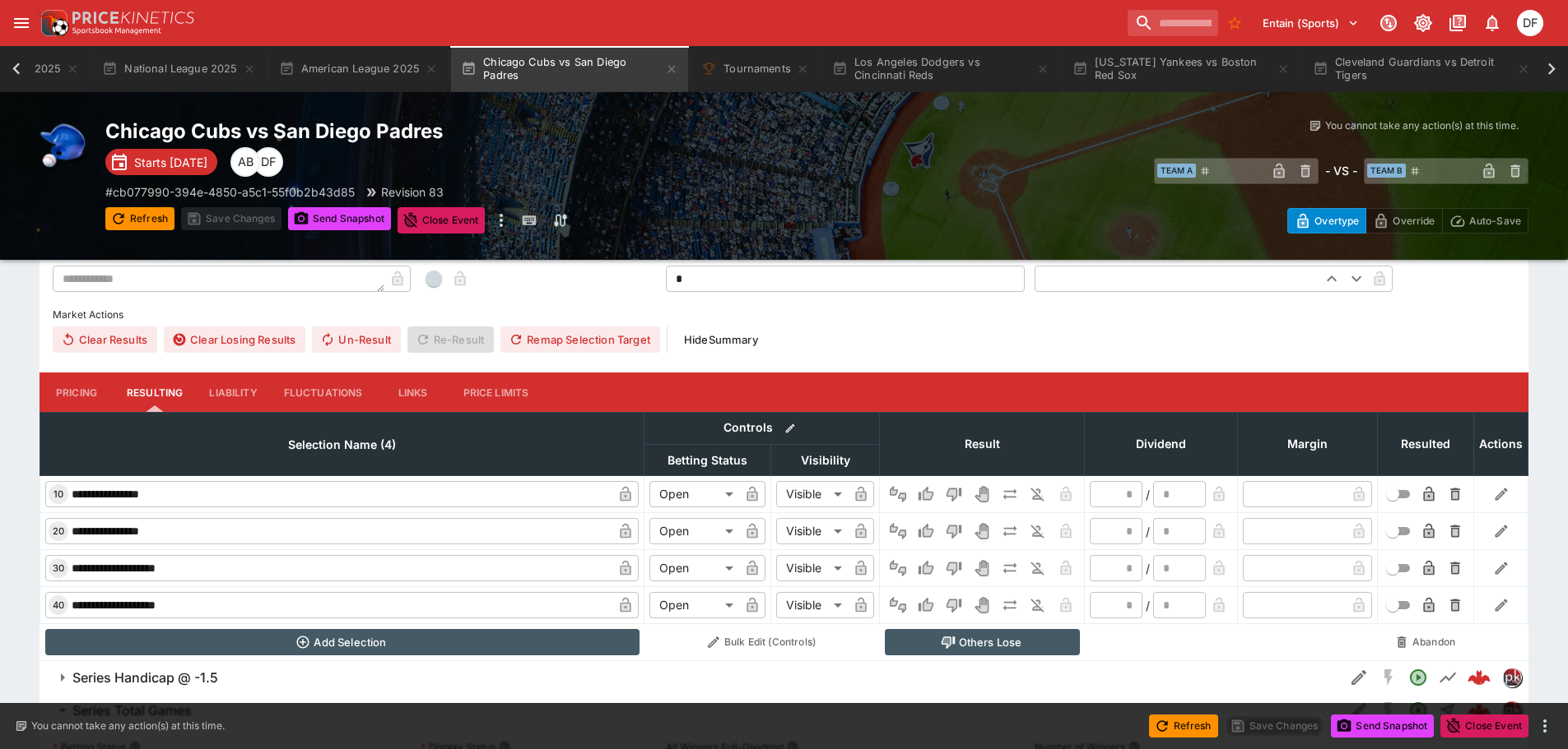
scroll to position [1032, 0]
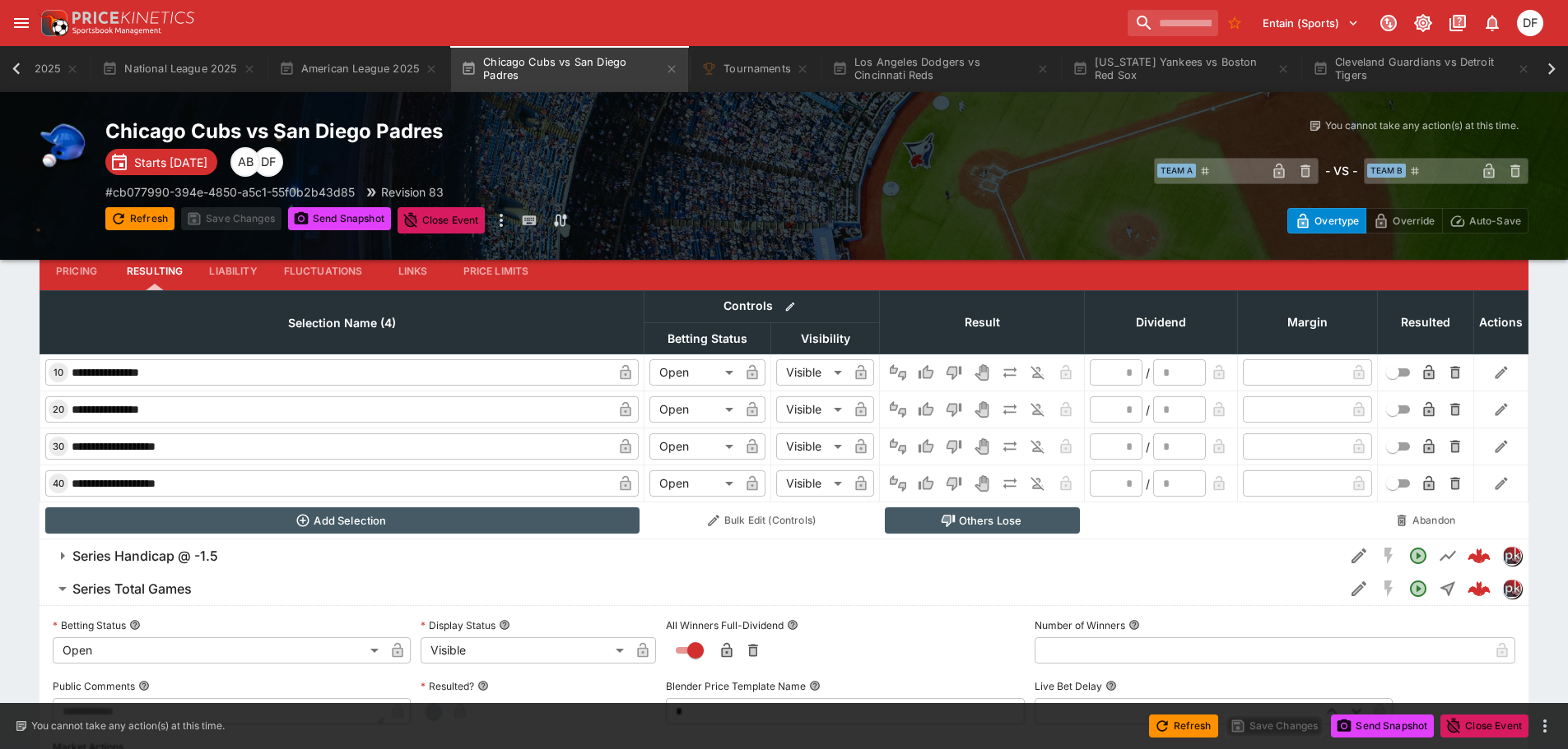
click at [86, 273] on button "Pricing" at bounding box center [76, 271] width 74 height 39
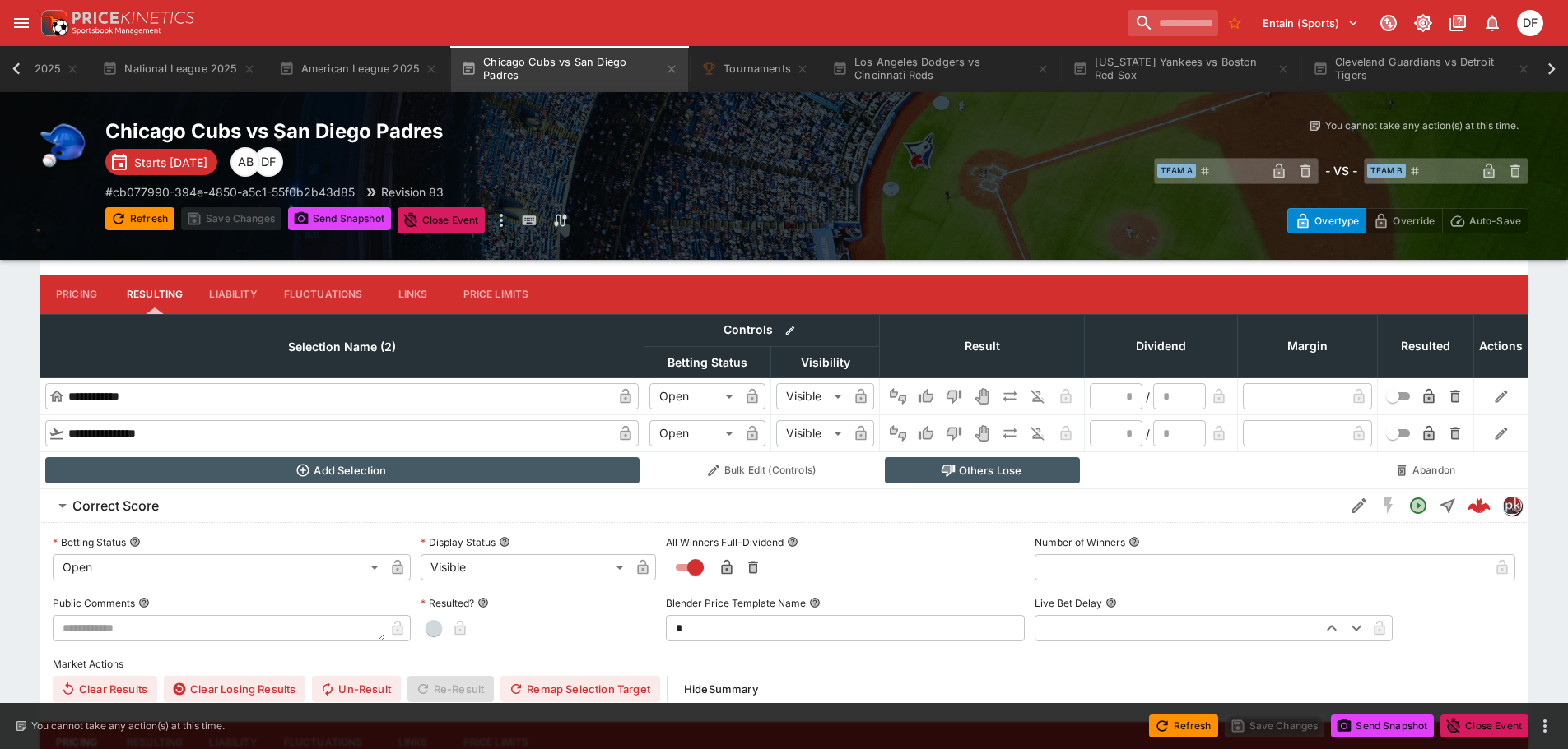
scroll to position [539, 0]
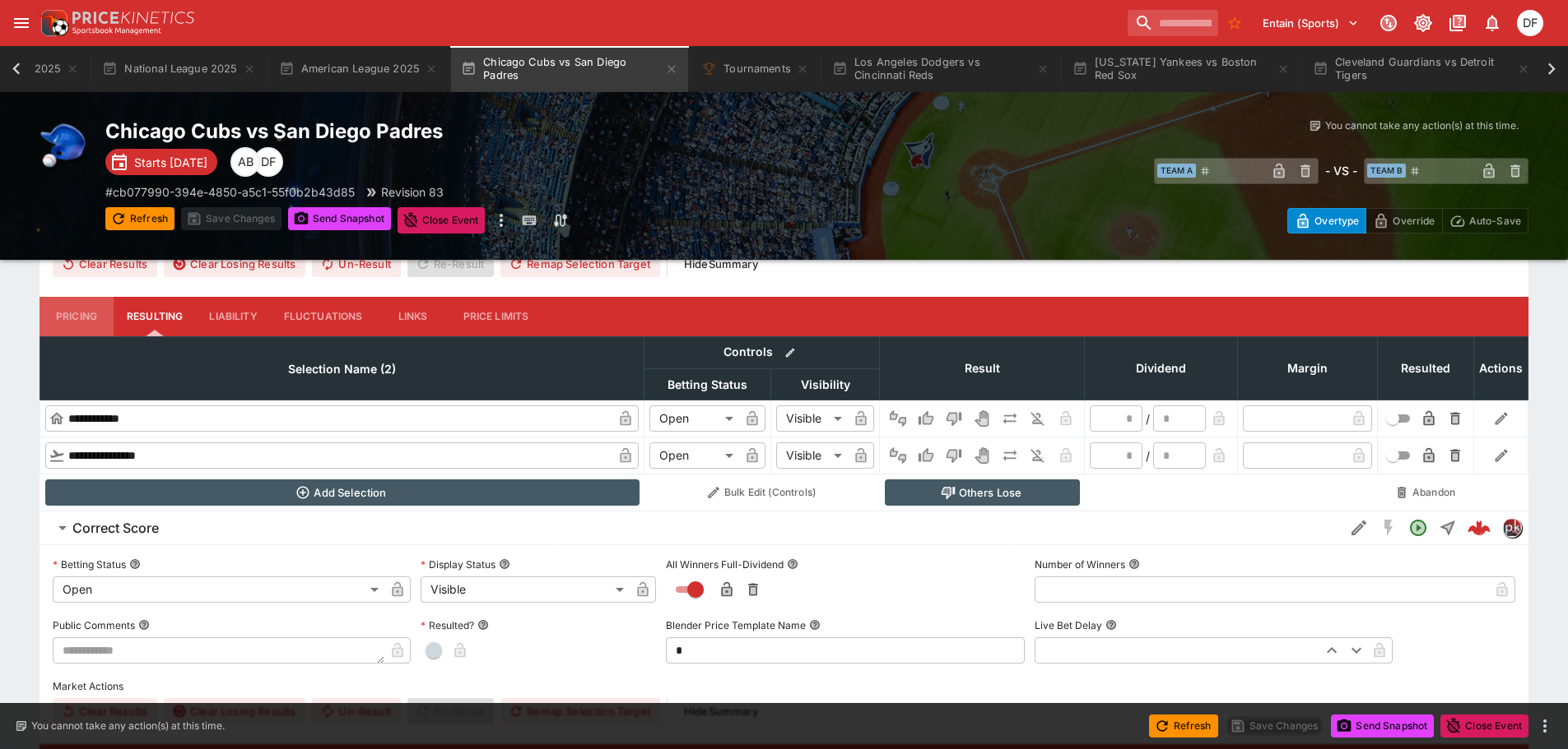
click at [89, 309] on button "Pricing" at bounding box center [76, 317] width 74 height 39
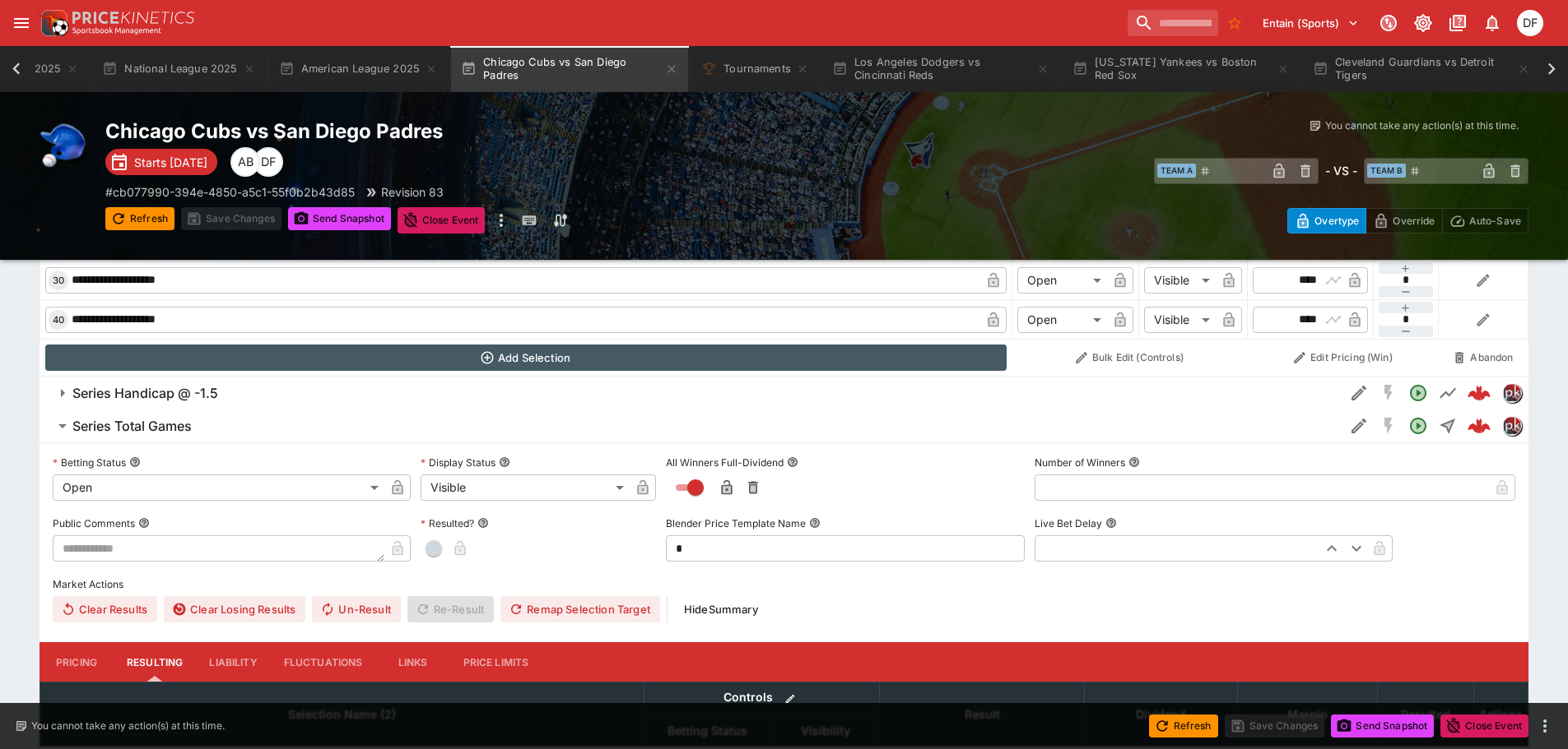
scroll to position [1211, 0]
click at [164, 388] on h6 "Series Handicap @ -1.5" at bounding box center [146, 392] width 146 height 17
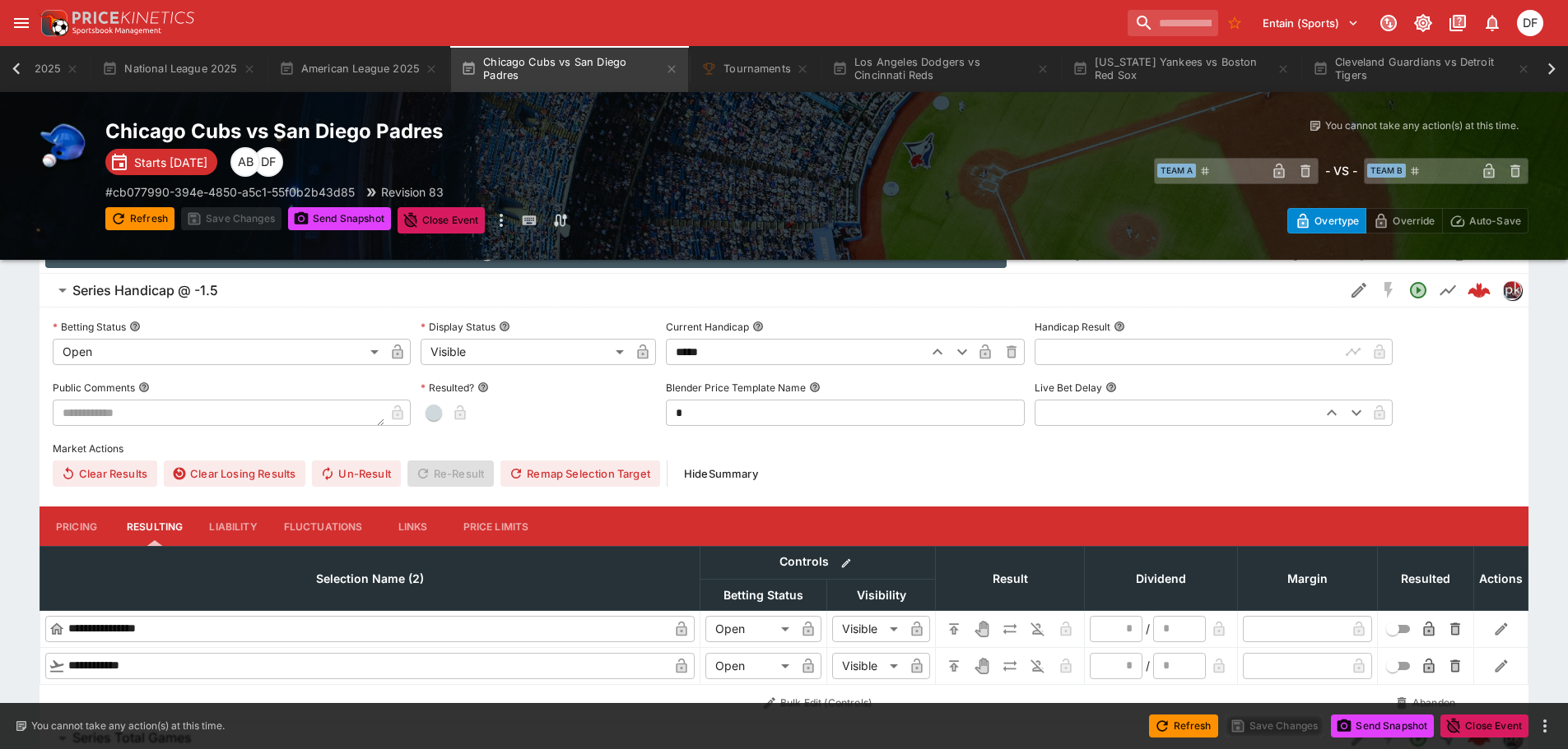
scroll to position [1458, 0]
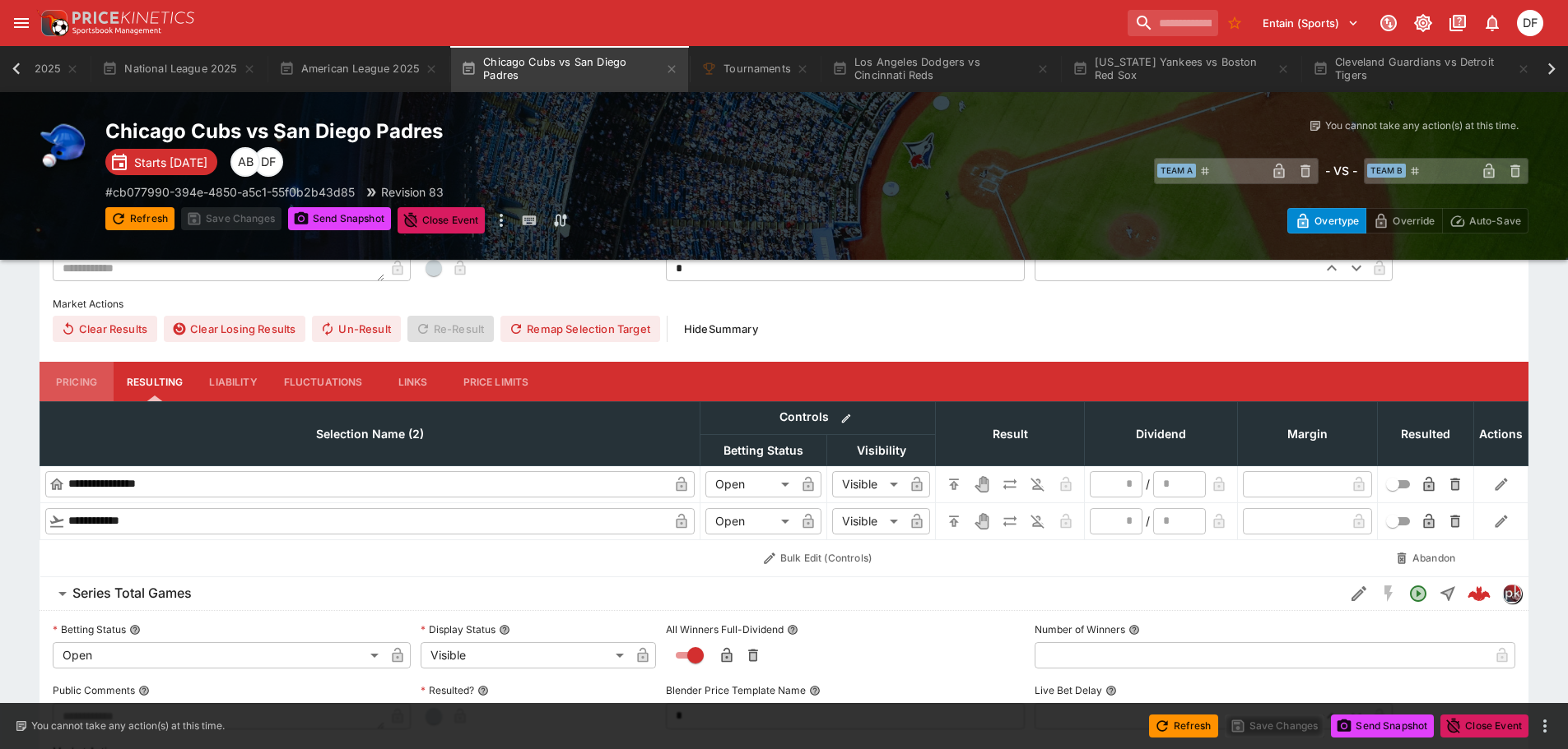
click at [84, 383] on button "Pricing" at bounding box center [76, 382] width 74 height 39
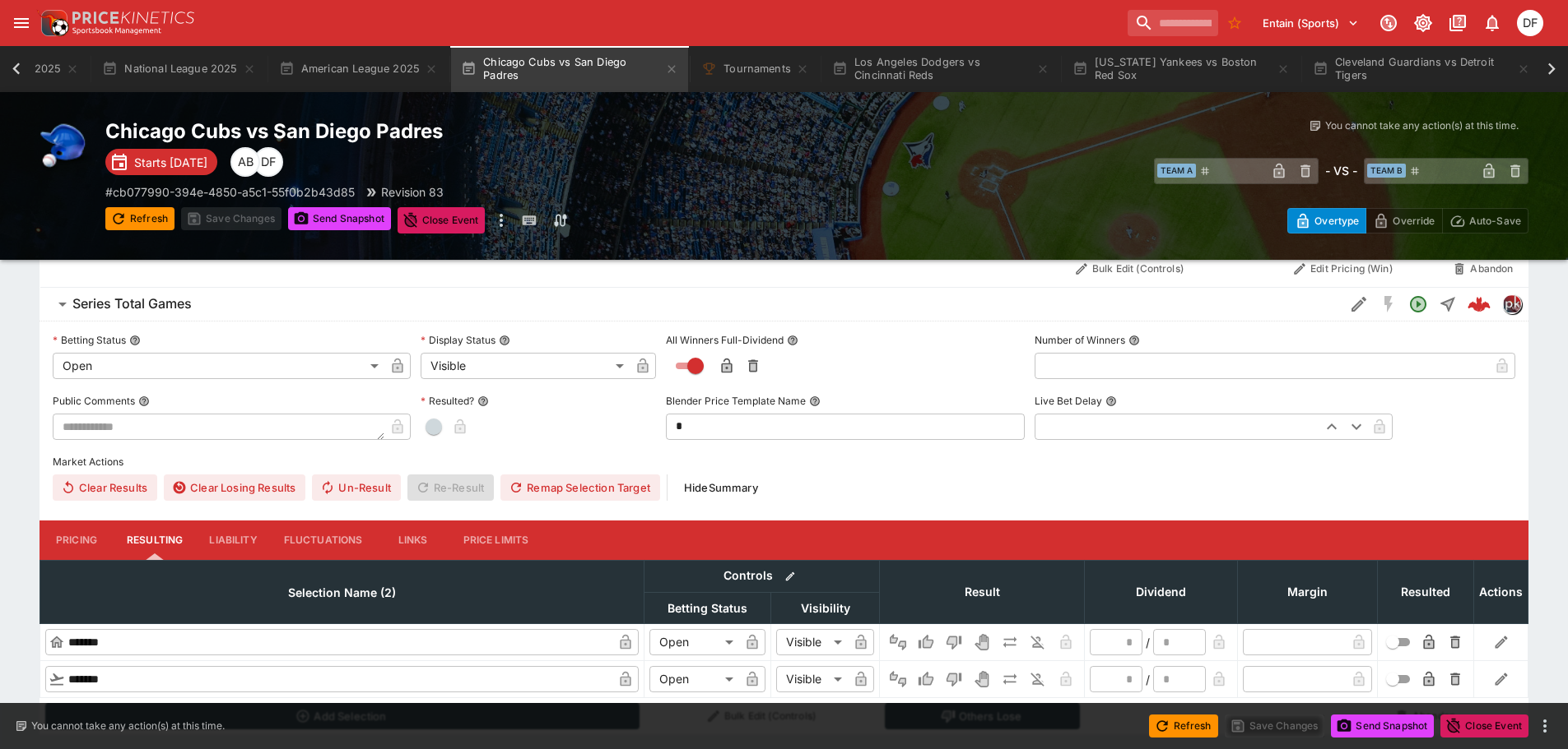
scroll to position [1795, 0]
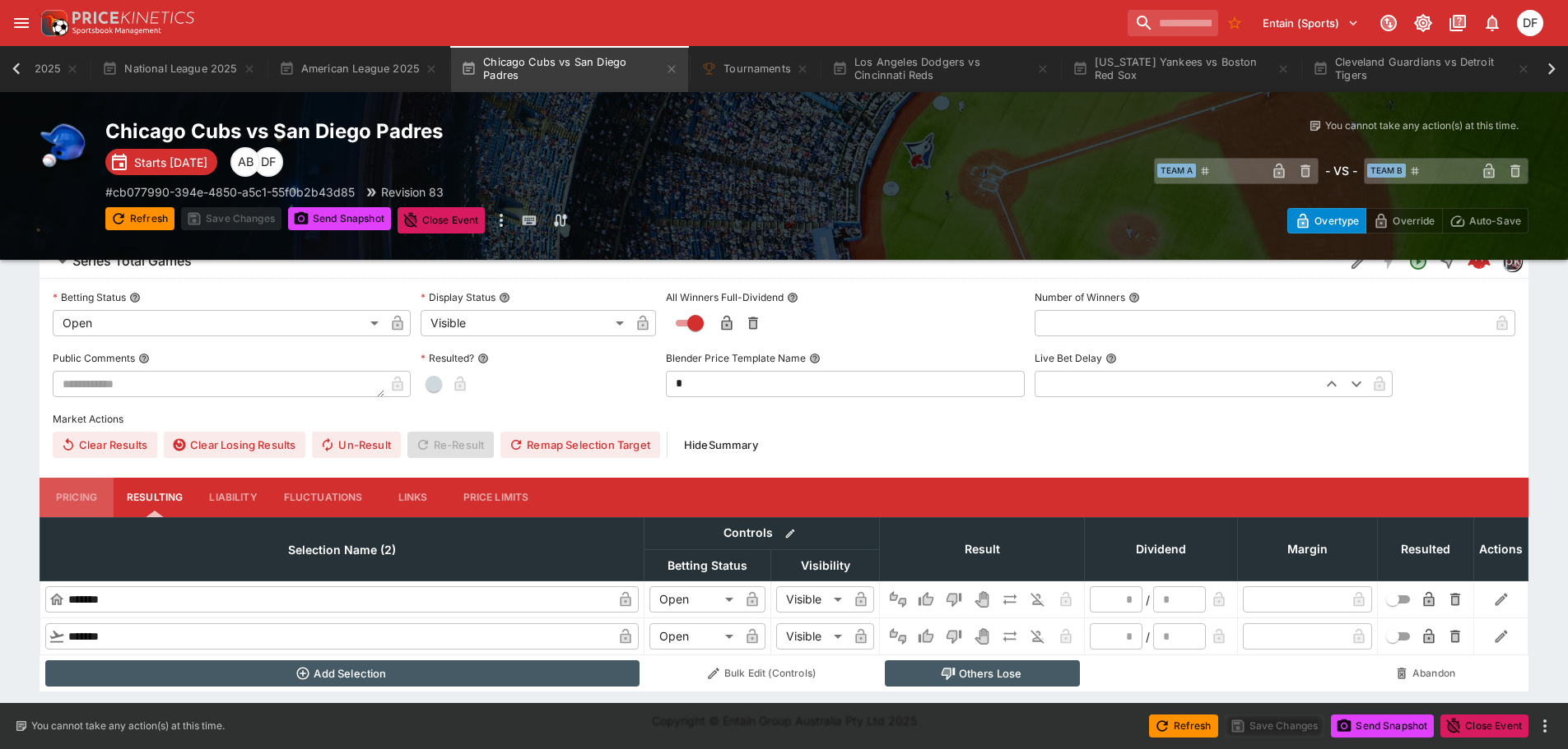
click at [83, 496] on button "Pricing" at bounding box center [76, 498] width 74 height 39
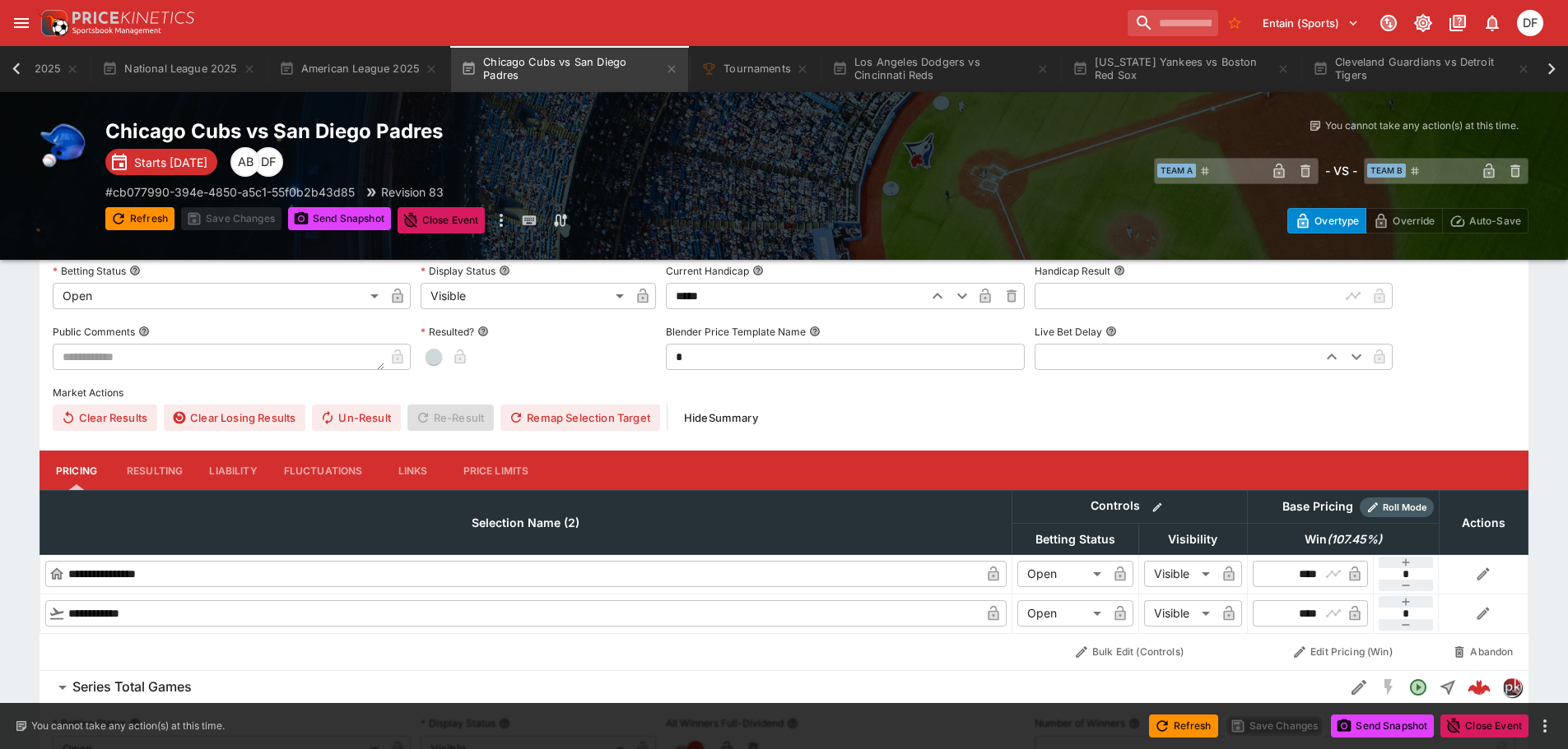
scroll to position [1548, 0]
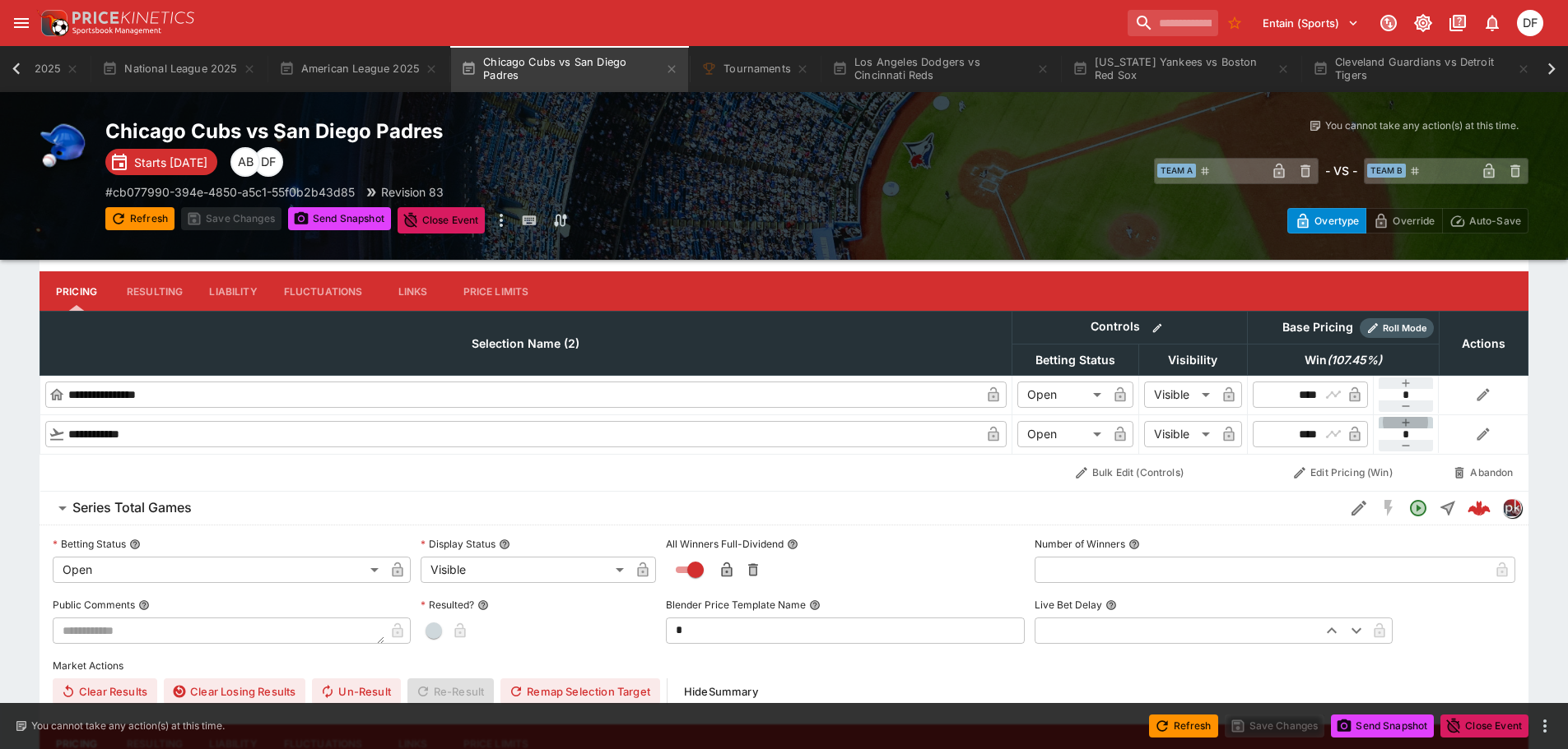
click at [1406, 421] on icon "button" at bounding box center [1405, 423] width 13 height 13
type input "*"
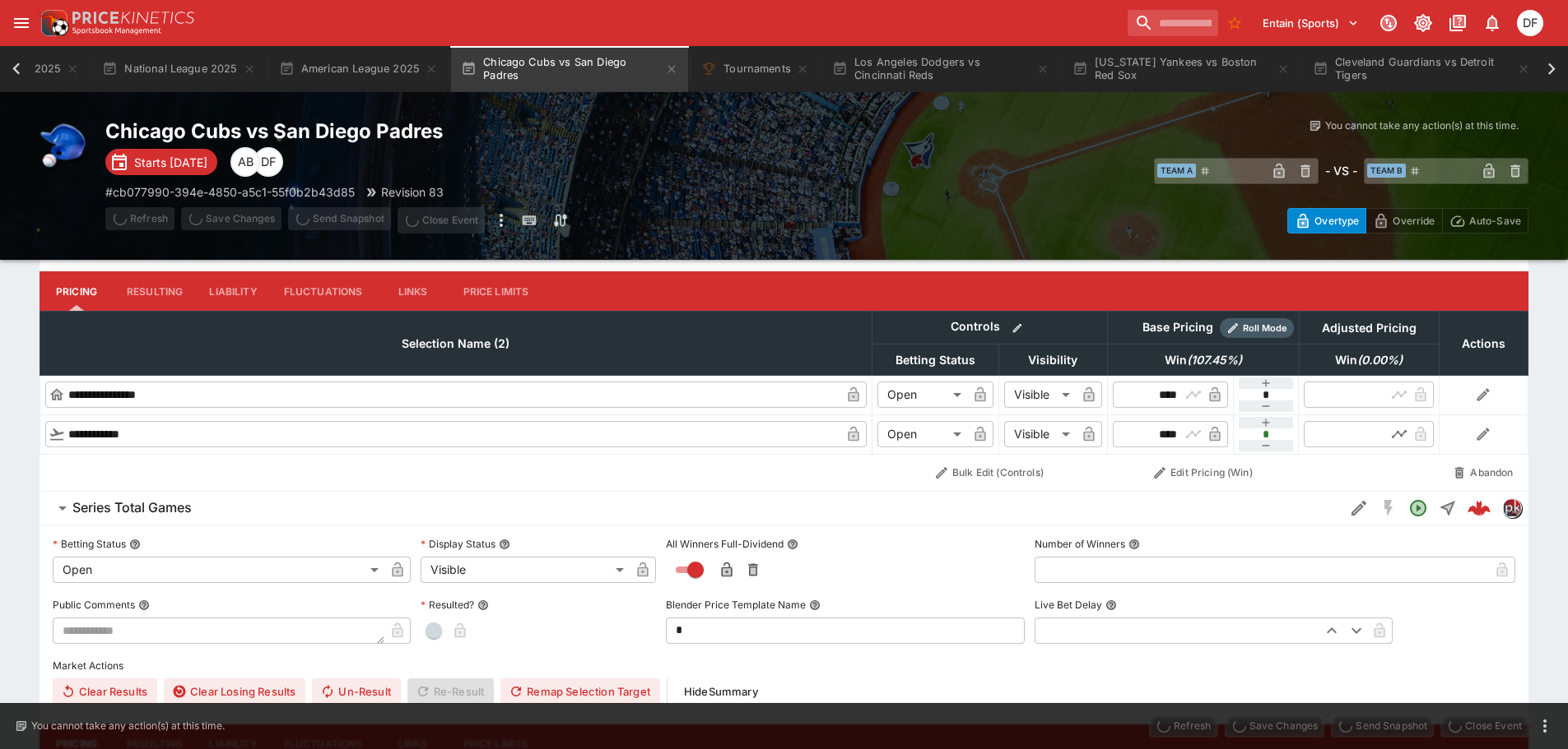
type input "****"
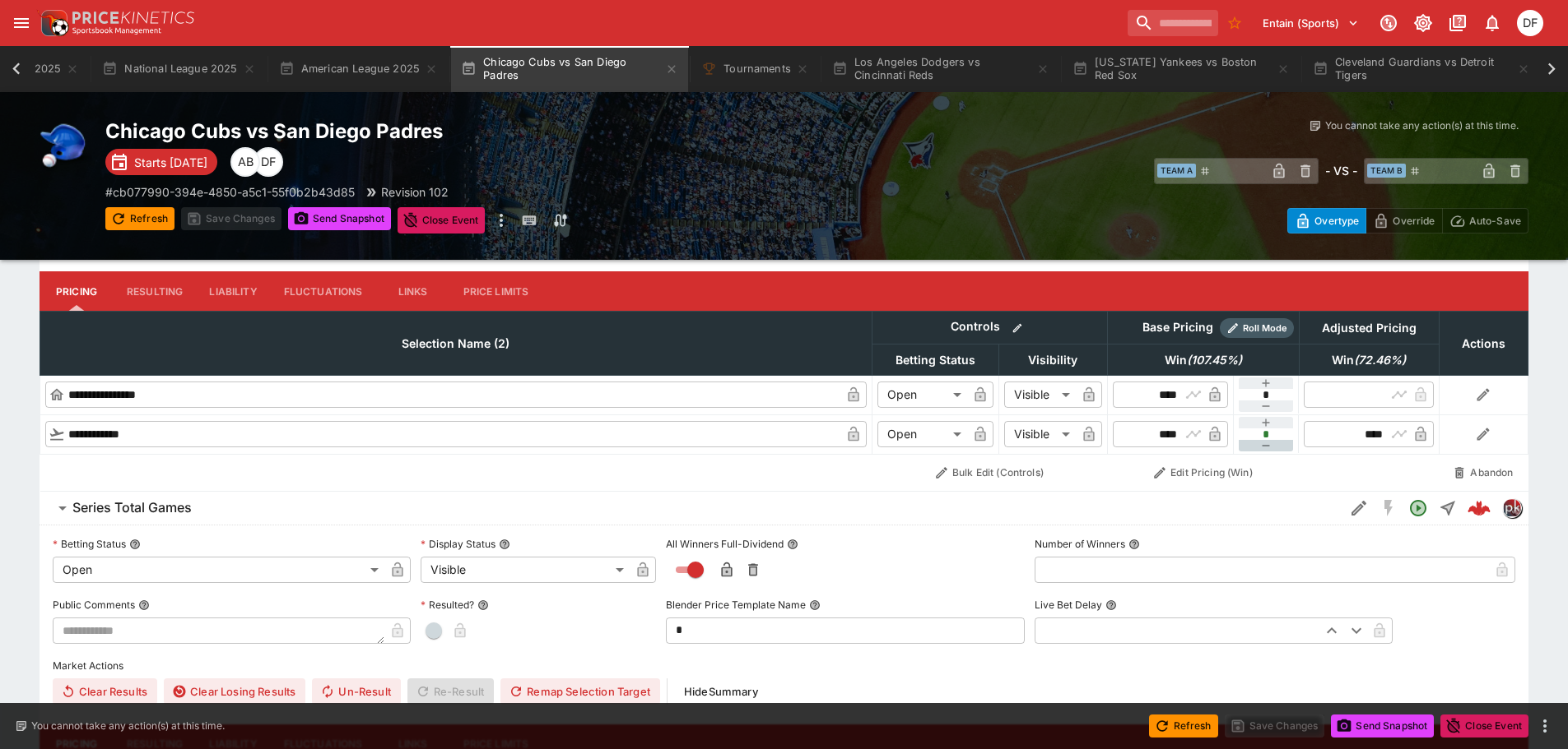
click at [1271, 443] on icon "button" at bounding box center [1266, 445] width 13 height 13
type input "*"
type input "****"
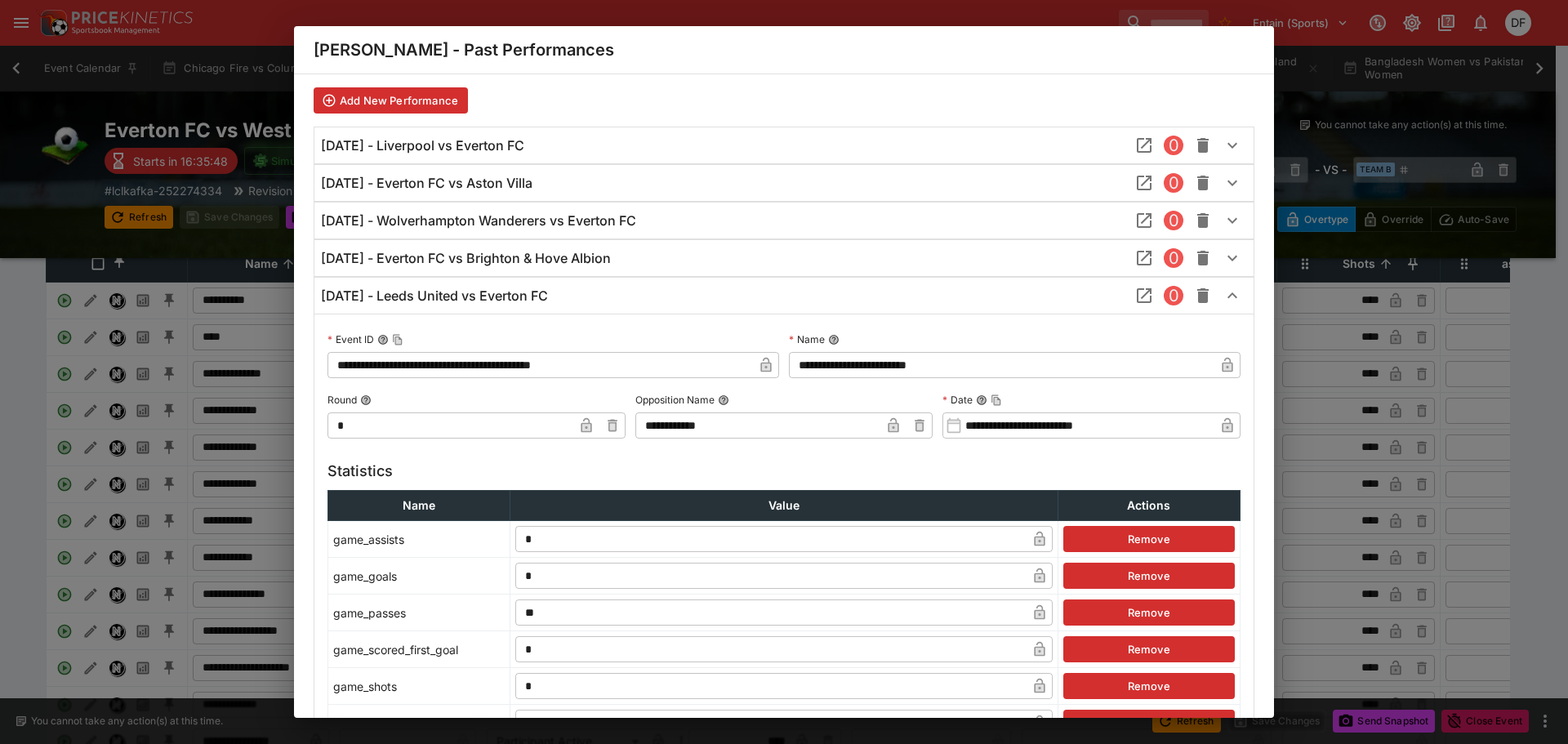
scroll to position [184, 0]
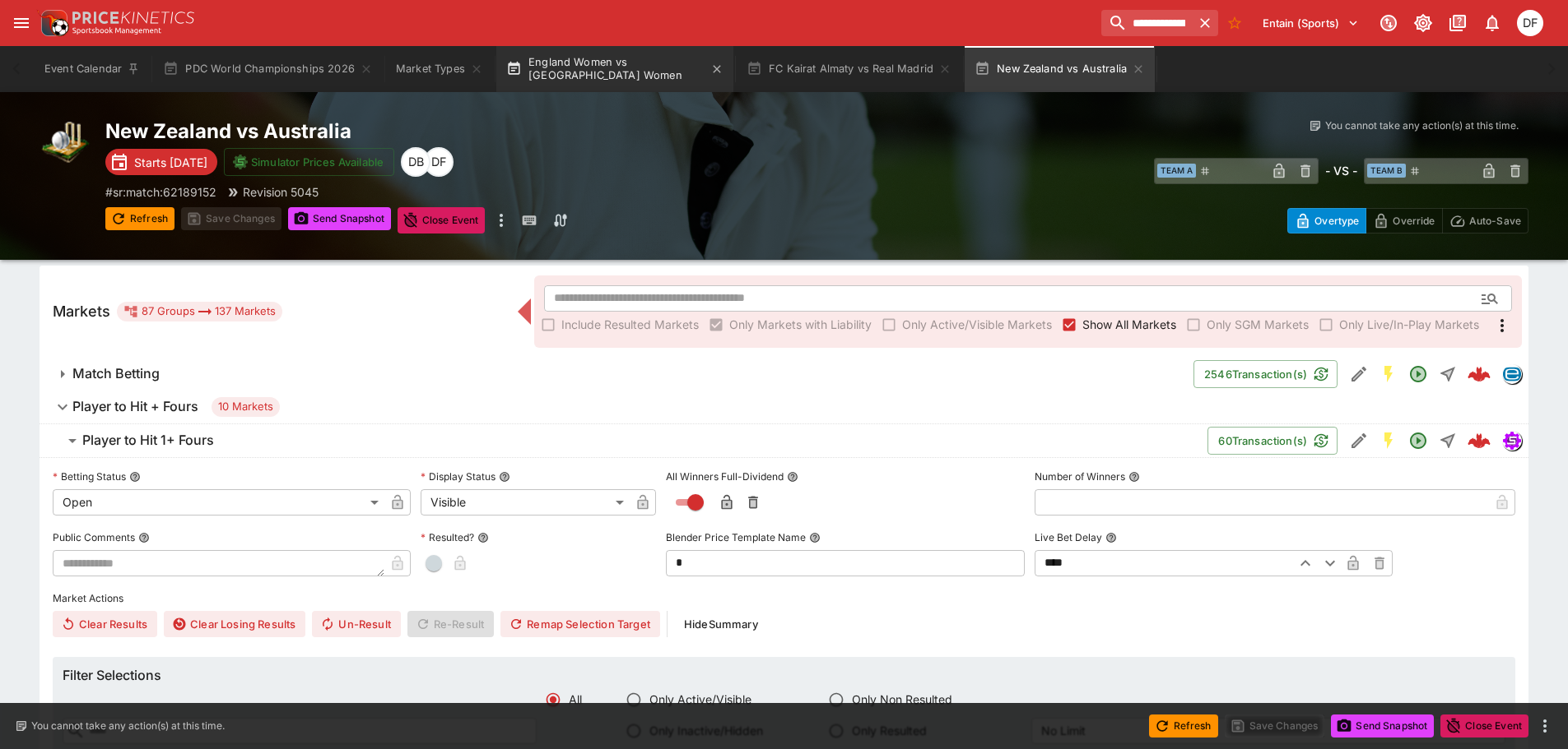
scroll to position [164, 0]
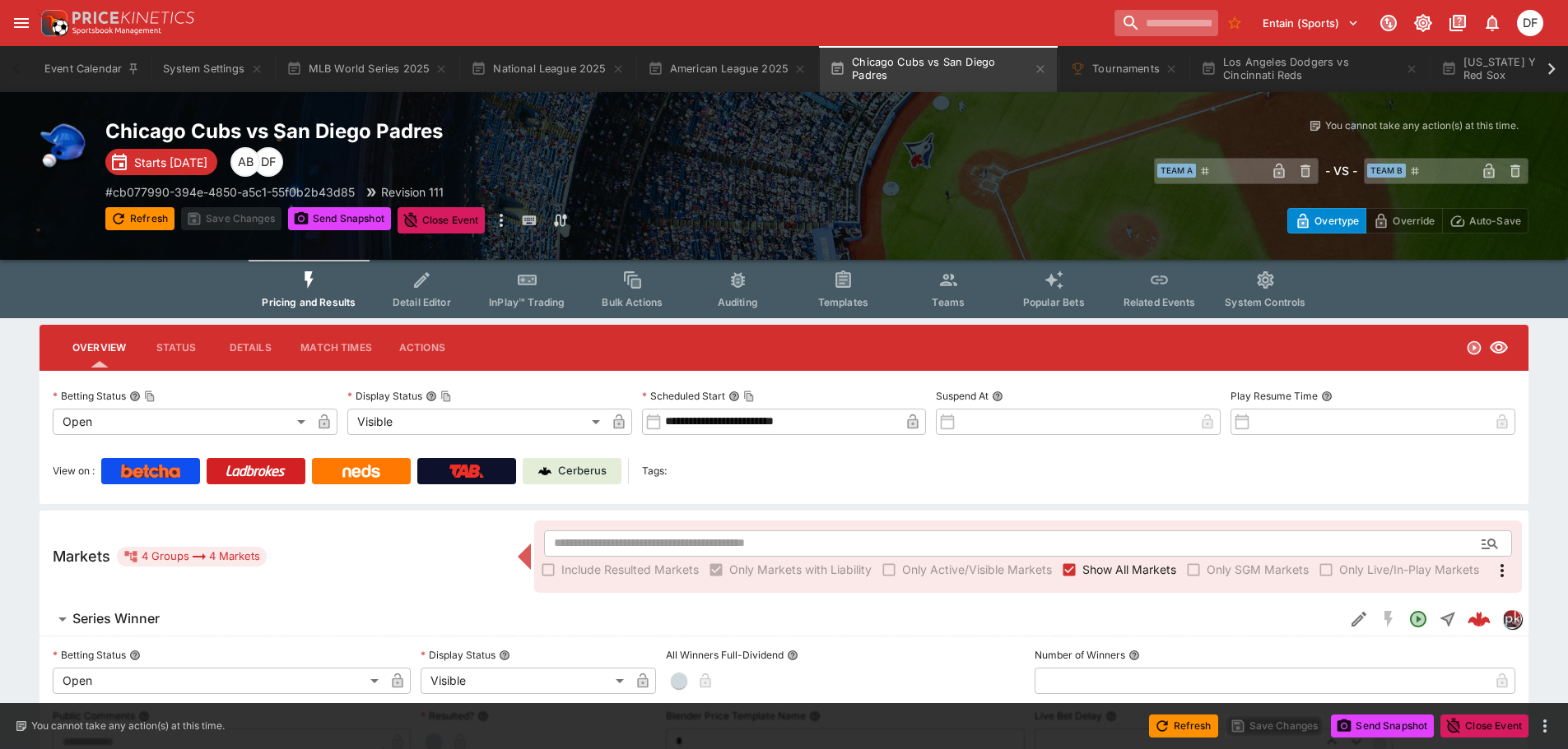
click at [1115, 25] on input "search" at bounding box center [1166, 23] width 104 height 26
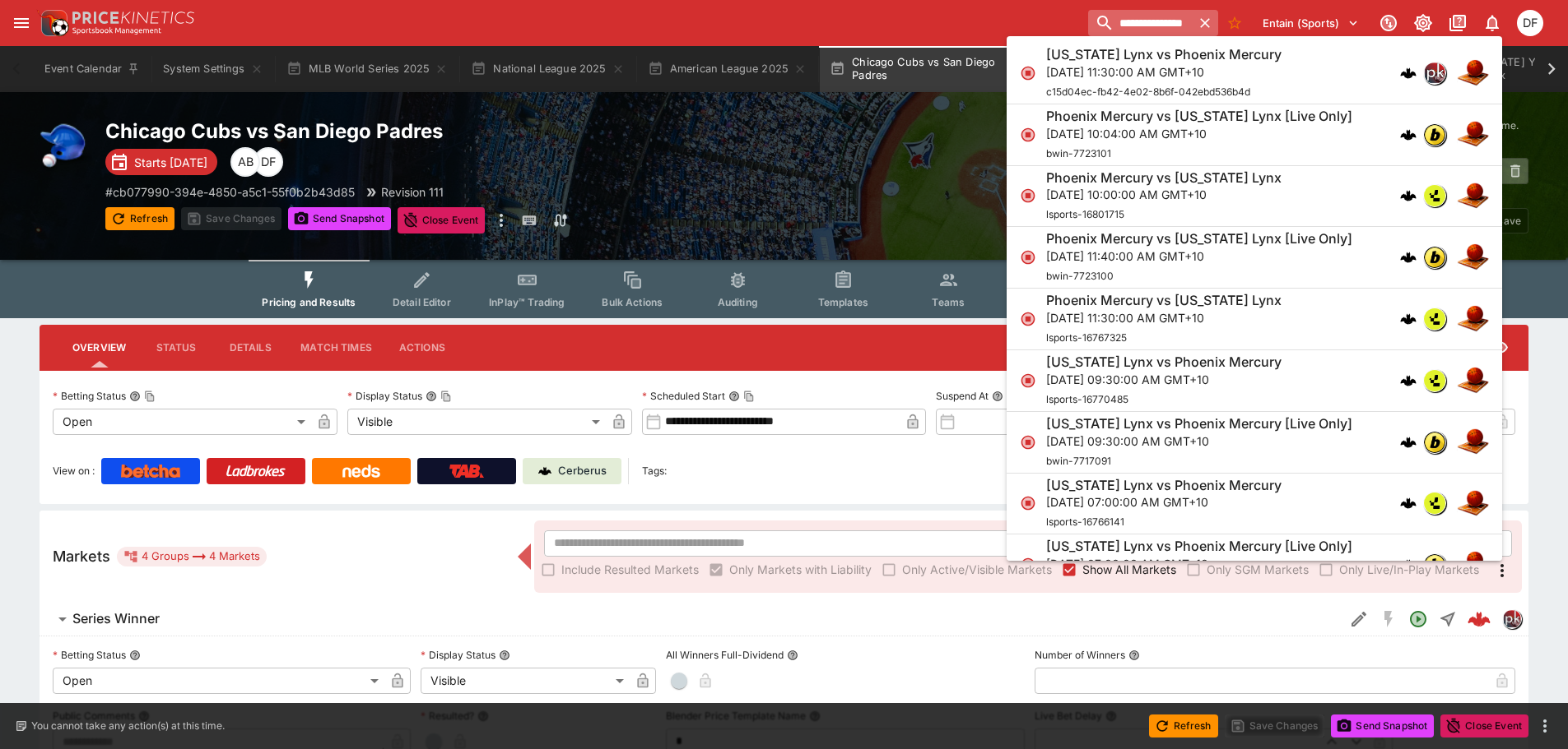
click at [1115, 25] on input "**********" at bounding box center [1140, 23] width 104 height 26
type input "**********"
